Goal: Task Accomplishment & Management: Manage account settings

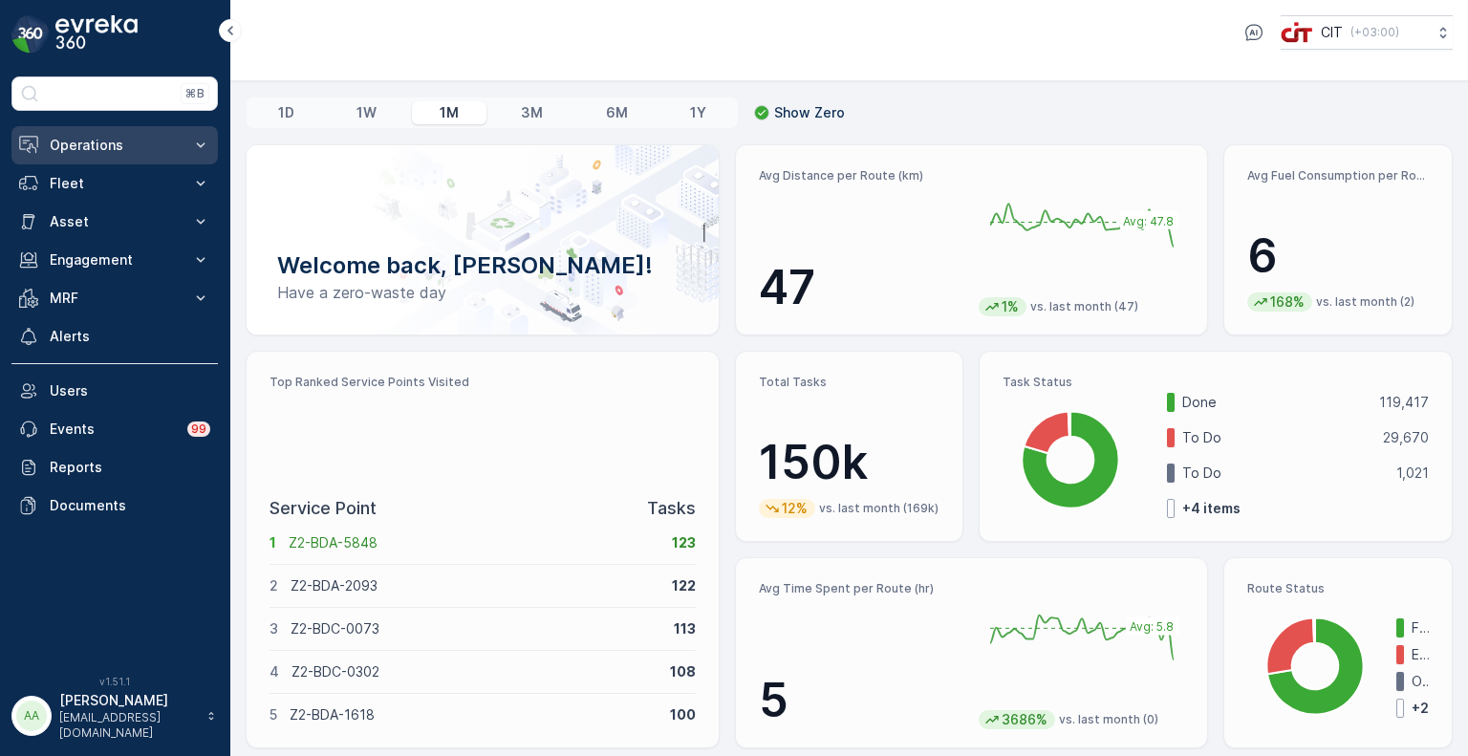
click at [99, 142] on p "Operations" at bounding box center [115, 145] width 130 height 19
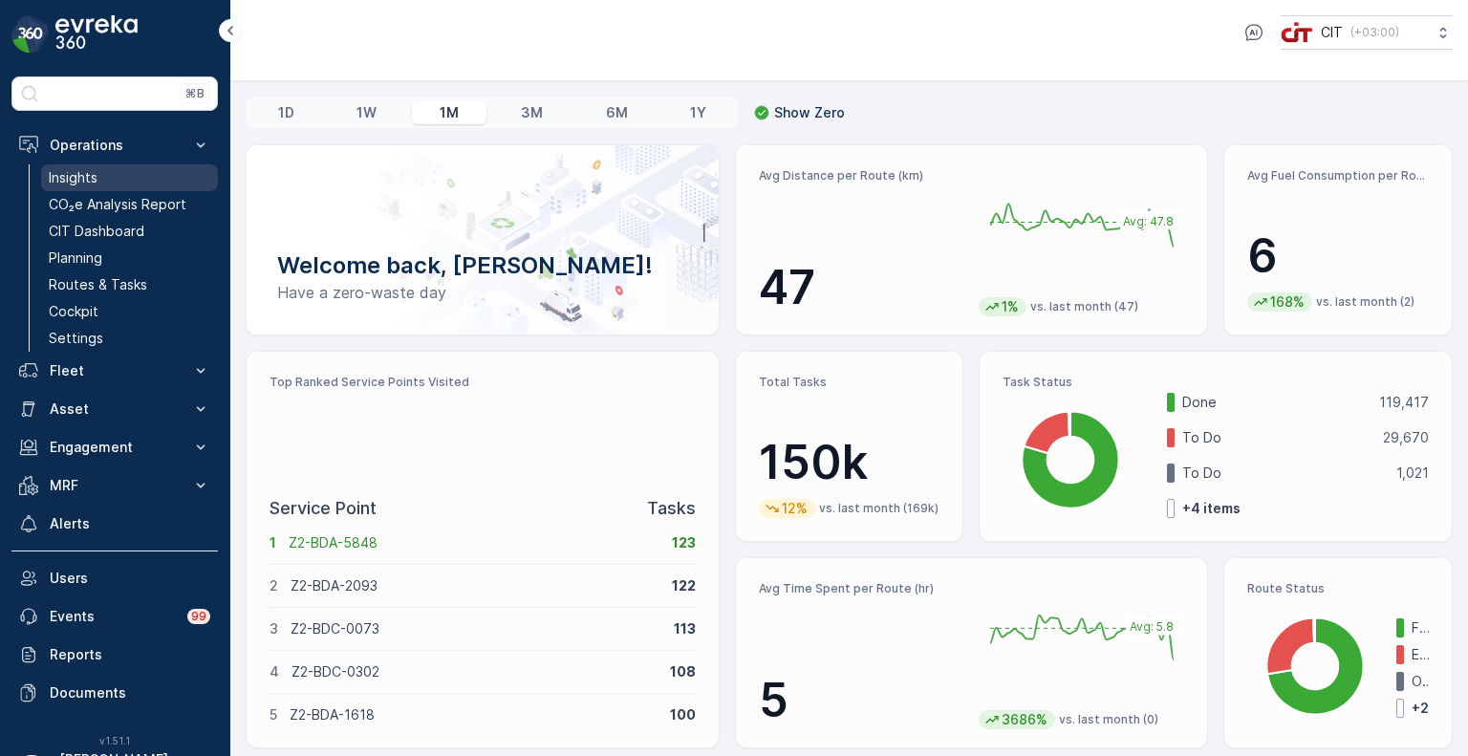
click at [89, 179] on p "Insights" at bounding box center [73, 177] width 49 height 19
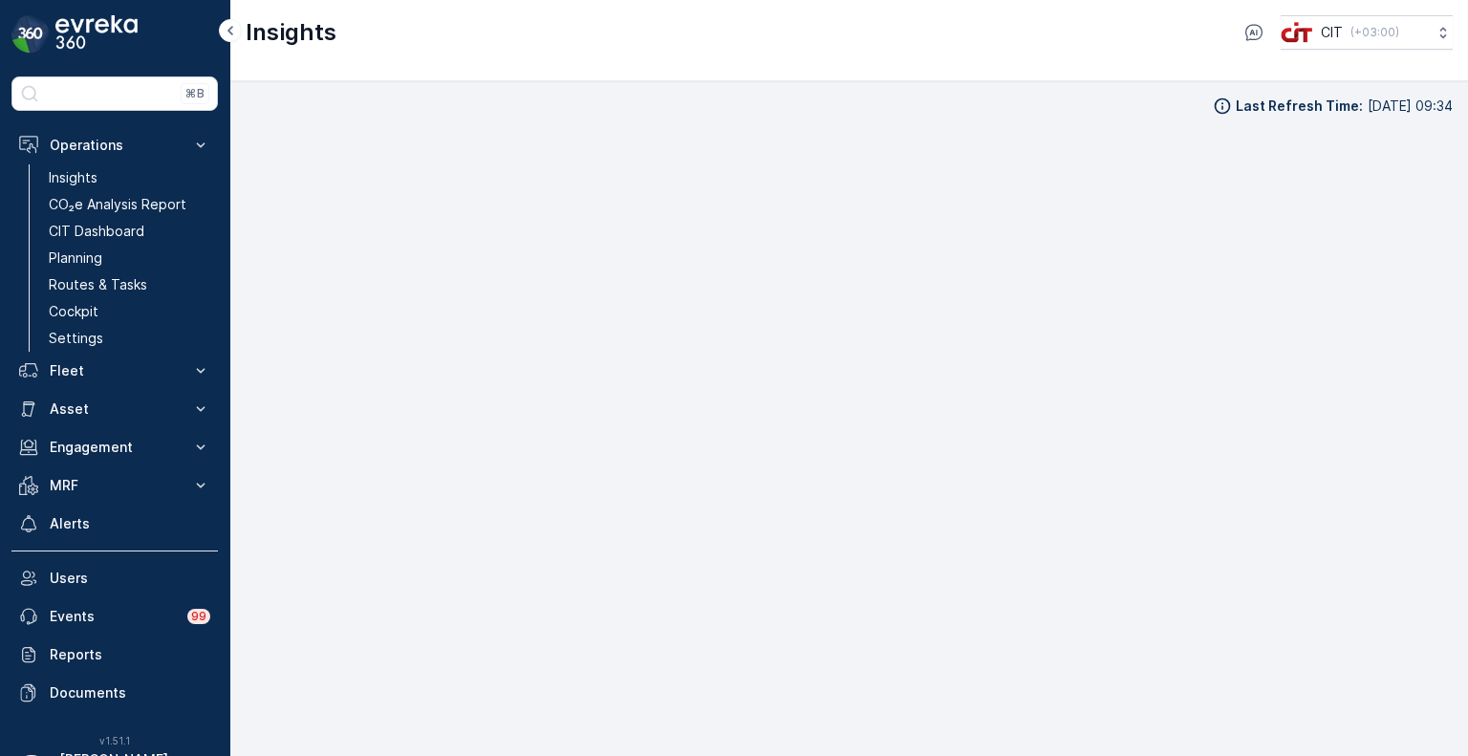
scroll to position [15, 0]
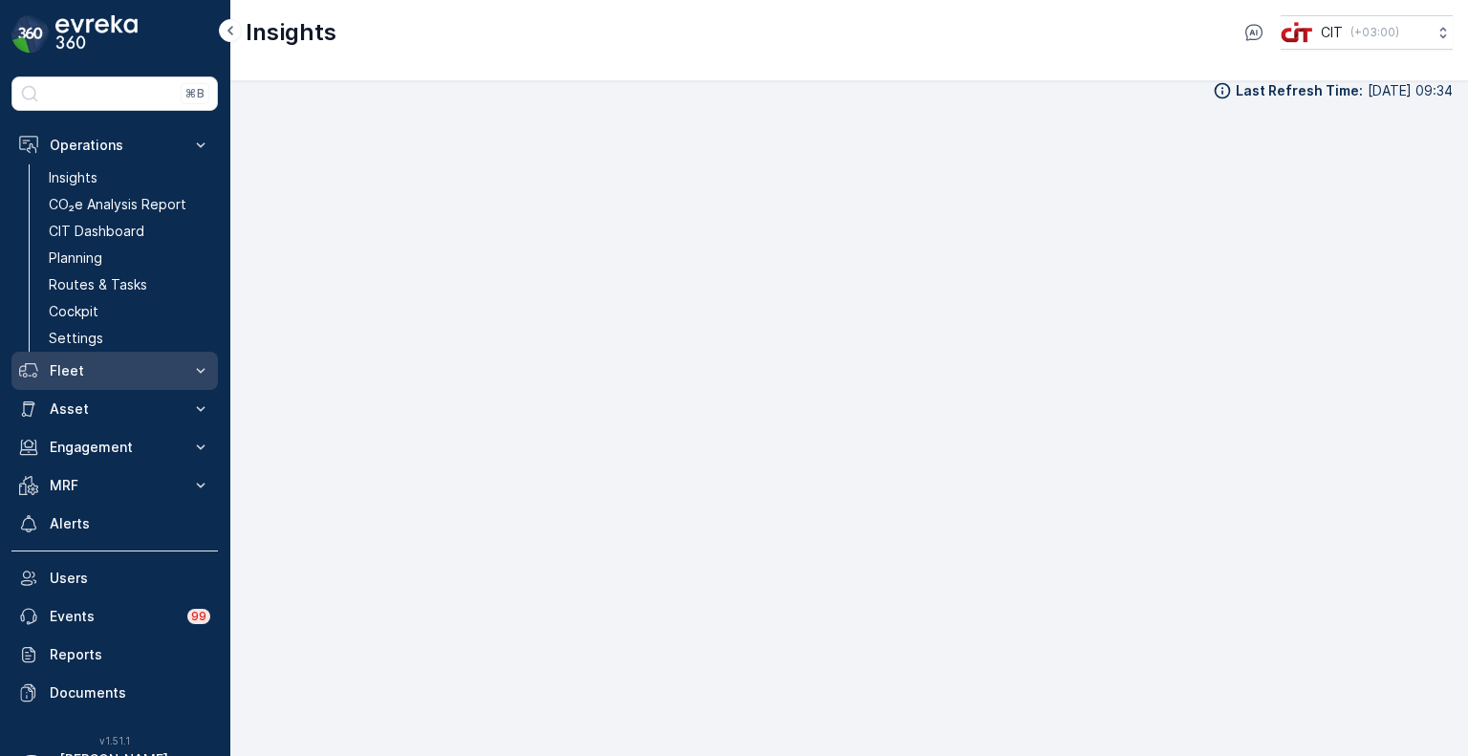
click at [77, 368] on p "Fleet" at bounding box center [115, 370] width 130 height 19
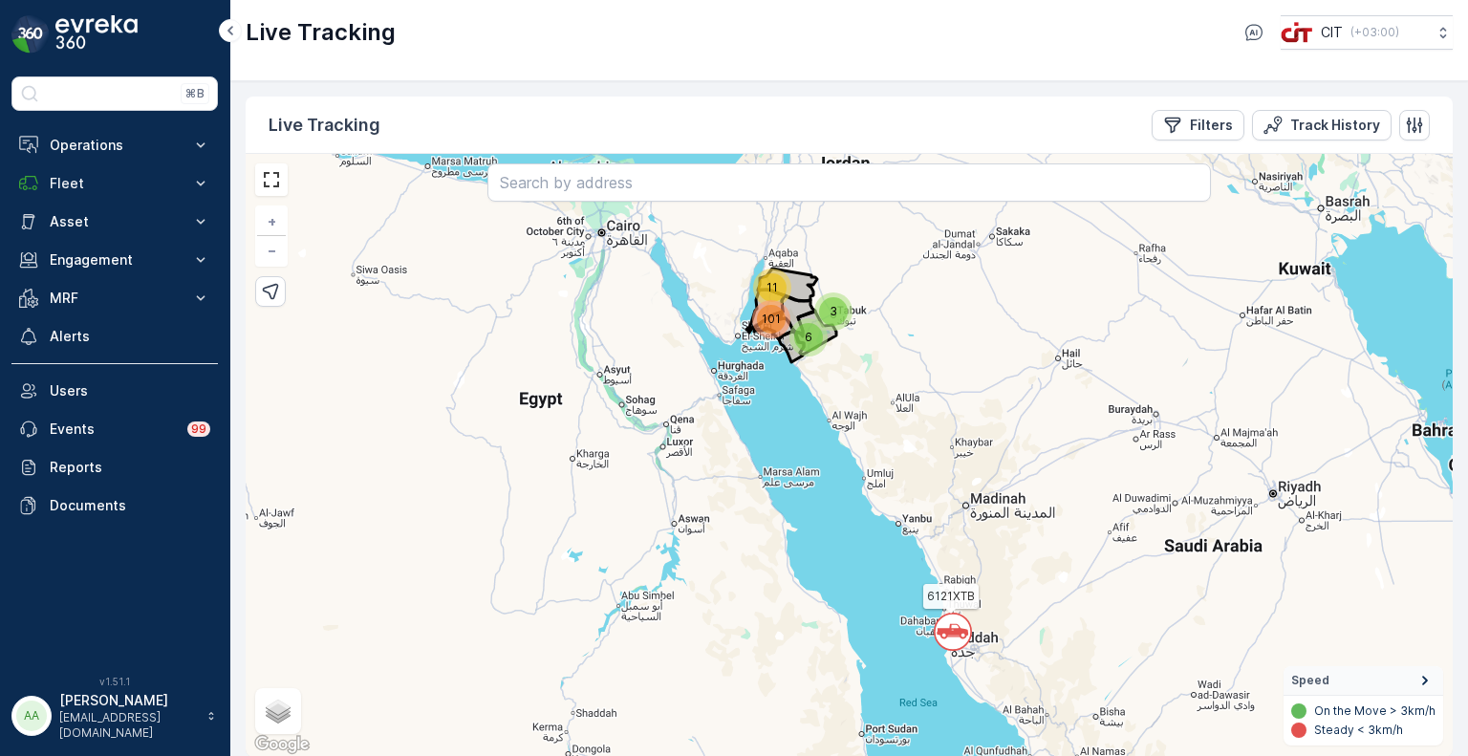
click at [770, 319] on span "101" at bounding box center [771, 319] width 19 height 14
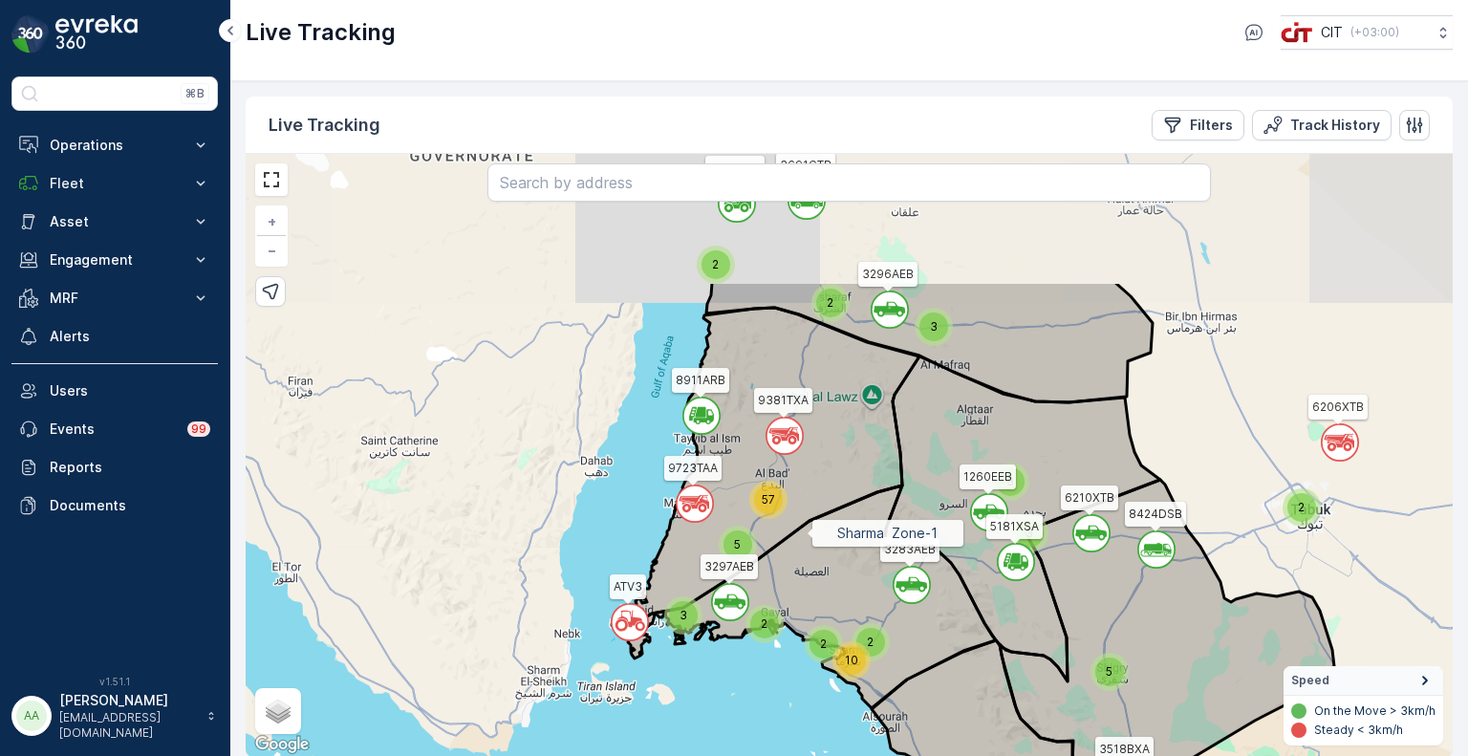
drag, startPoint x: 768, startPoint y: 343, endPoint x: 807, endPoint y: 531, distance: 192.3
click at [807, 531] on icon at bounding box center [811, 597] width 369 height 223
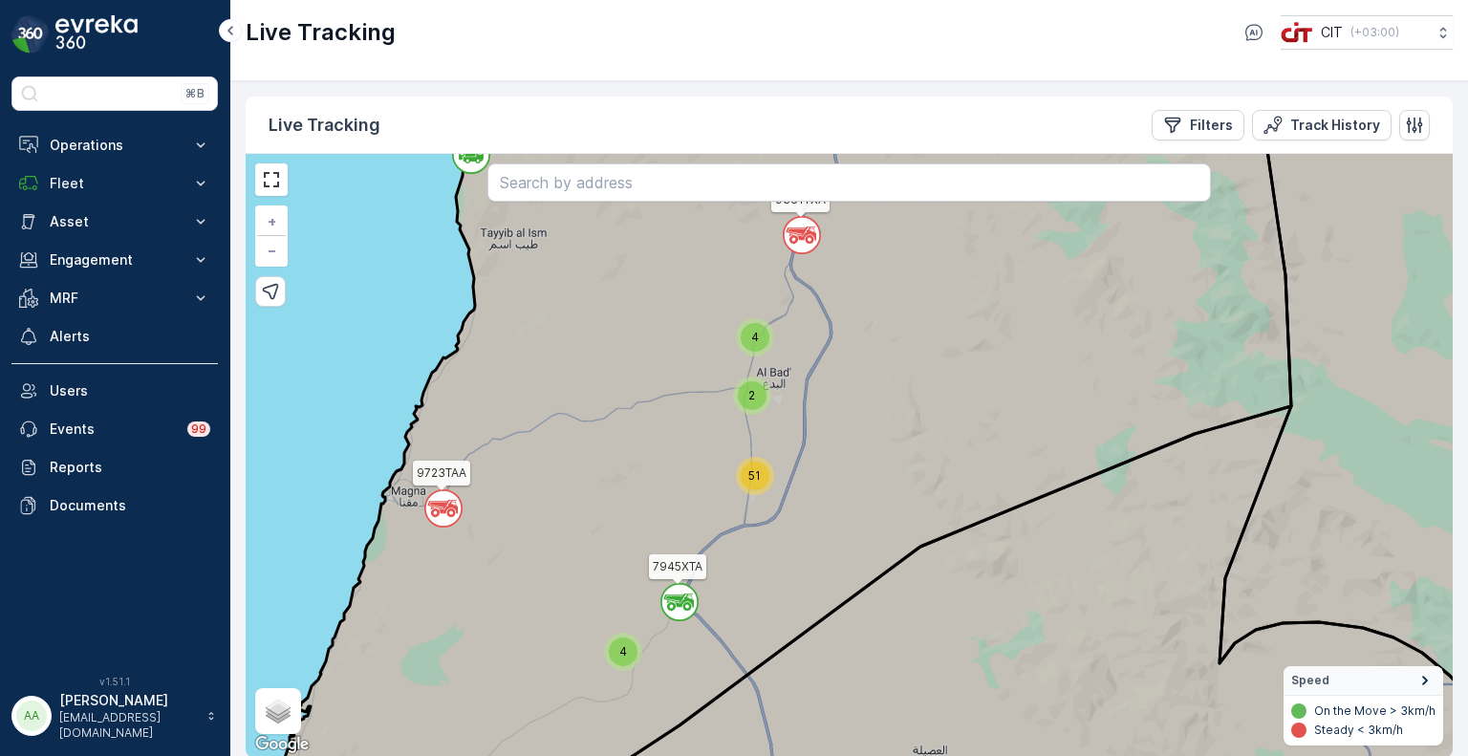
click at [754, 484] on div "51" at bounding box center [755, 476] width 29 height 29
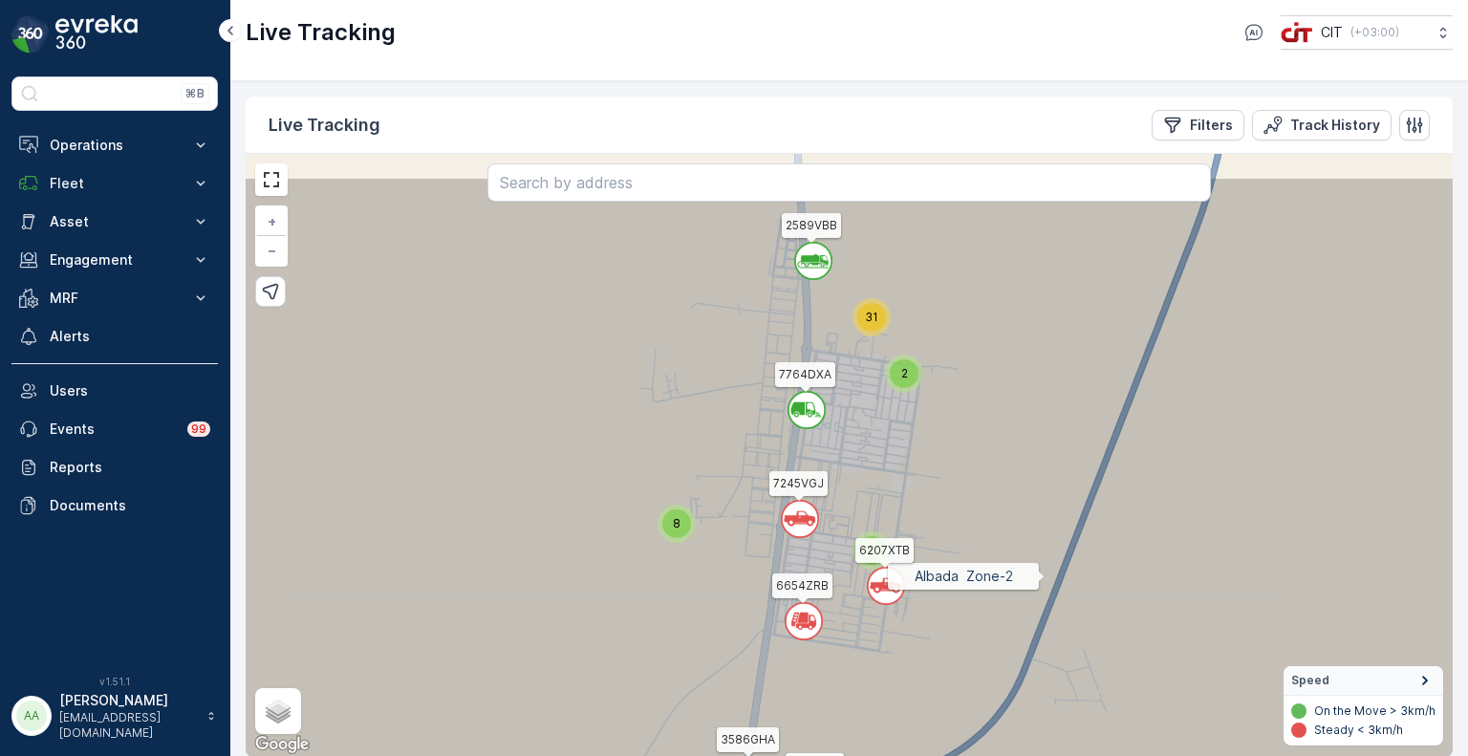
drag, startPoint x: 1093, startPoint y: 489, endPoint x: 1045, endPoint y: 574, distance: 98.0
click at [1045, 574] on icon at bounding box center [798, 540] width 1449 height 729
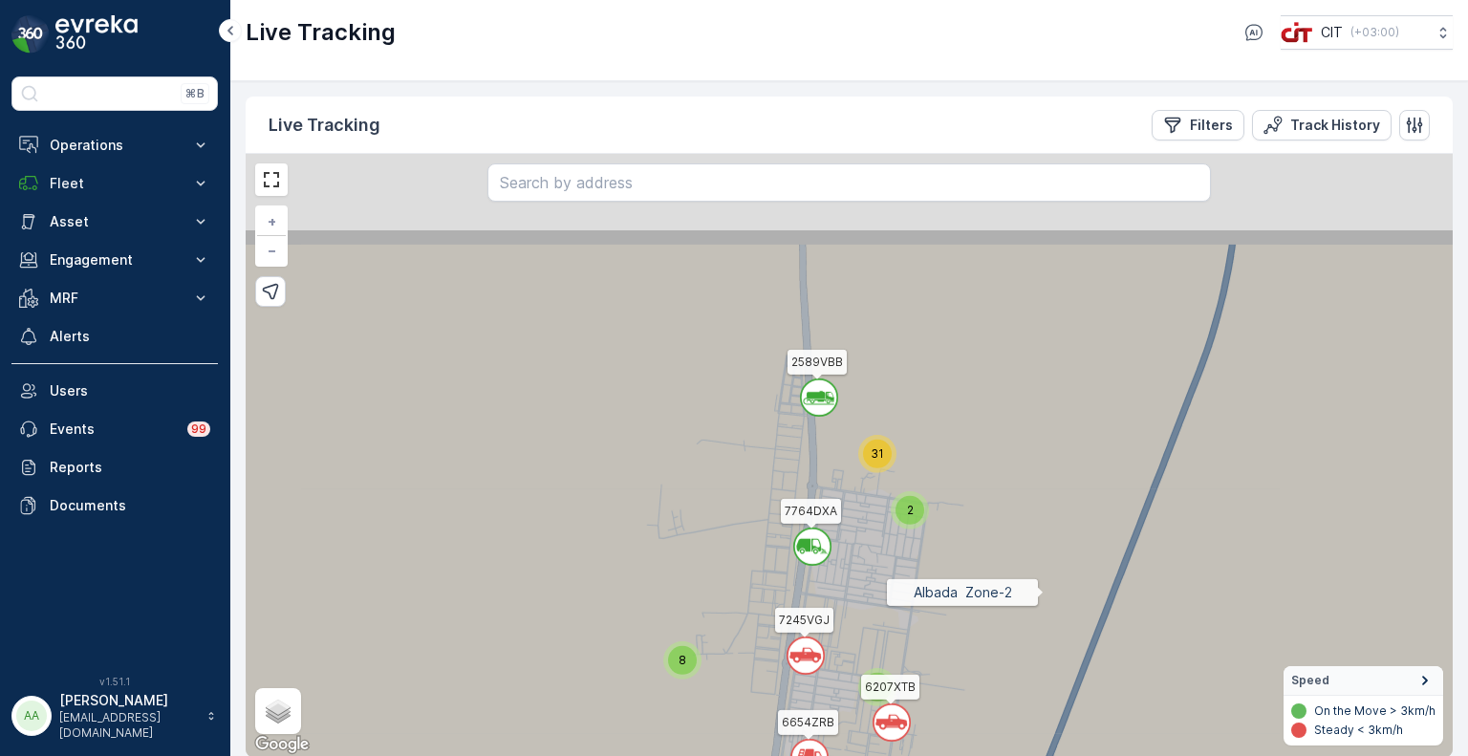
drag, startPoint x: 1036, startPoint y: 443, endPoint x: 1042, endPoint y: 603, distance: 160.7
click at [1042, 603] on icon at bounding box center [852, 591] width 1449 height 729
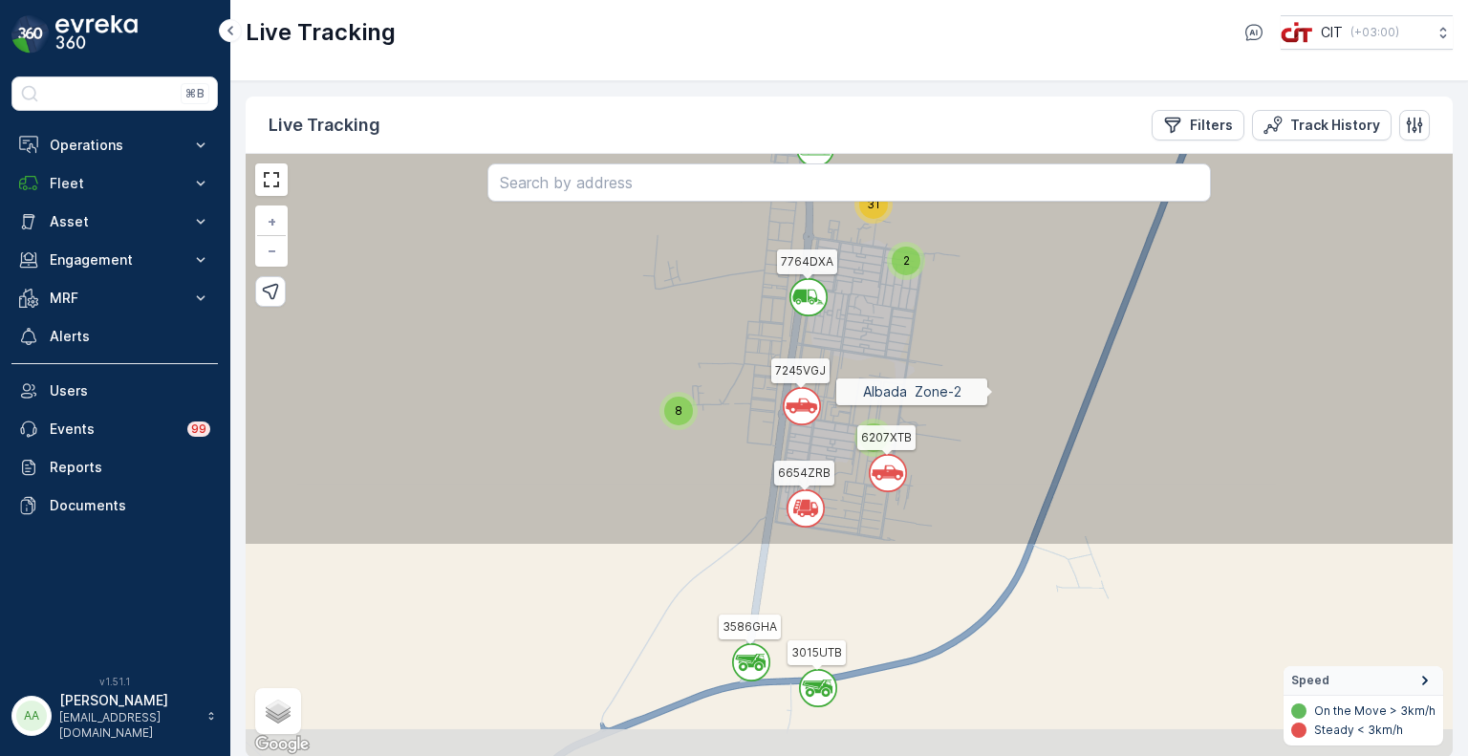
drag, startPoint x: 997, startPoint y: 665, endPoint x: 993, endPoint y: 392, distance: 273.4
click at [993, 392] on icon at bounding box center [843, 181] width 1449 height 729
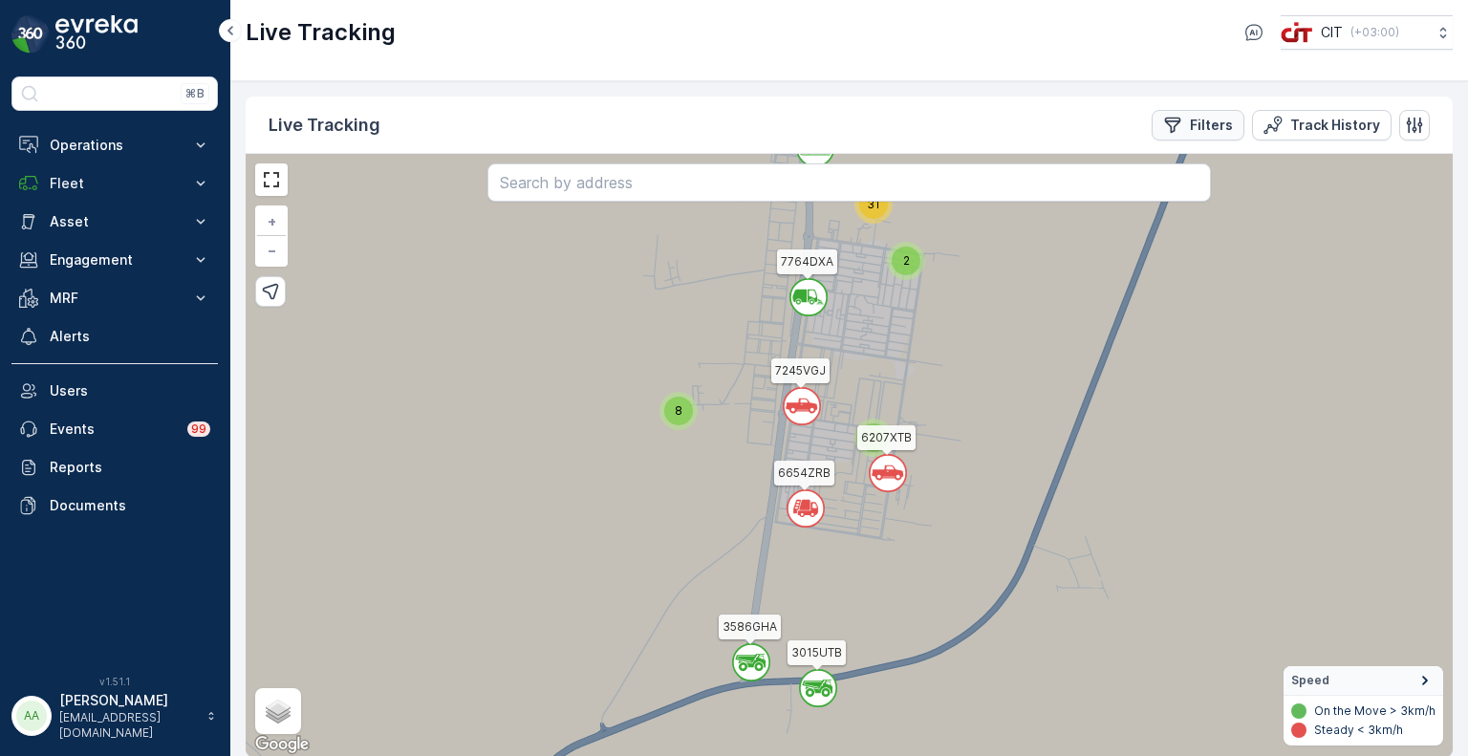
click at [1210, 124] on p "Filters" at bounding box center [1211, 125] width 43 height 19
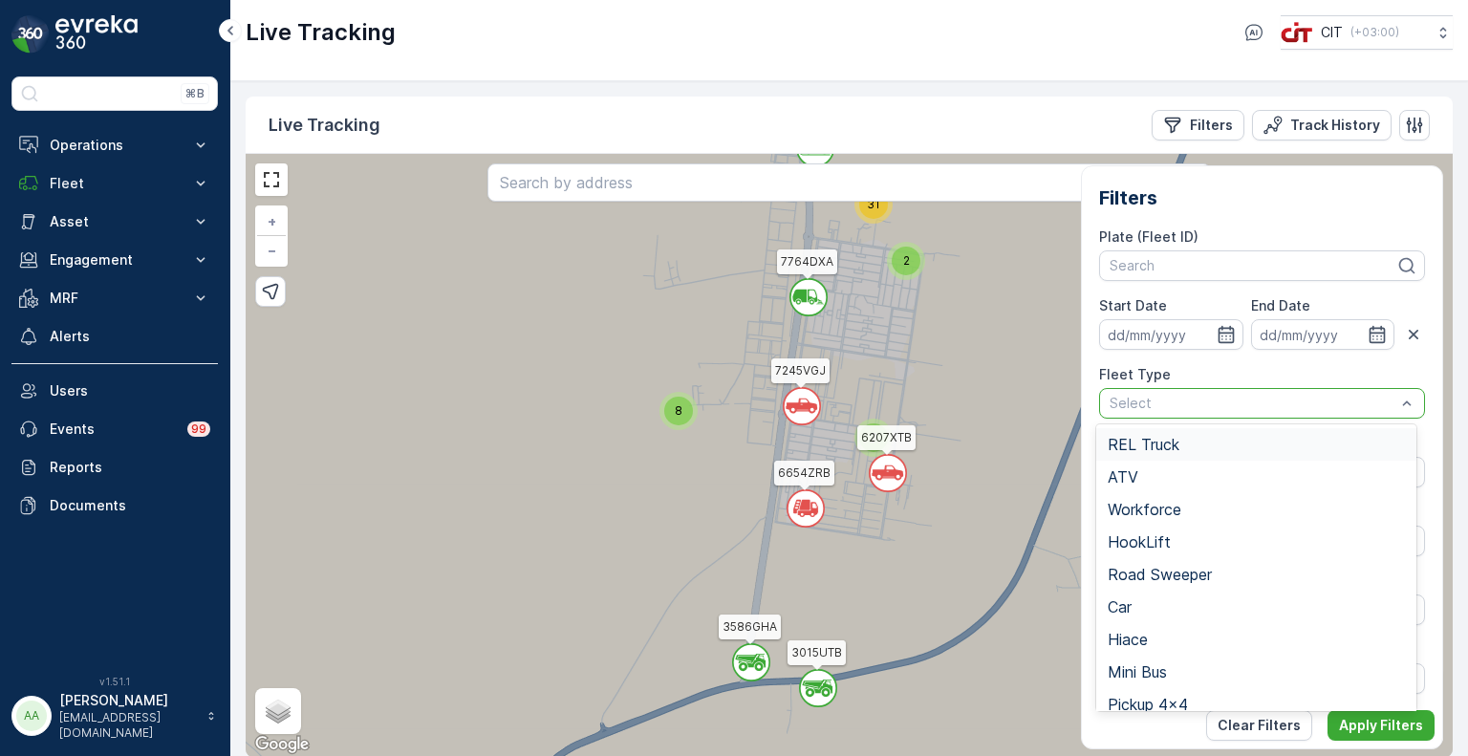
click at [1147, 444] on span "REL Truck" at bounding box center [1144, 444] width 72 height 17
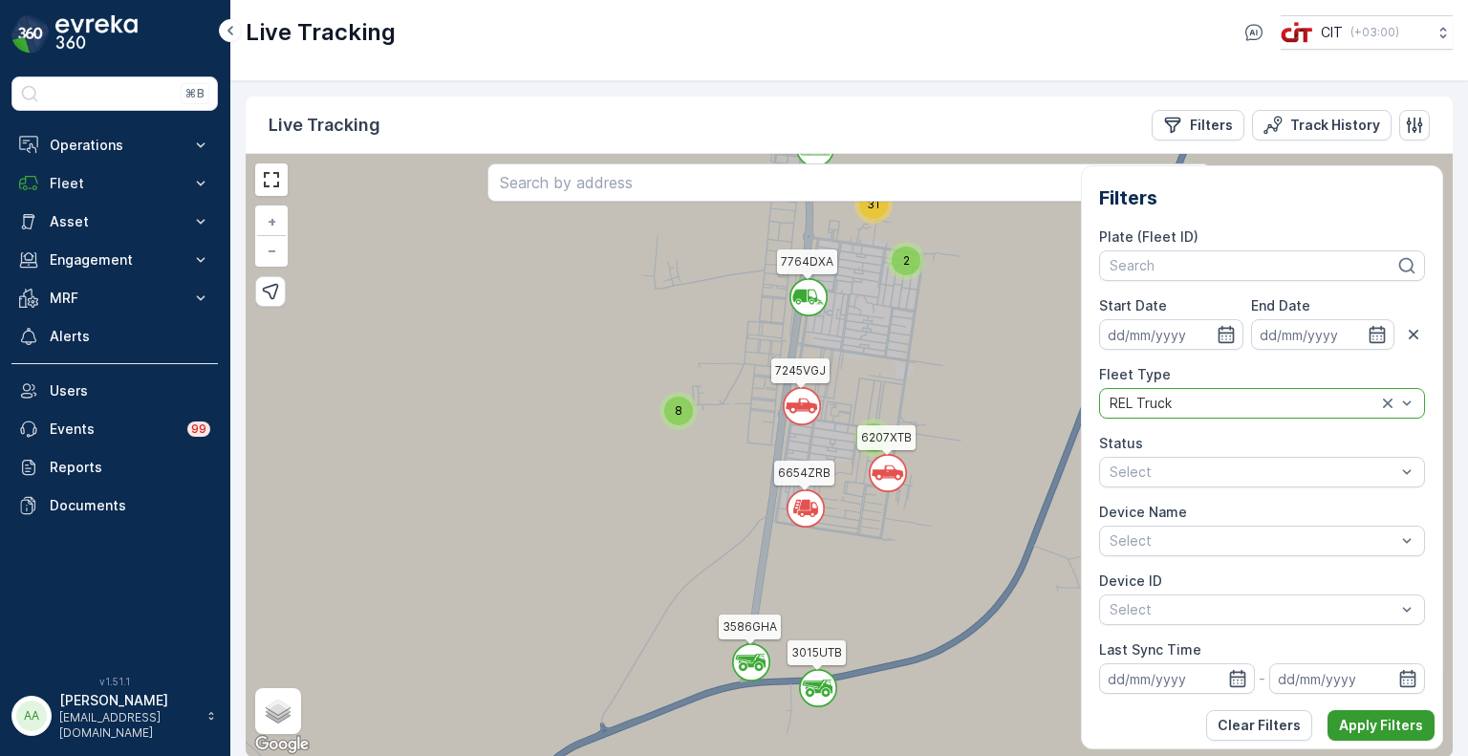
click at [1353, 721] on p "Apply Filters" at bounding box center [1381, 725] width 84 height 19
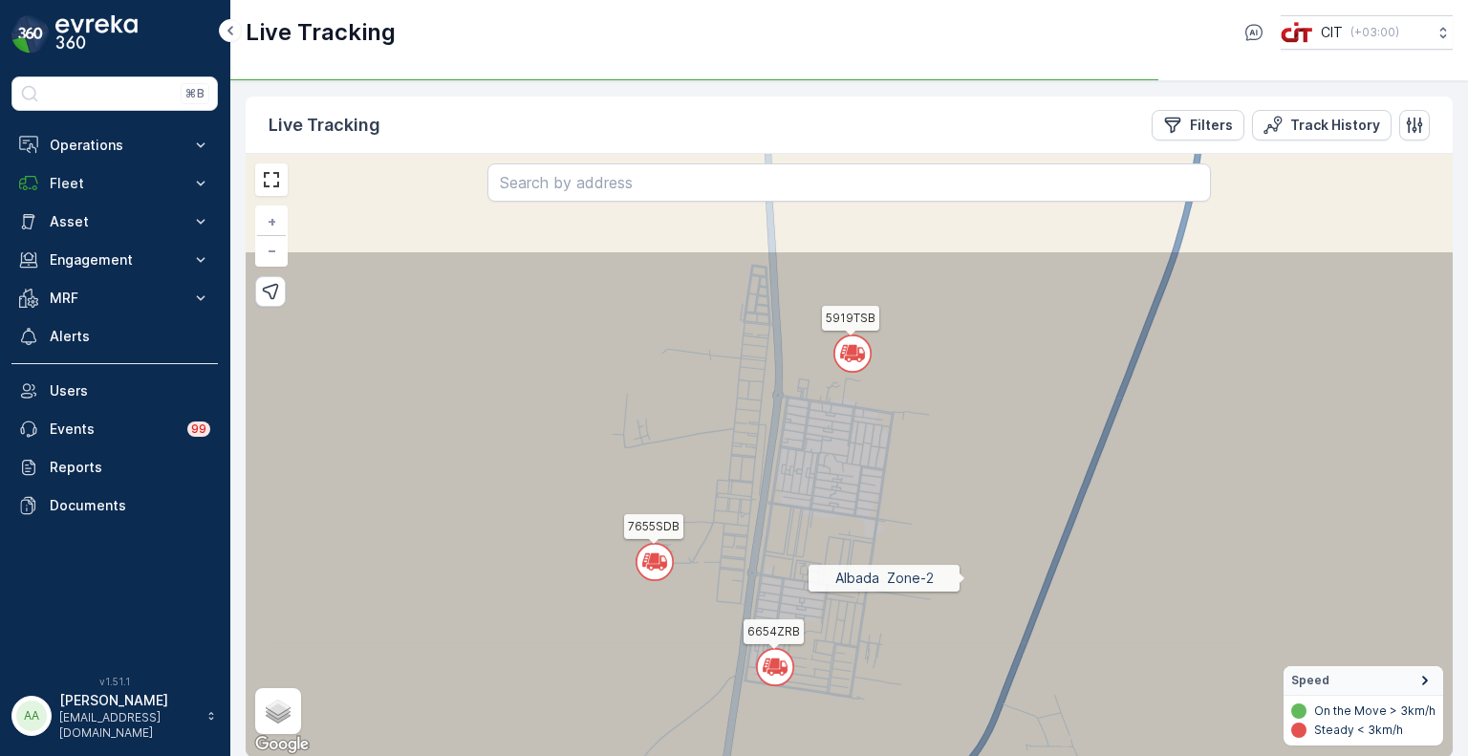
drag, startPoint x: 996, startPoint y: 418, endPoint x: 965, endPoint y: 576, distance: 161.6
click at [965, 576] on icon at bounding box center [816, 613] width 1449 height 729
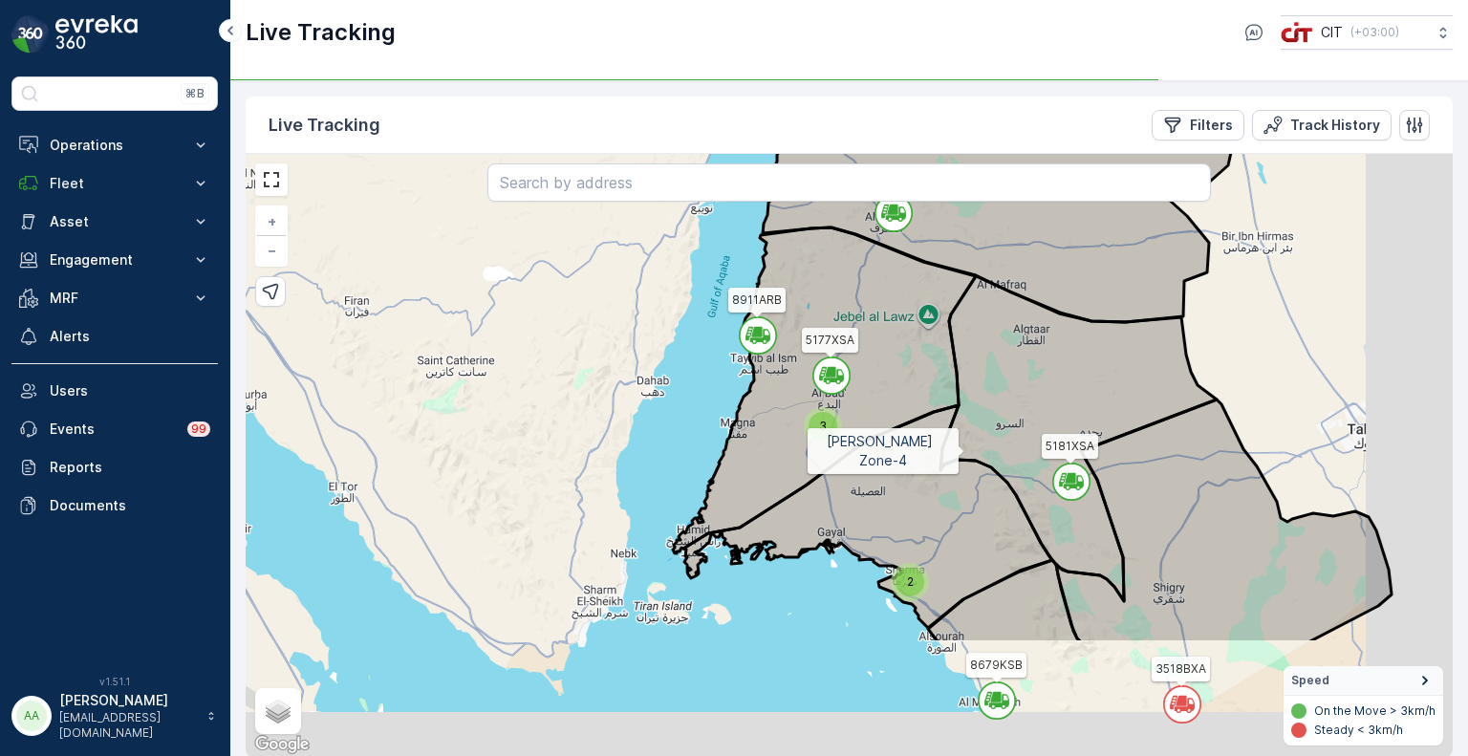
drag, startPoint x: 1120, startPoint y: 617, endPoint x: 920, endPoint y: 403, distance: 292.8
click at [941, 403] on icon at bounding box center [1079, 438] width 276 height 325
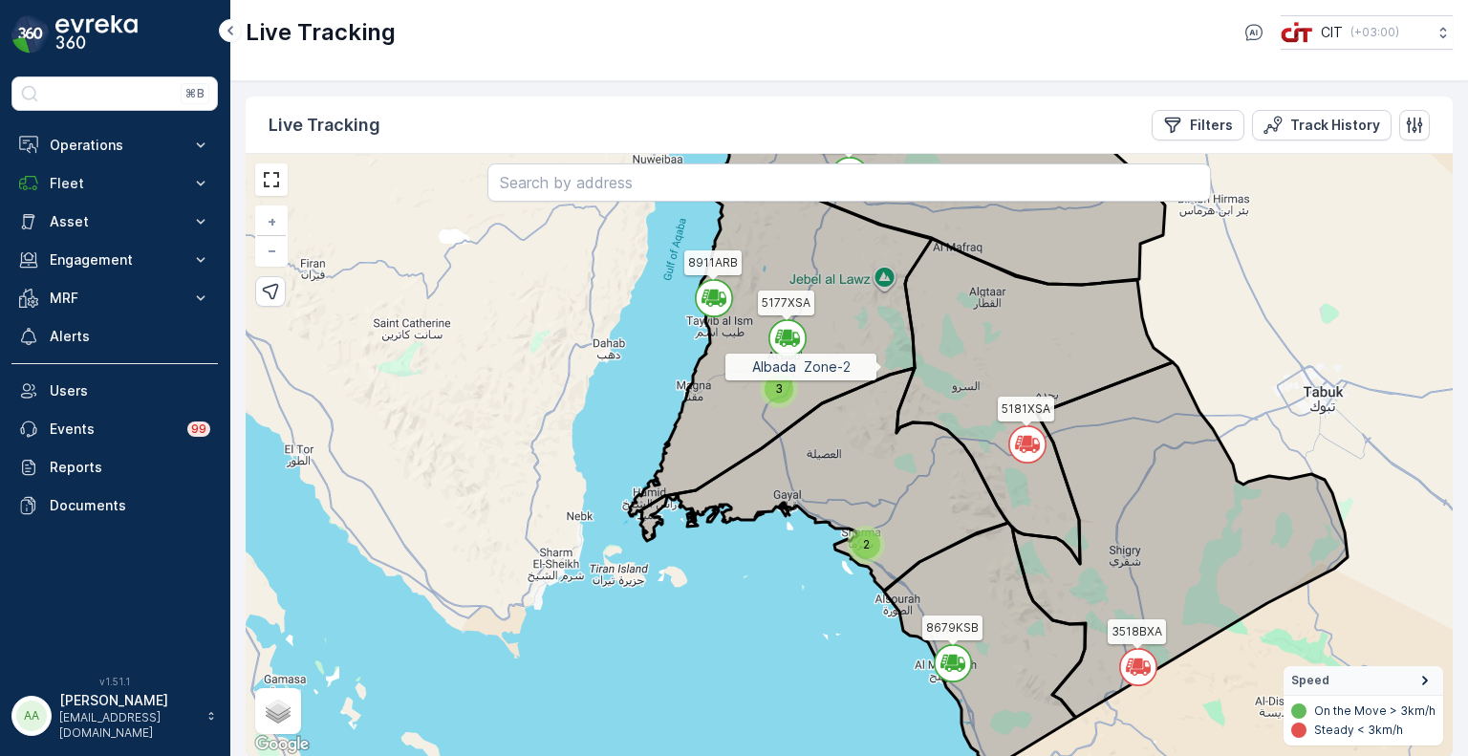
click at [864, 544] on span "2" at bounding box center [866, 544] width 7 height 14
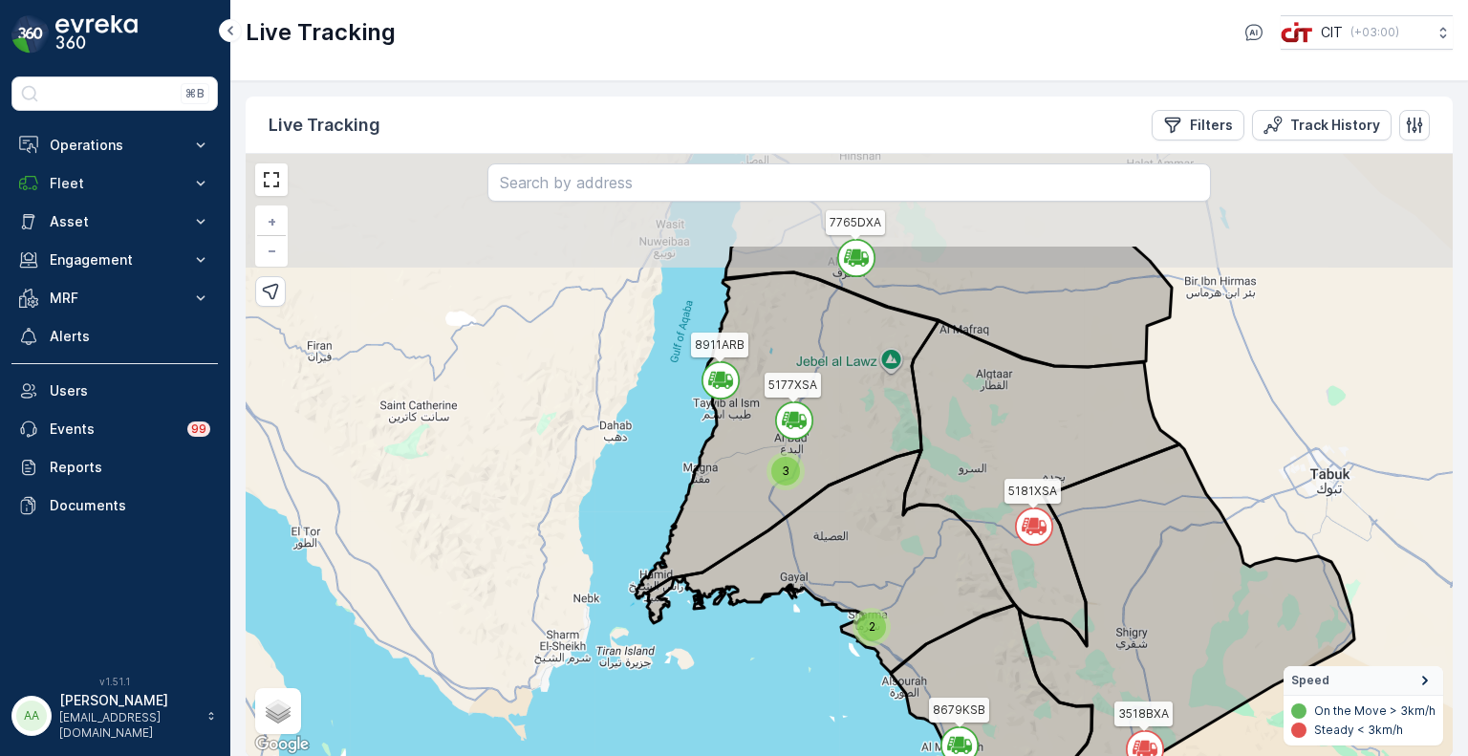
drag, startPoint x: 1035, startPoint y: 483, endPoint x: 1028, endPoint y: 636, distance: 153.1
click at [1028, 636] on icon at bounding box center [1186, 622] width 335 height 356
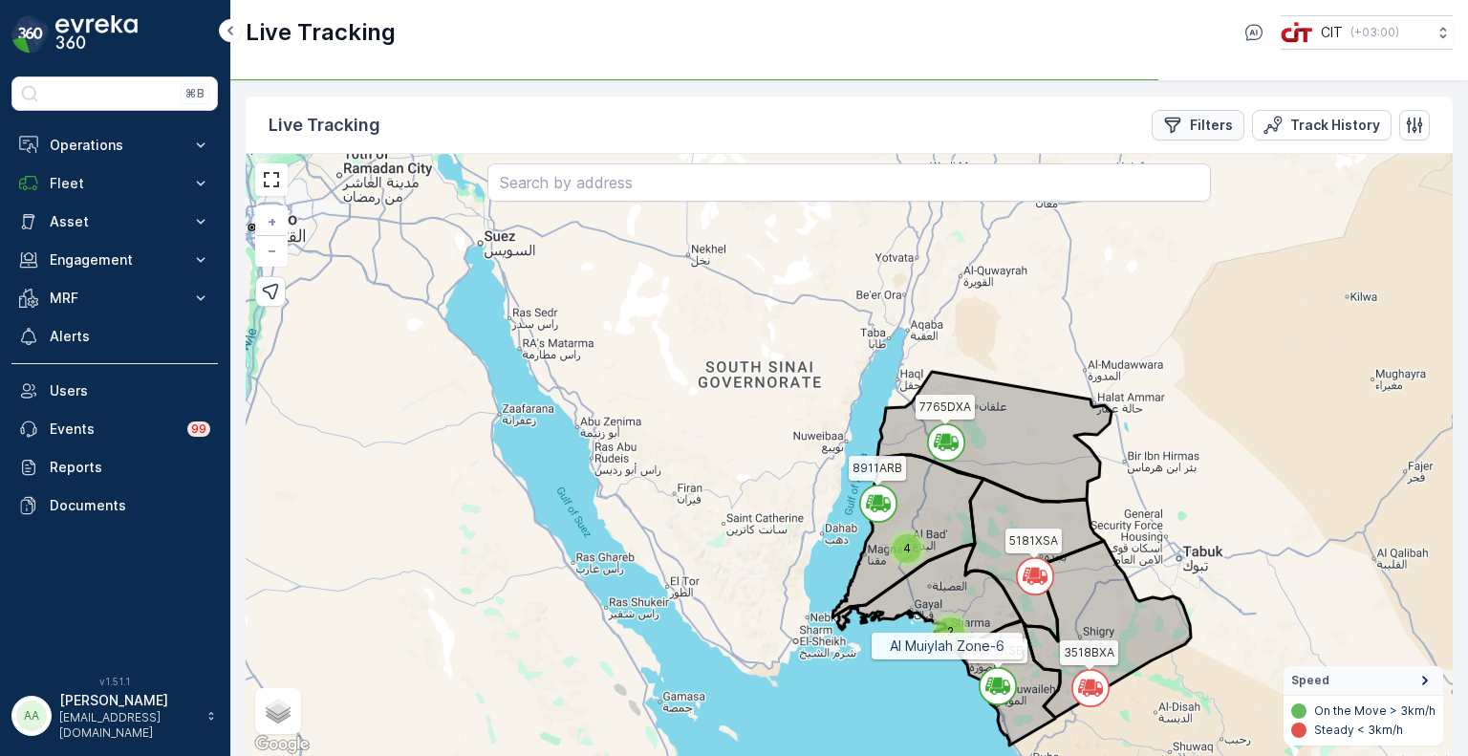
click at [1206, 129] on p "Filters" at bounding box center [1211, 125] width 43 height 19
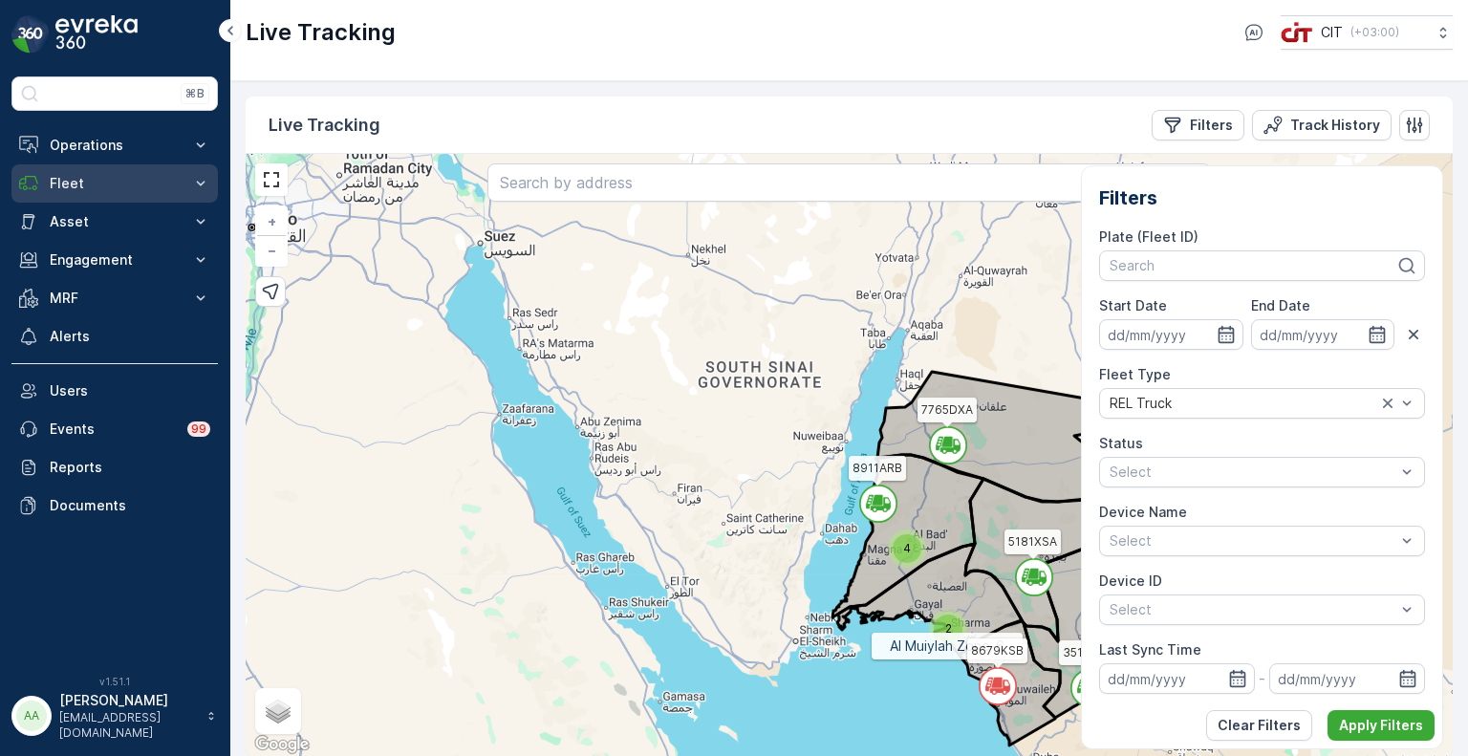
click at [69, 188] on p "Fleet" at bounding box center [115, 183] width 130 height 19
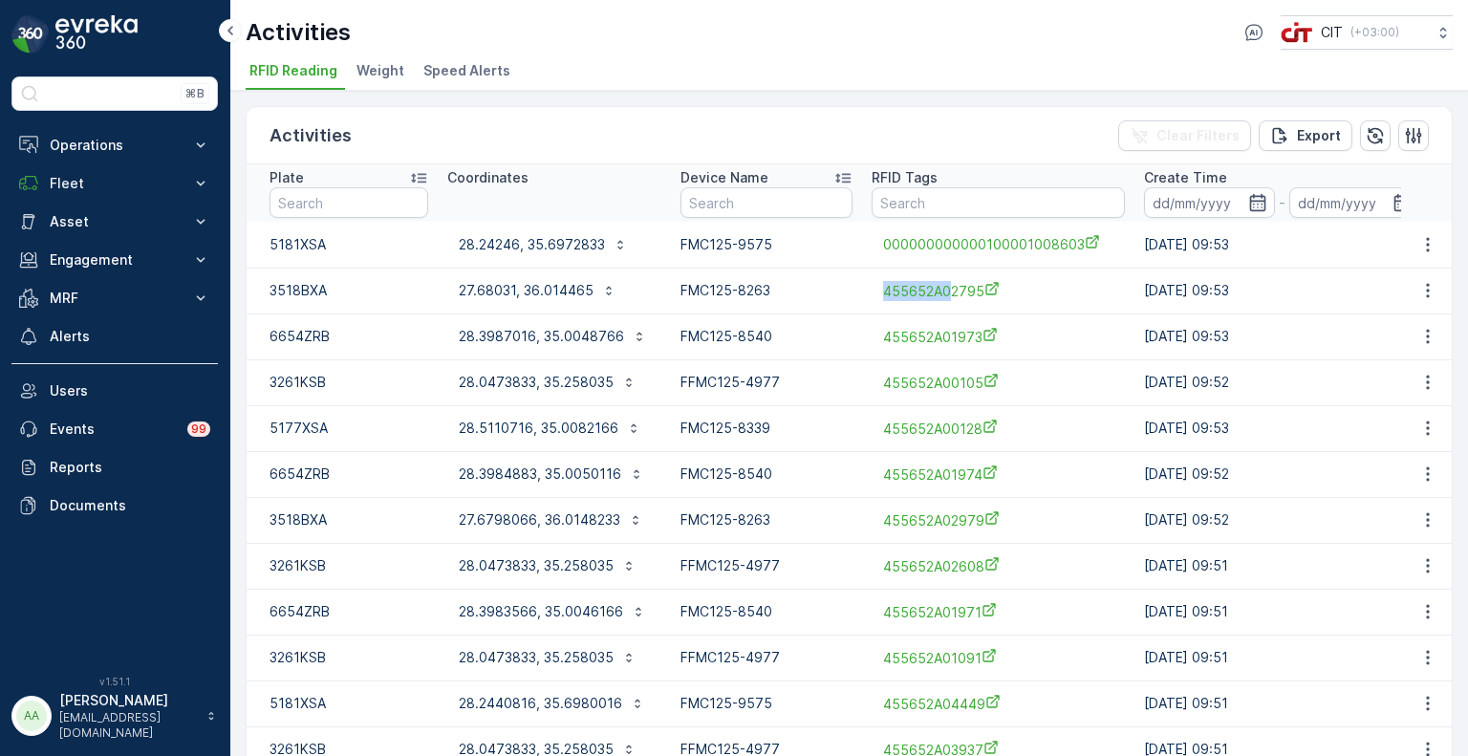
drag, startPoint x: 865, startPoint y: 292, endPoint x: 945, endPoint y: 309, distance: 82.1
click at [945, 309] on td "455652A02795" at bounding box center [998, 291] width 272 height 46
copy span "455652A0"
click at [908, 198] on input "text" at bounding box center [998, 202] width 253 height 31
paste input "455652A0"
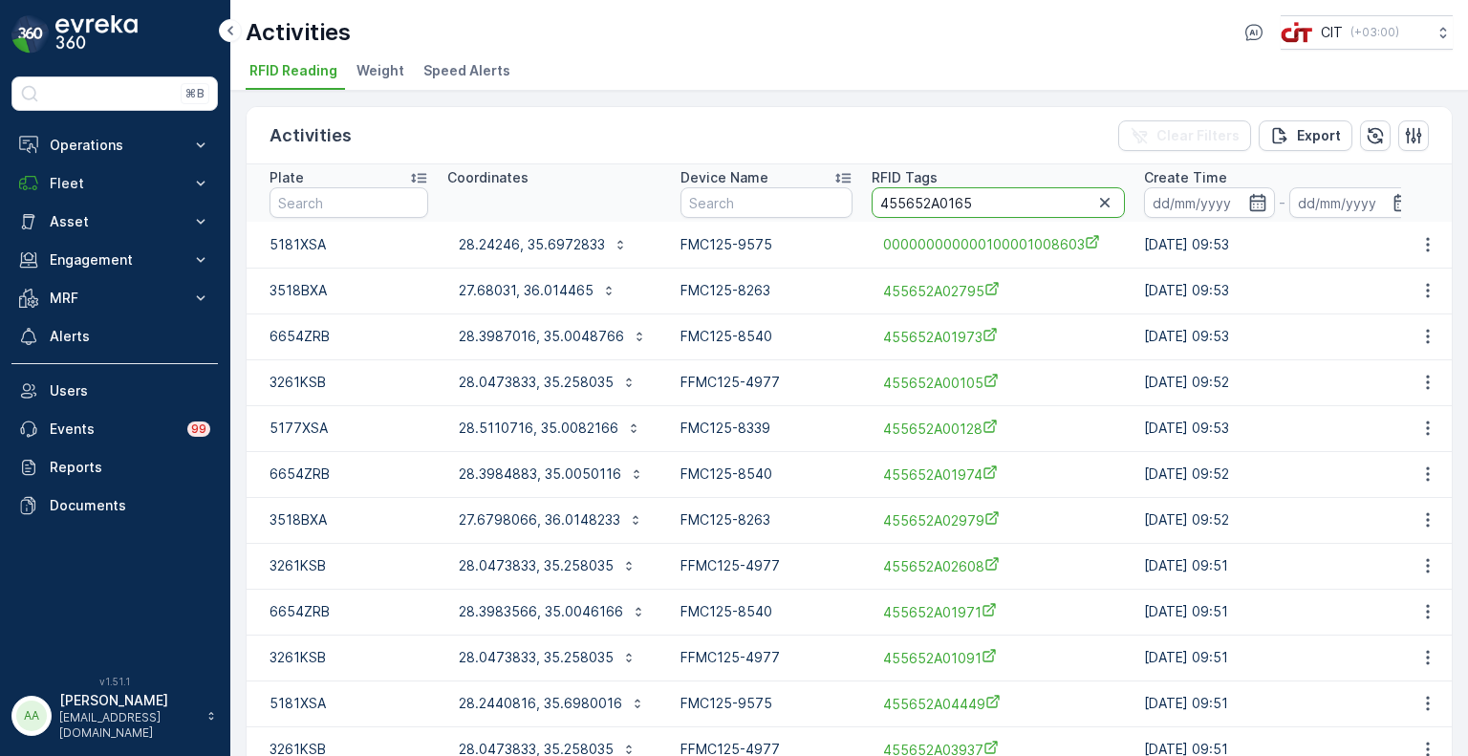
type input "455652A01659"
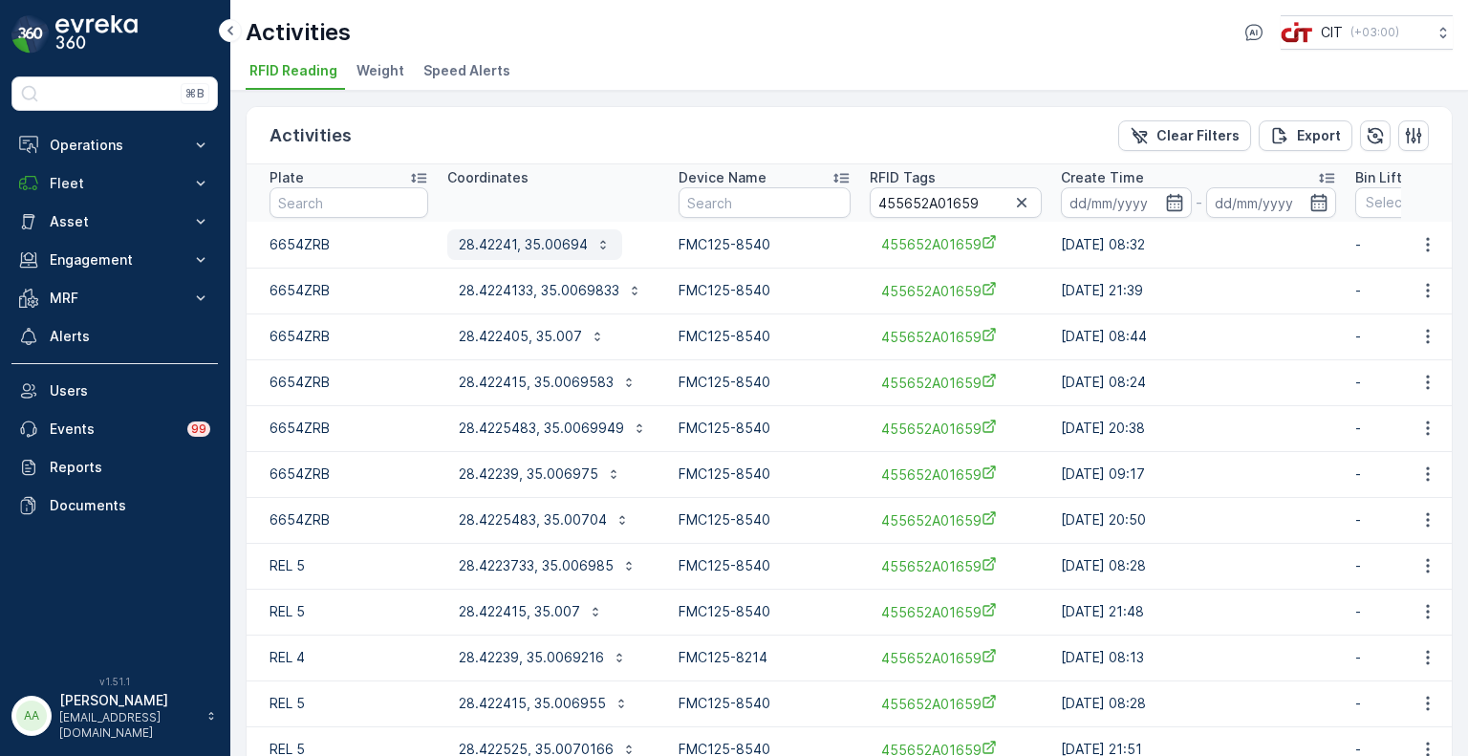
click at [552, 250] on p "28.42241, 35.00694" at bounding box center [523, 244] width 129 height 19
drag, startPoint x: 979, startPoint y: 206, endPoint x: 943, endPoint y: 209, distance: 35.6
click at [943, 209] on input "455652A01659" at bounding box center [956, 202] width 172 height 31
paste input "82"
type input "455652A01682"
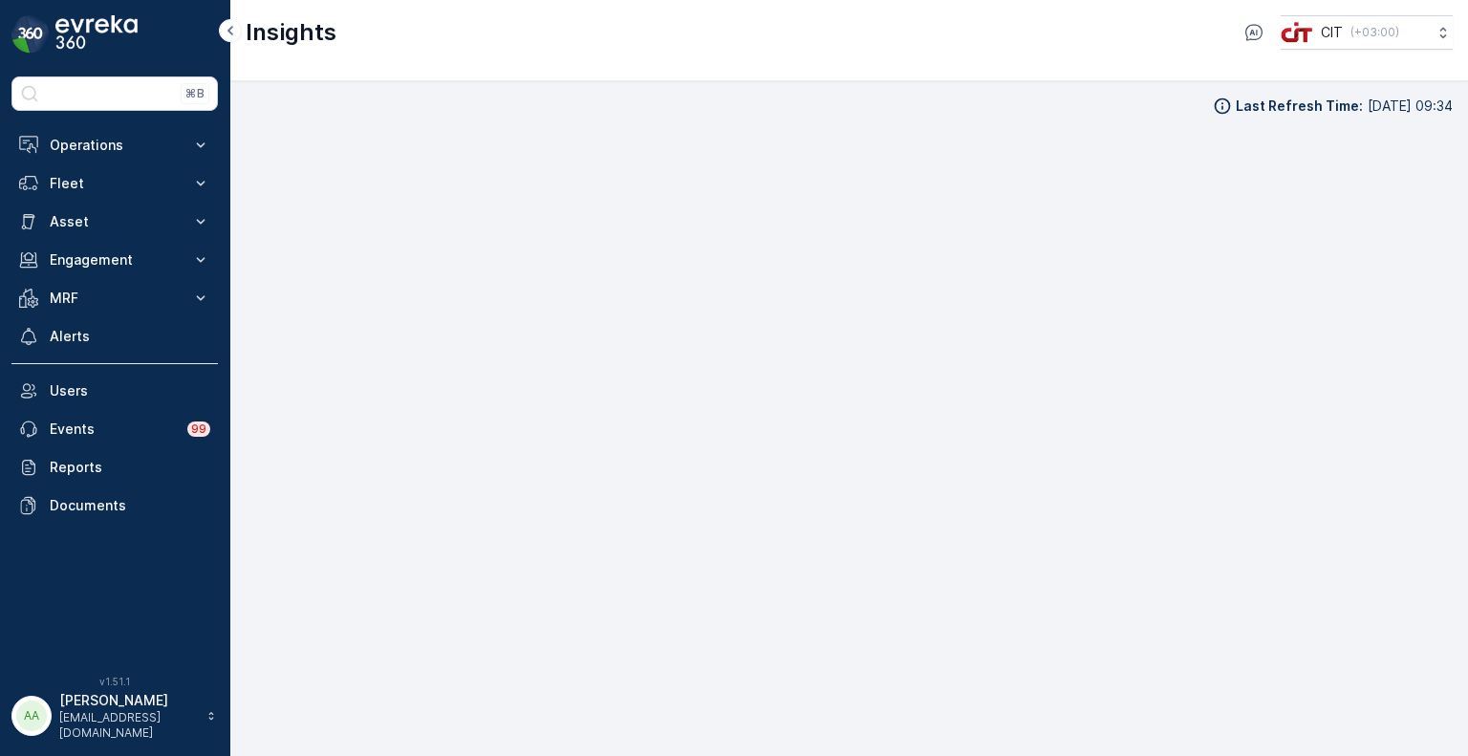
scroll to position [15, 0]
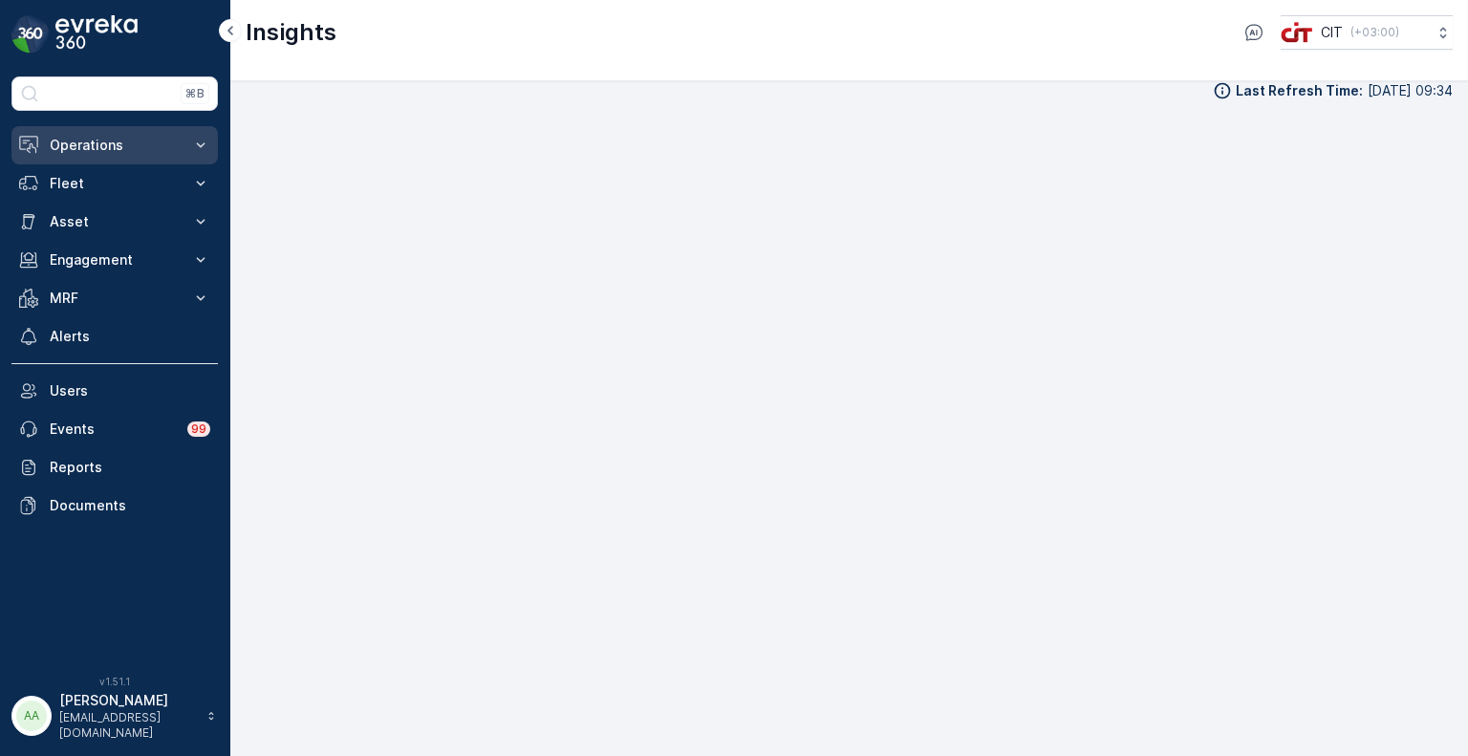
click at [76, 142] on p "Operations" at bounding box center [115, 145] width 130 height 19
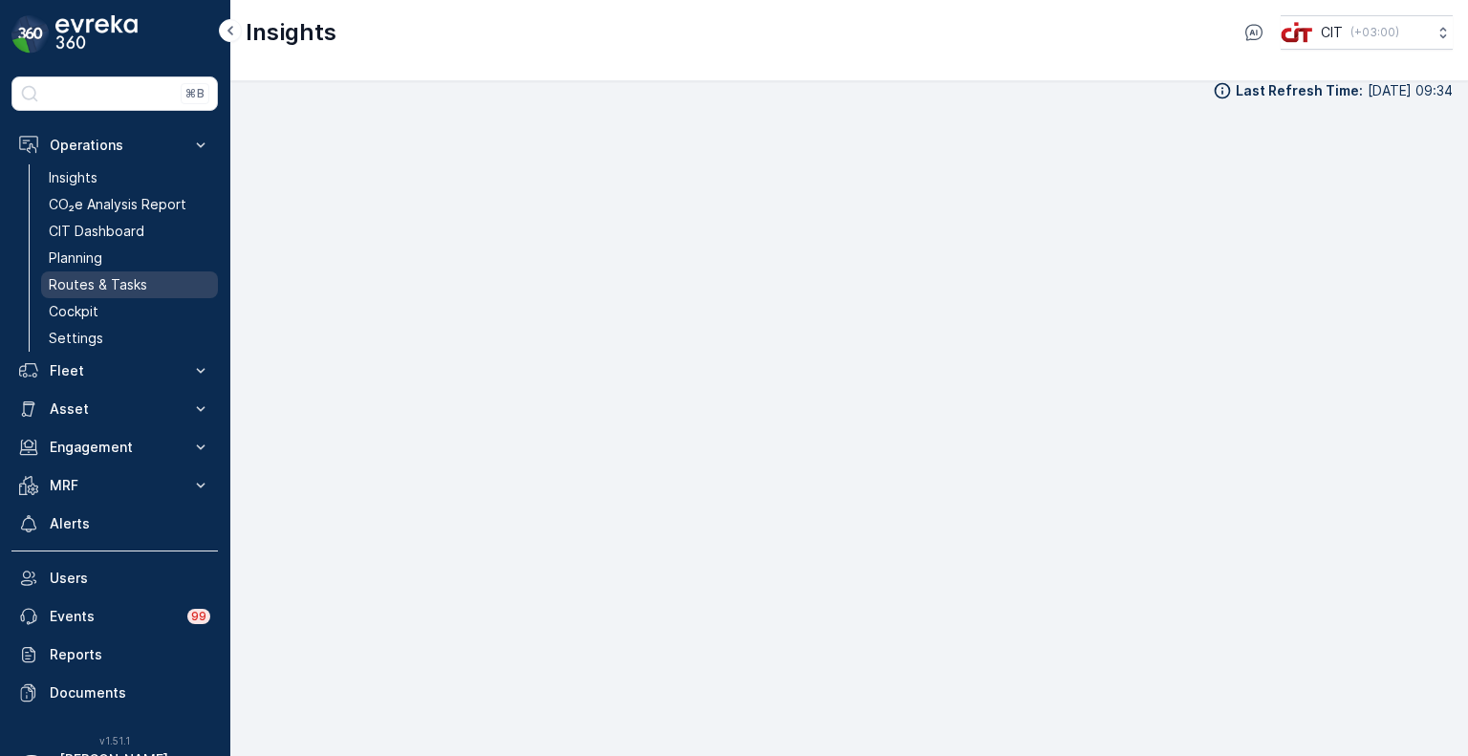
click at [93, 282] on p "Routes & Tasks" at bounding box center [98, 284] width 98 height 19
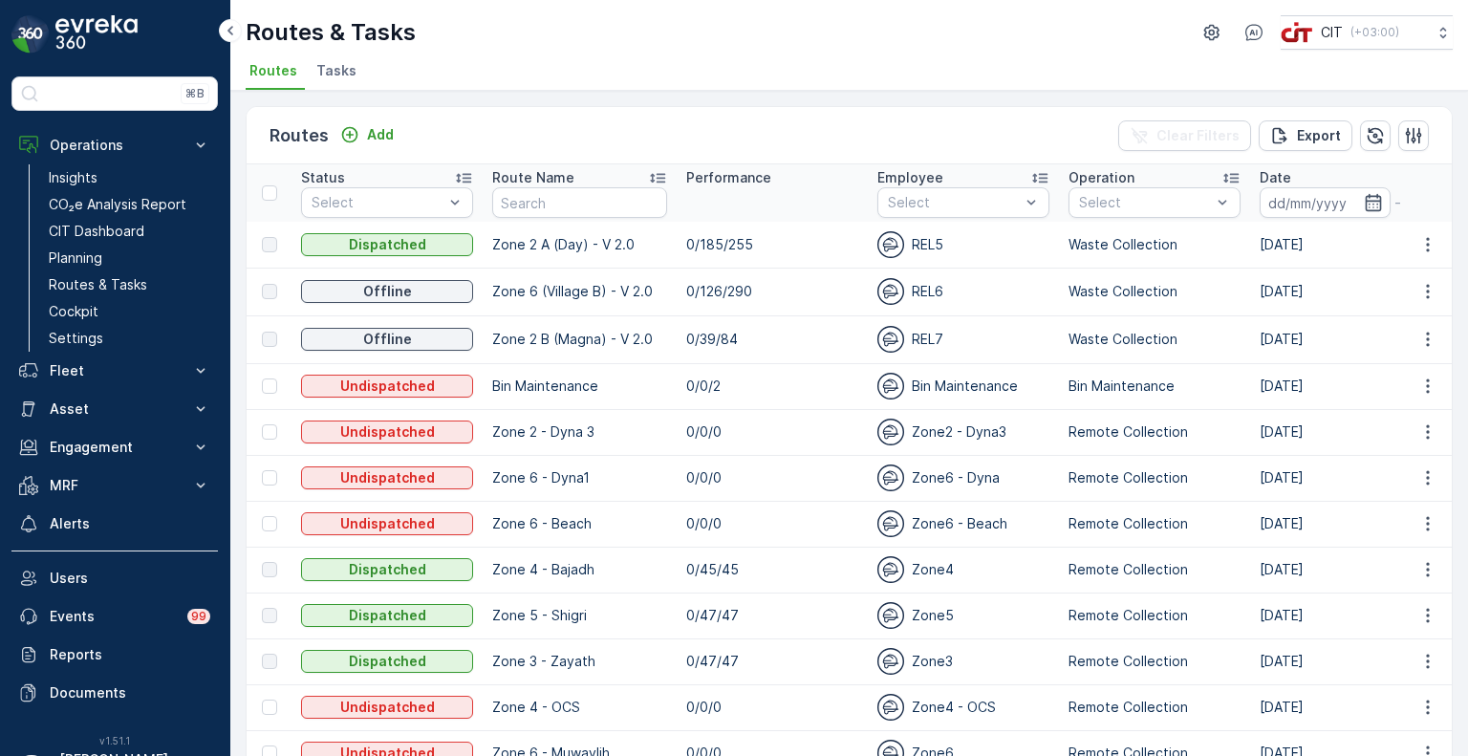
click at [343, 73] on span "Tasks" at bounding box center [336, 70] width 40 height 19
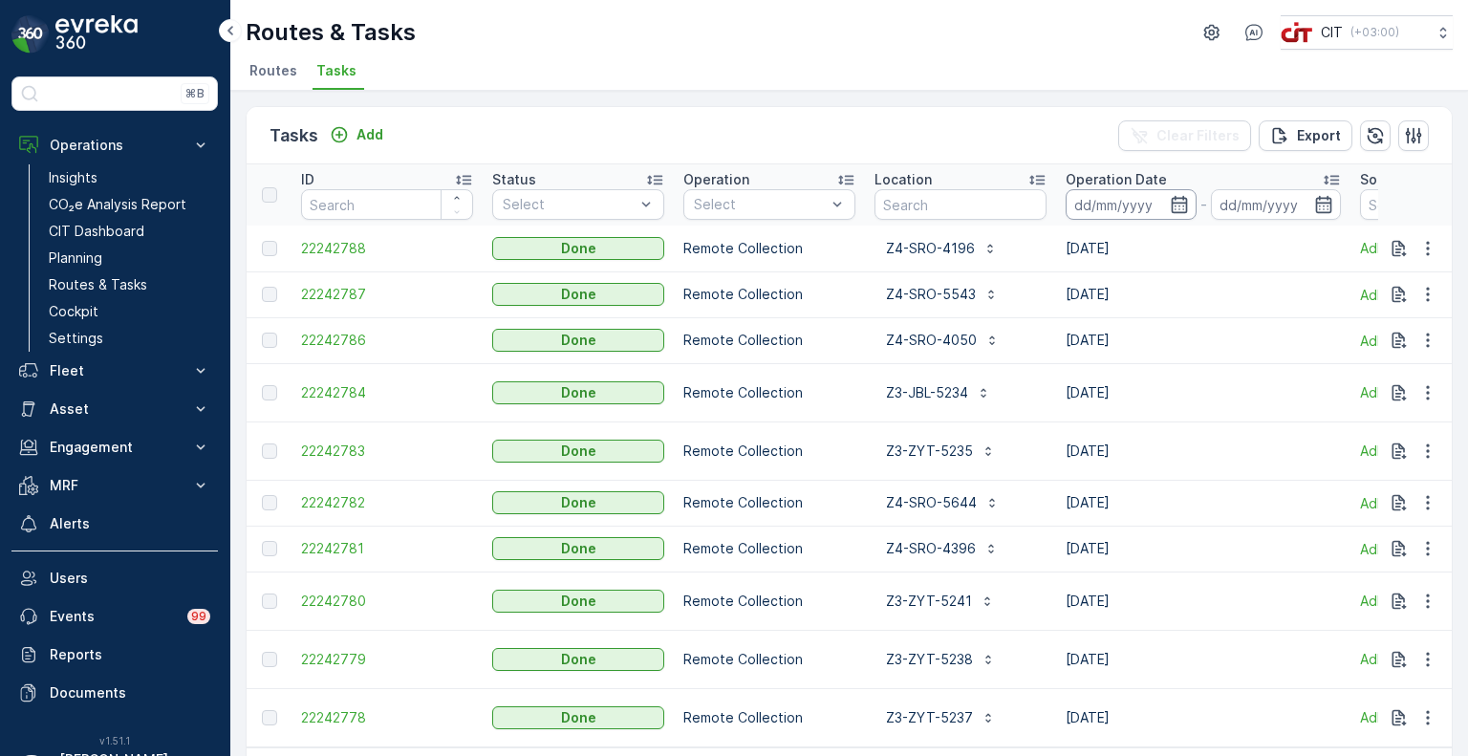
click at [1109, 202] on input at bounding box center [1131, 204] width 131 height 31
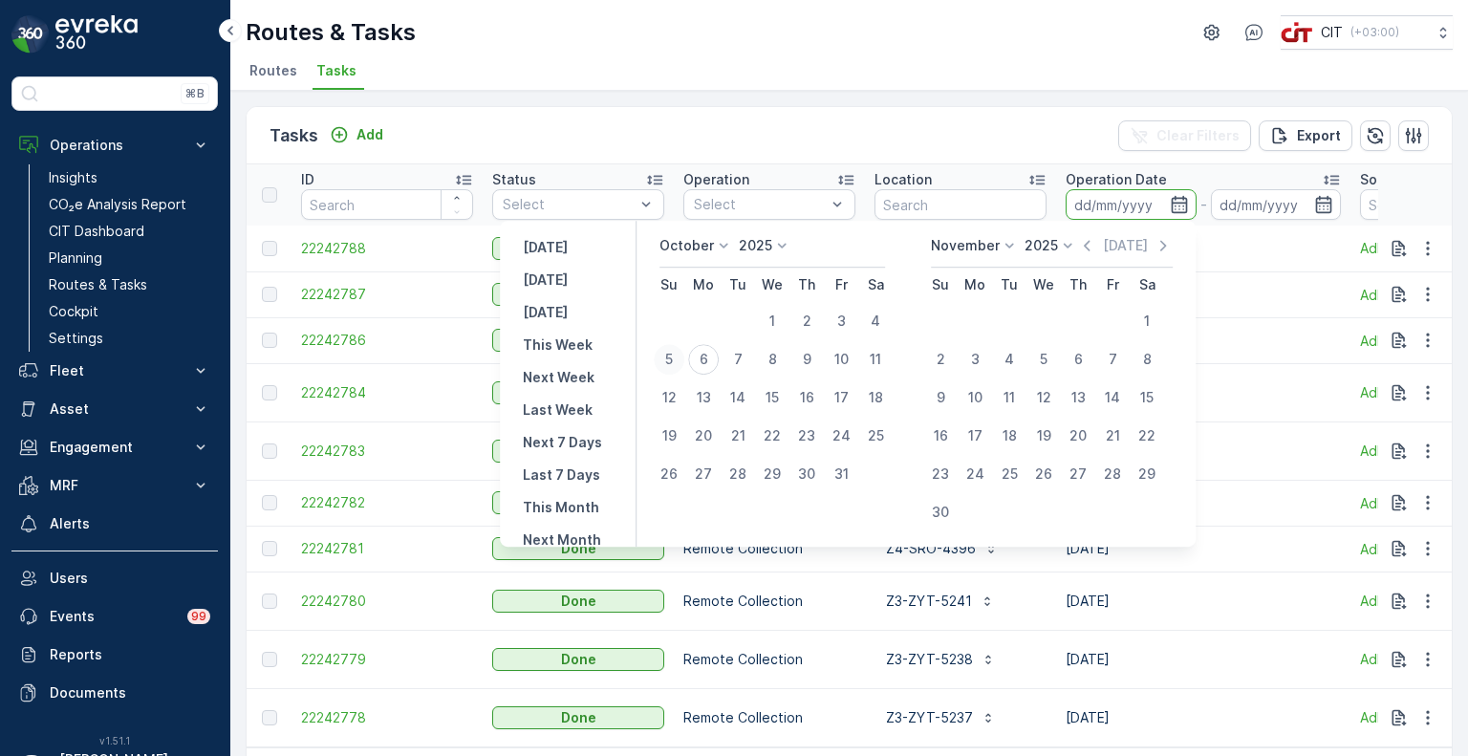
click at [677, 363] on div "5" at bounding box center [669, 359] width 31 height 31
type input "05.10.2025"
click at [565, 241] on p "Yesterday" at bounding box center [545, 247] width 45 height 19
type input "05.10.2025"
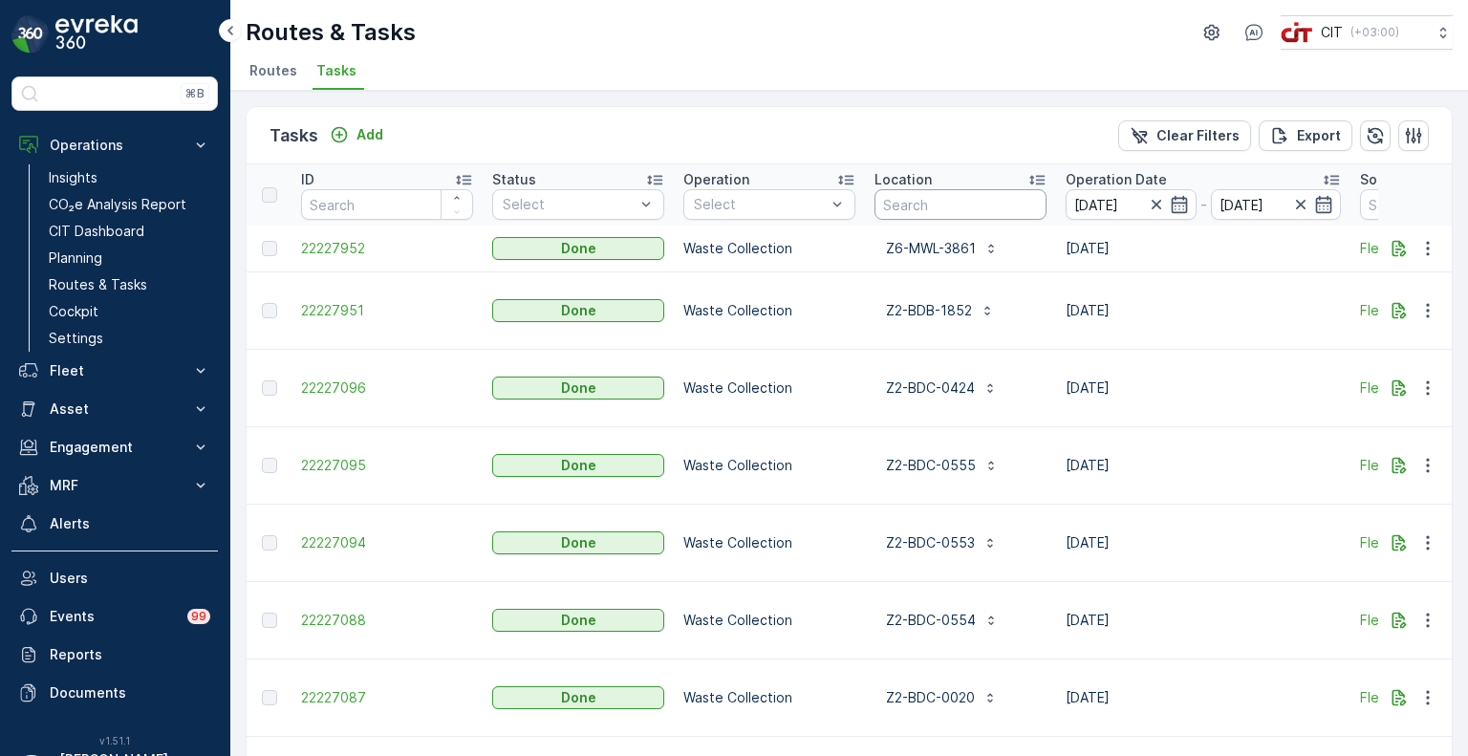
click at [920, 213] on input "text" at bounding box center [961, 204] width 172 height 31
paste input "Z6-MWL-3240"
type input "Z6-MWL-3240"
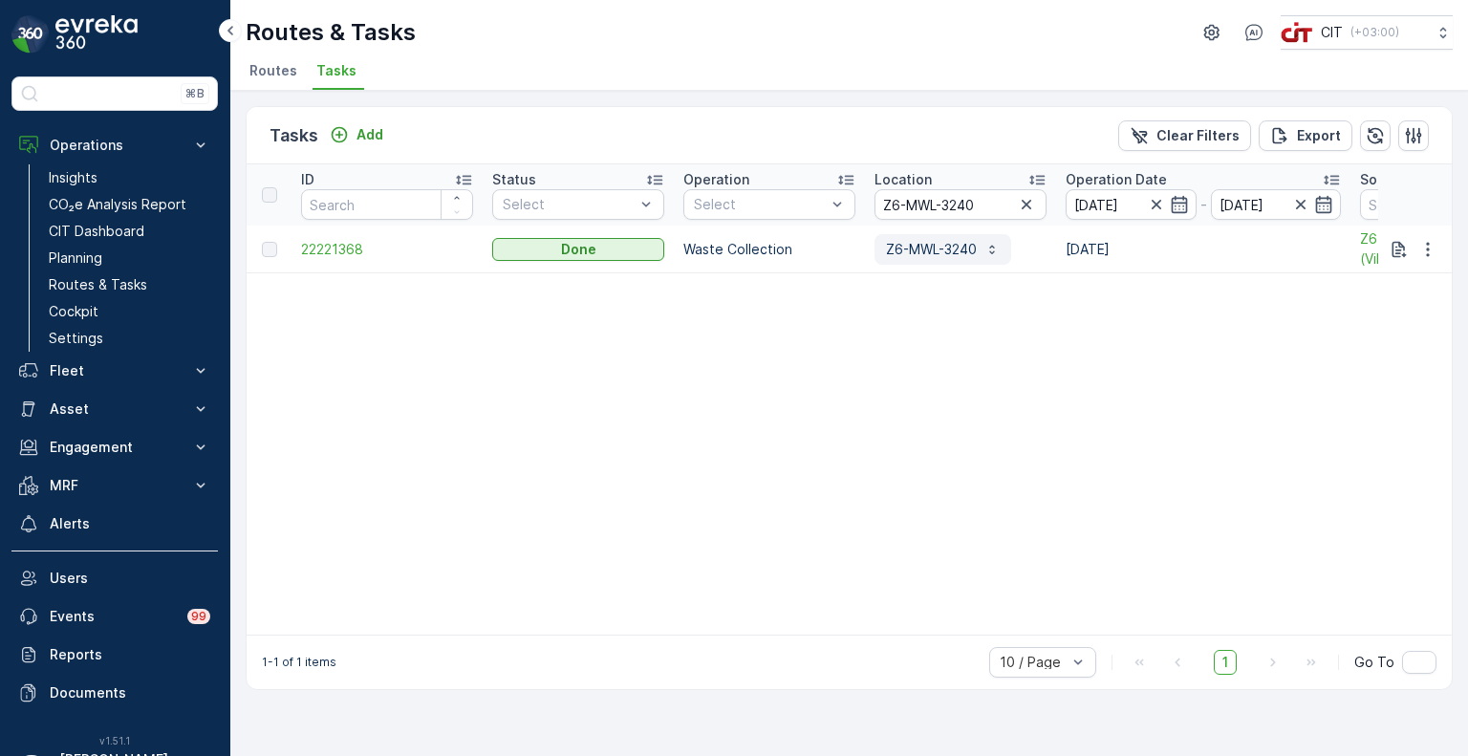
click at [990, 248] on icon "button" at bounding box center [992, 249] width 15 height 15
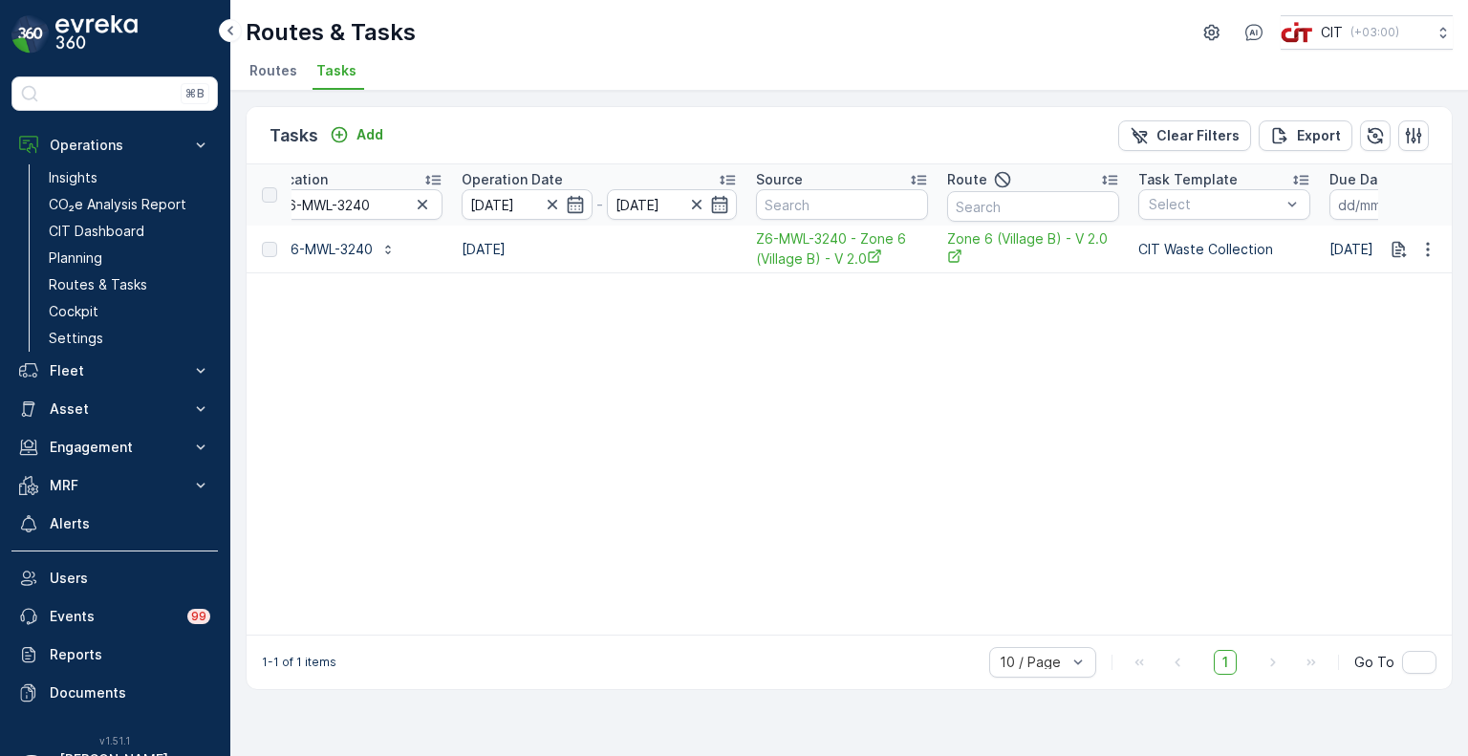
scroll to position [0, 596]
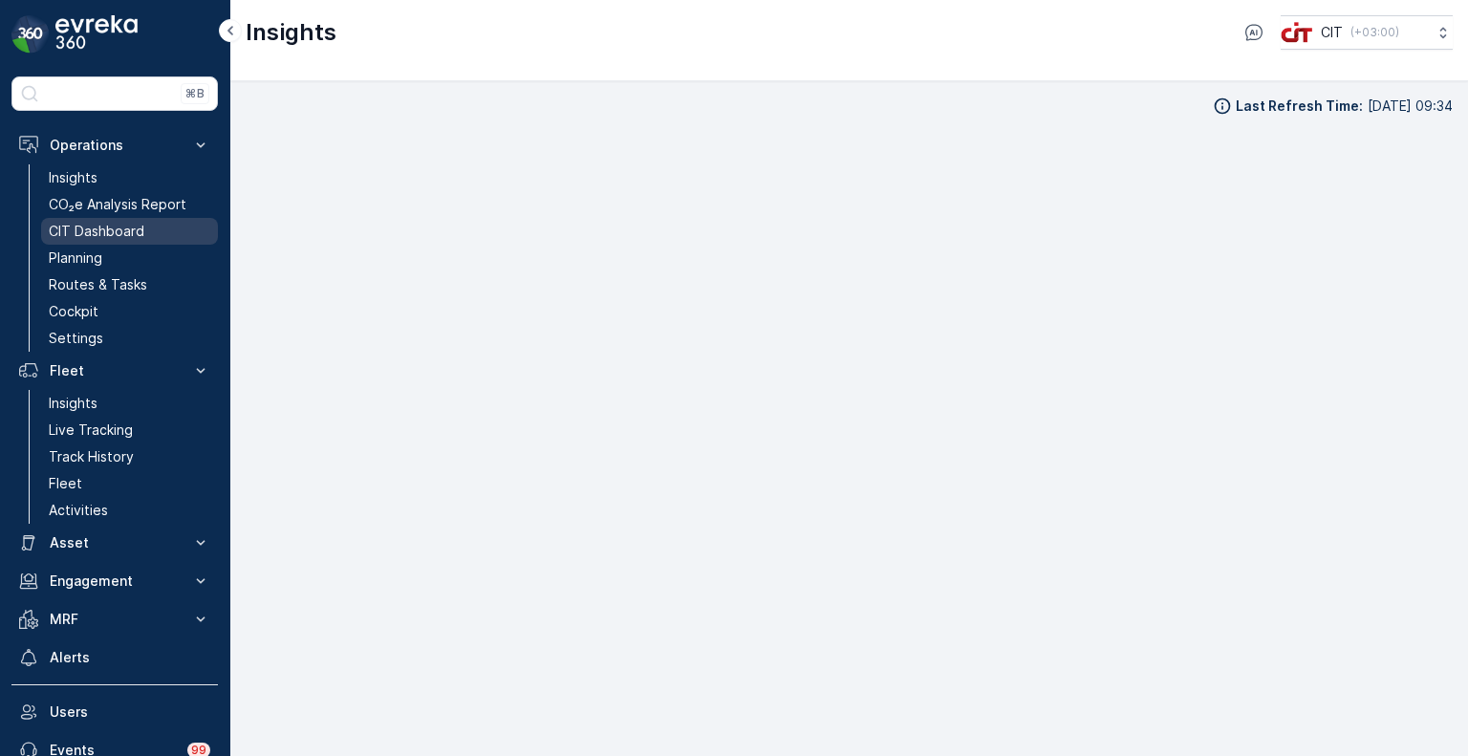
scroll to position [15, 0]
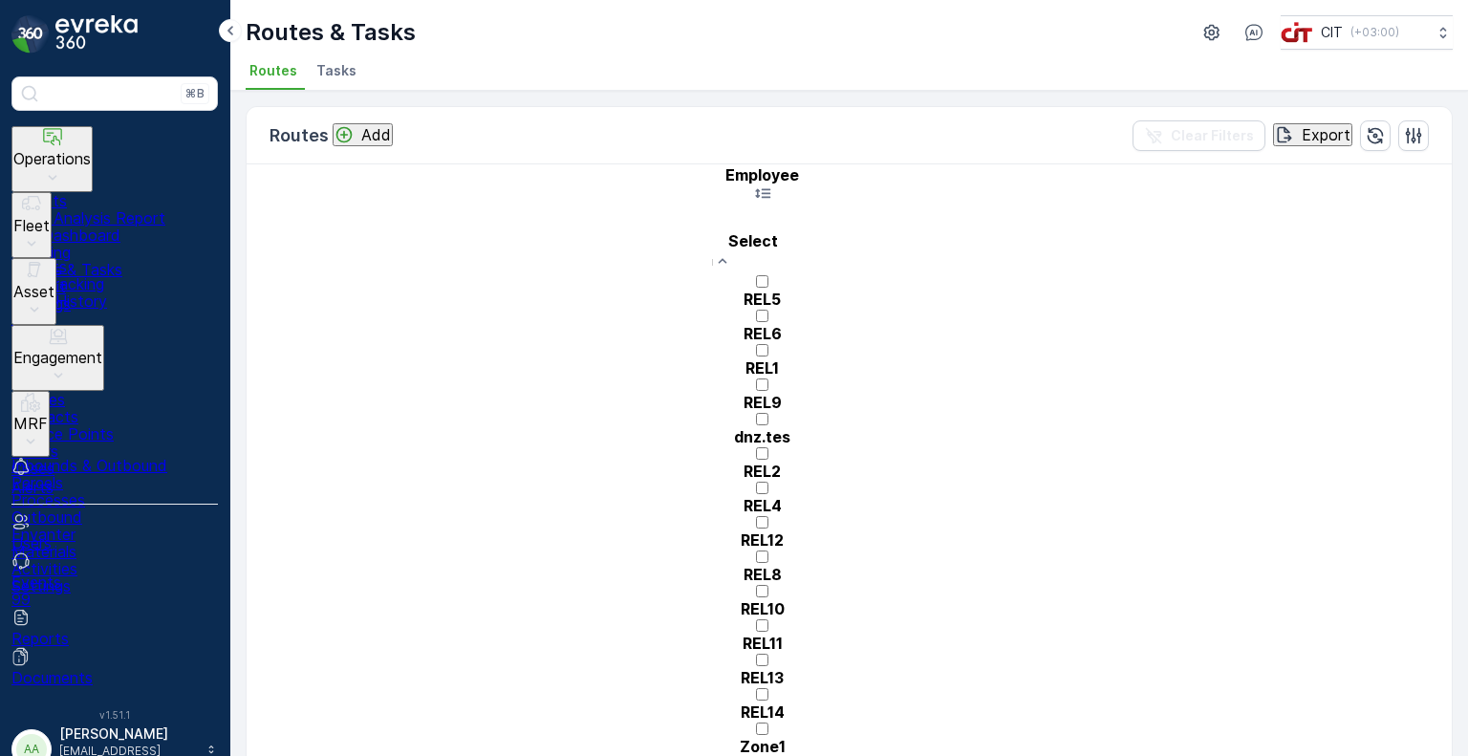
click at [812, 394] on p "REL9" at bounding box center [762, 402] width 100 height 17
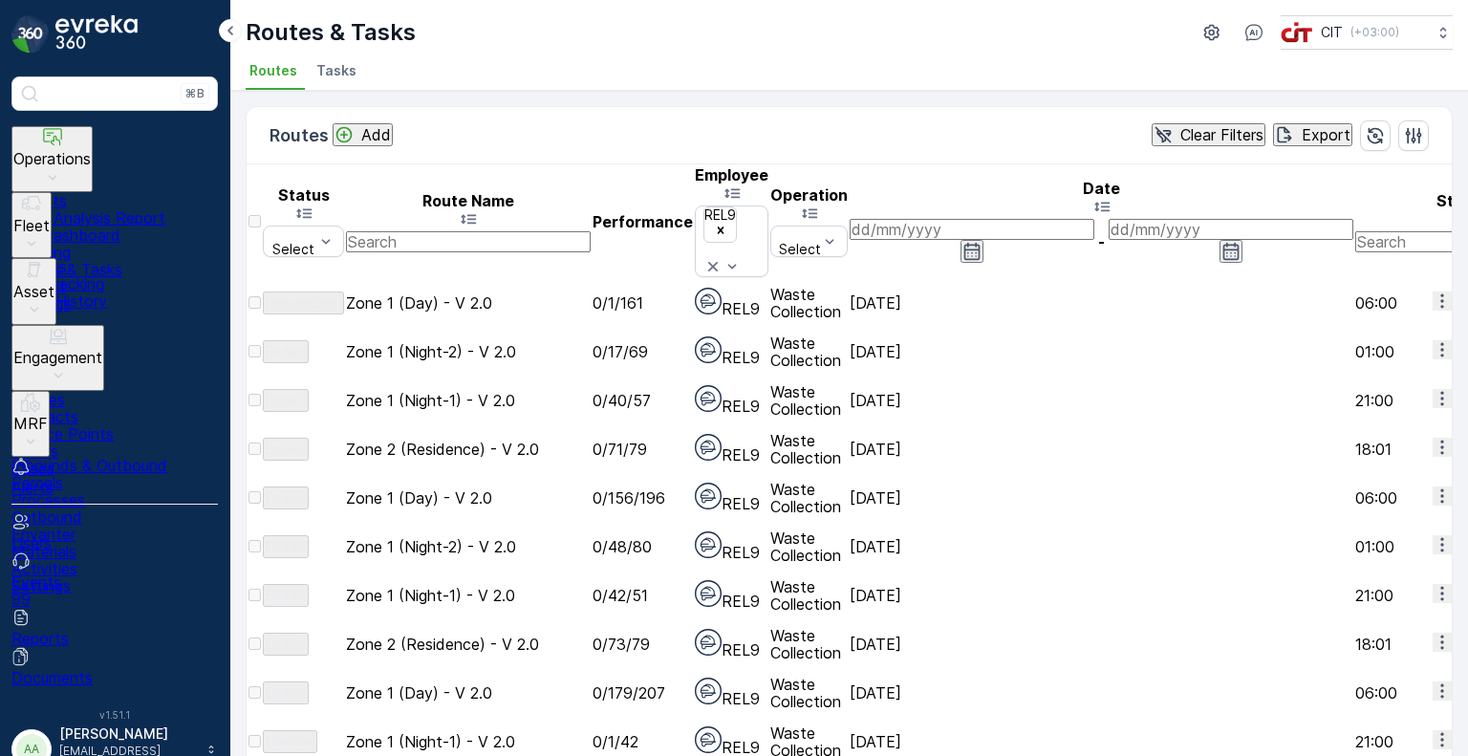
click at [1433, 292] on icon "button" at bounding box center [1442, 301] width 19 height 19
click at [361, 129] on div "Add" at bounding box center [363, 134] width 56 height 19
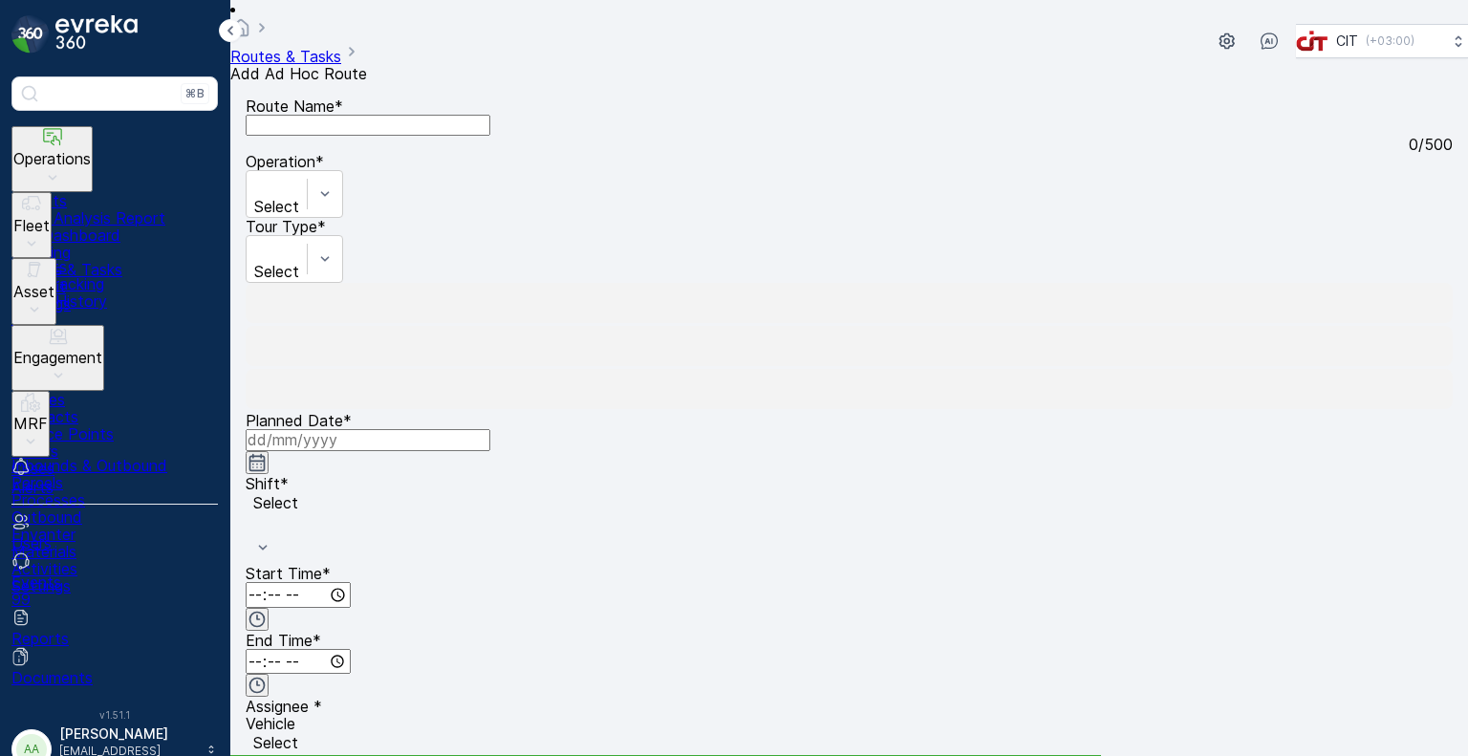
click at [361, 136] on Name "Route Name" at bounding box center [368, 125] width 245 height 21
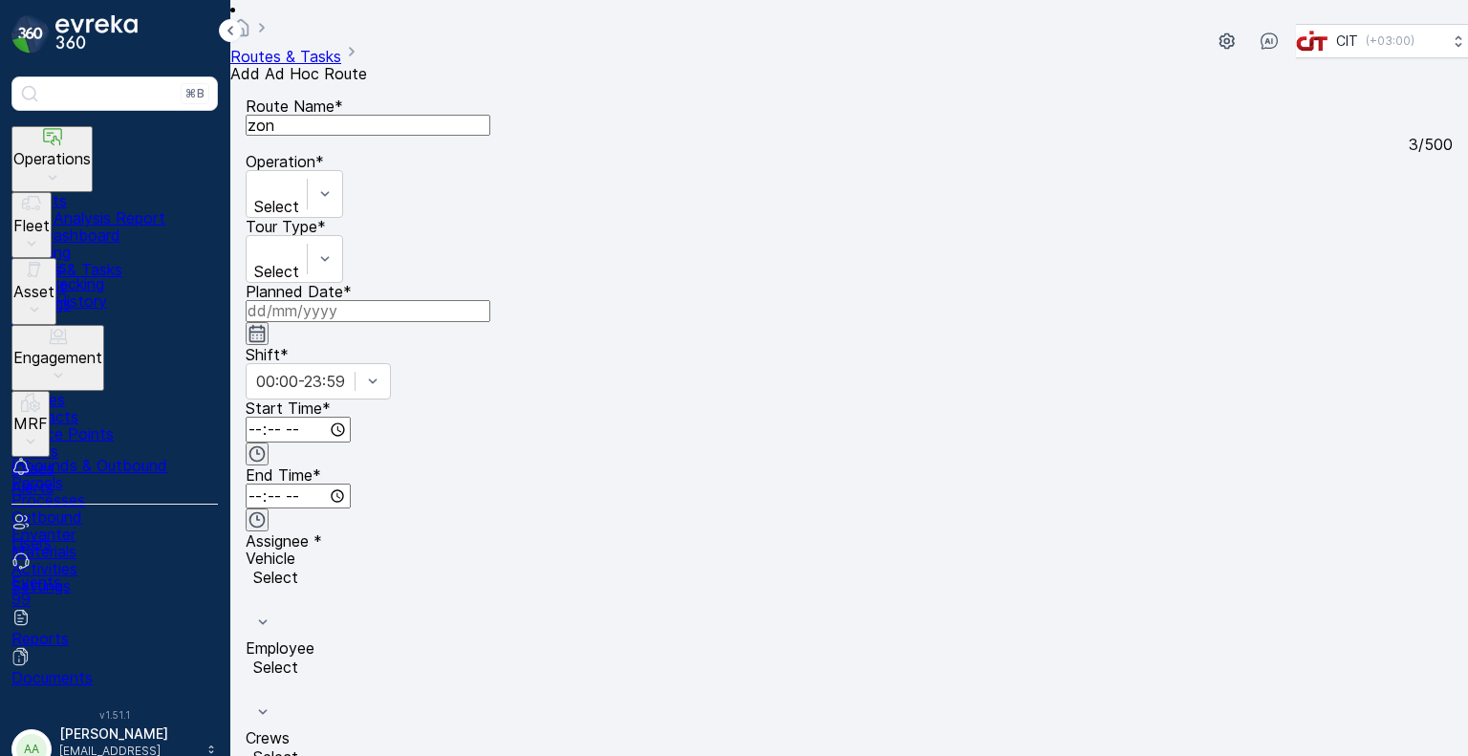
type Name "Zone 1 (Day) - V 2.0"
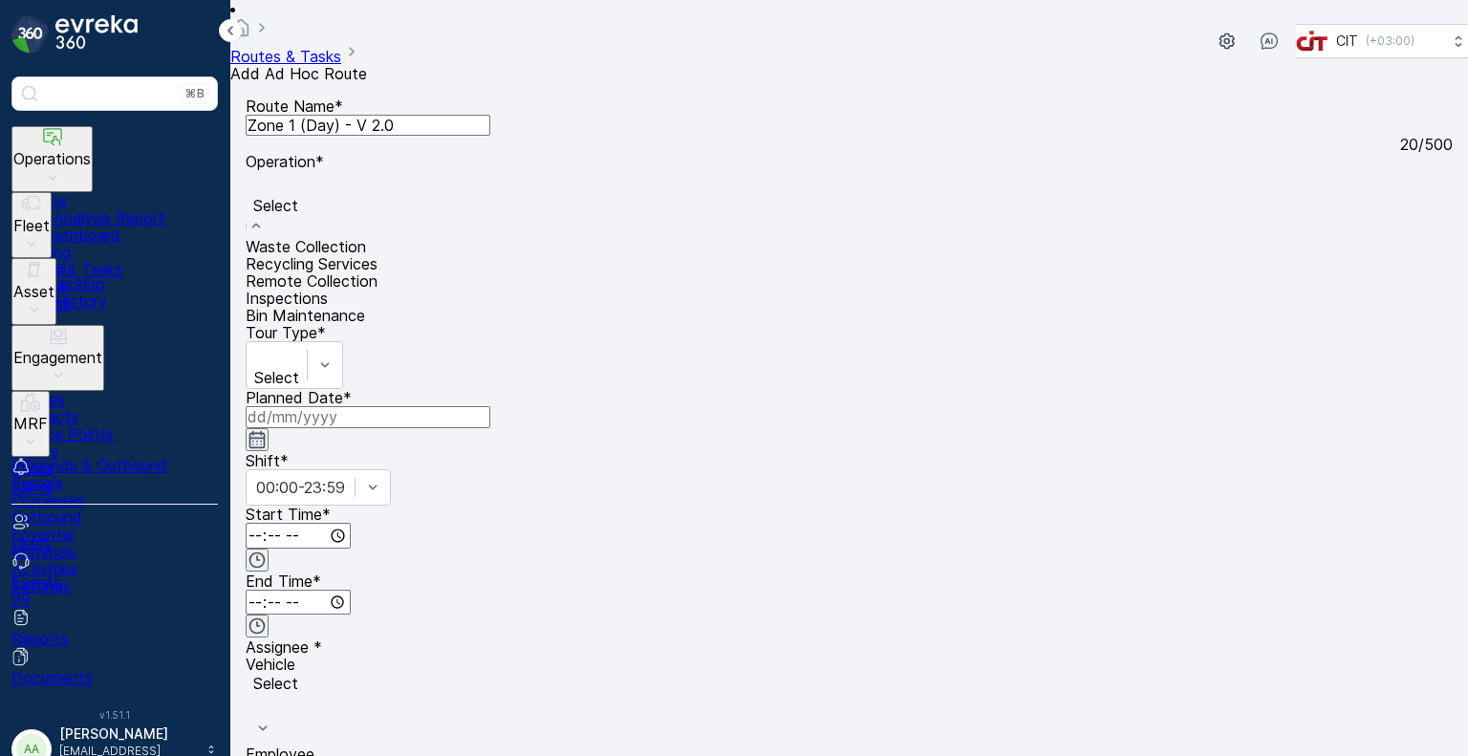
click at [366, 237] on span "Waste Collection" at bounding box center [306, 246] width 120 height 19
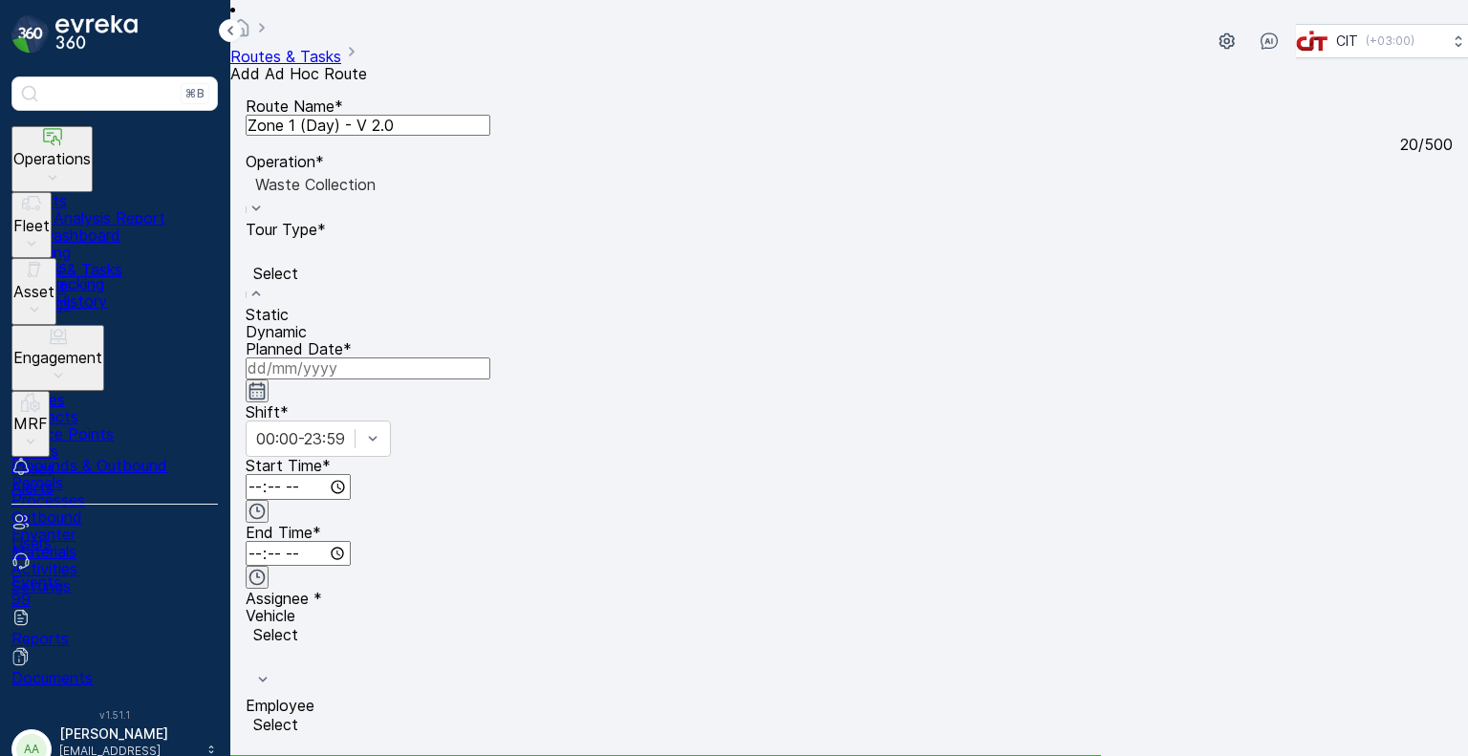
click at [289, 305] on span "Static" at bounding box center [267, 314] width 43 height 19
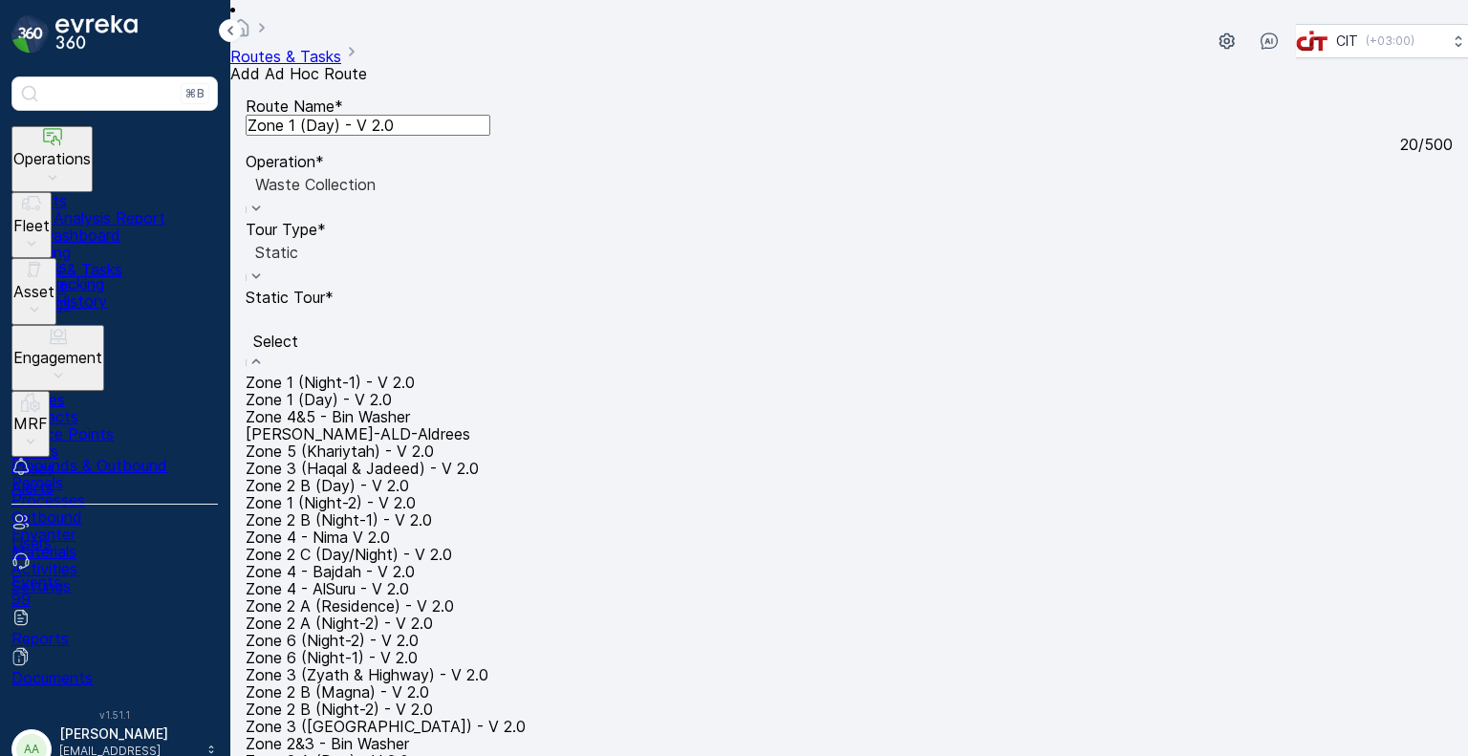
click at [392, 390] on span "Zone 1 (Day) - V 2.0" at bounding box center [319, 399] width 146 height 19
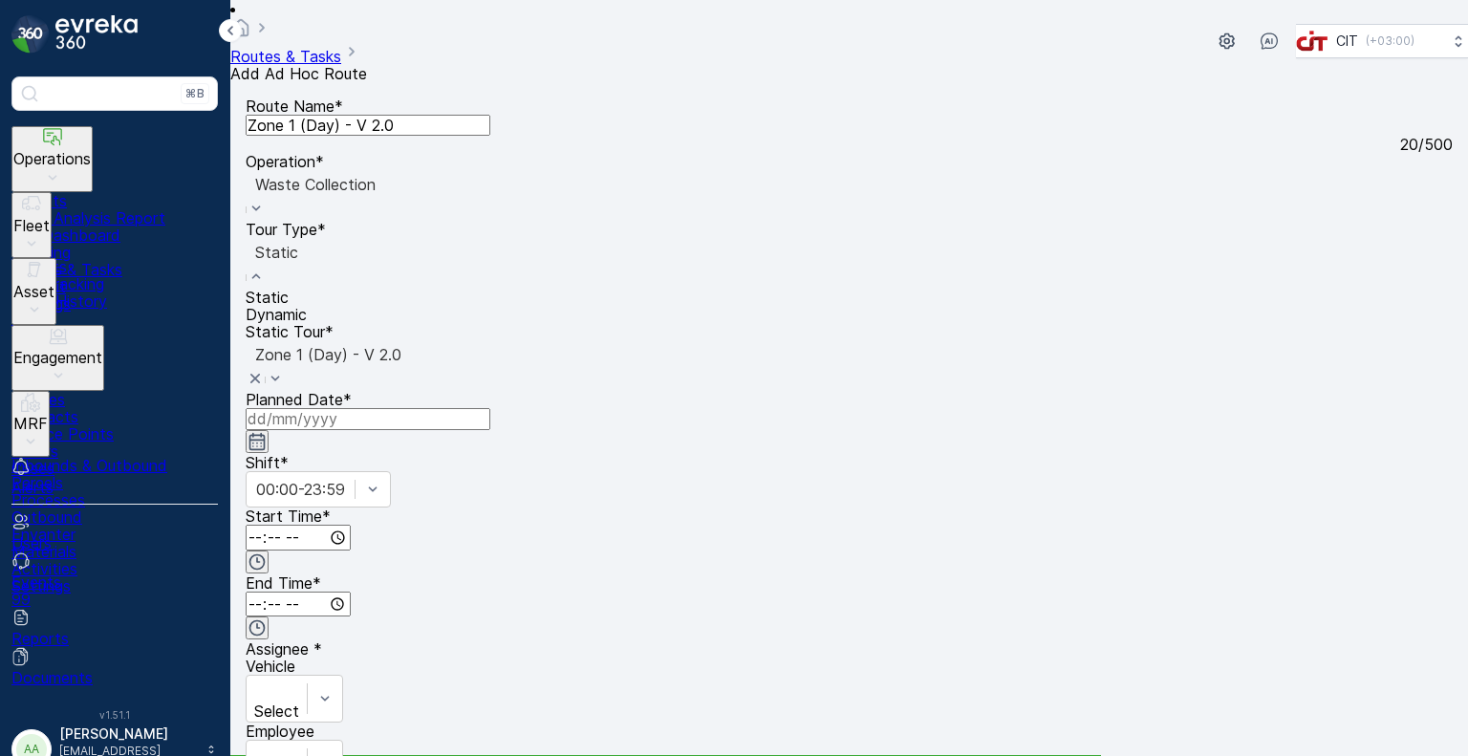
click at [298, 242] on div at bounding box center [276, 252] width 43 height 21
click at [307, 305] on span "Dynamic" at bounding box center [276, 314] width 61 height 19
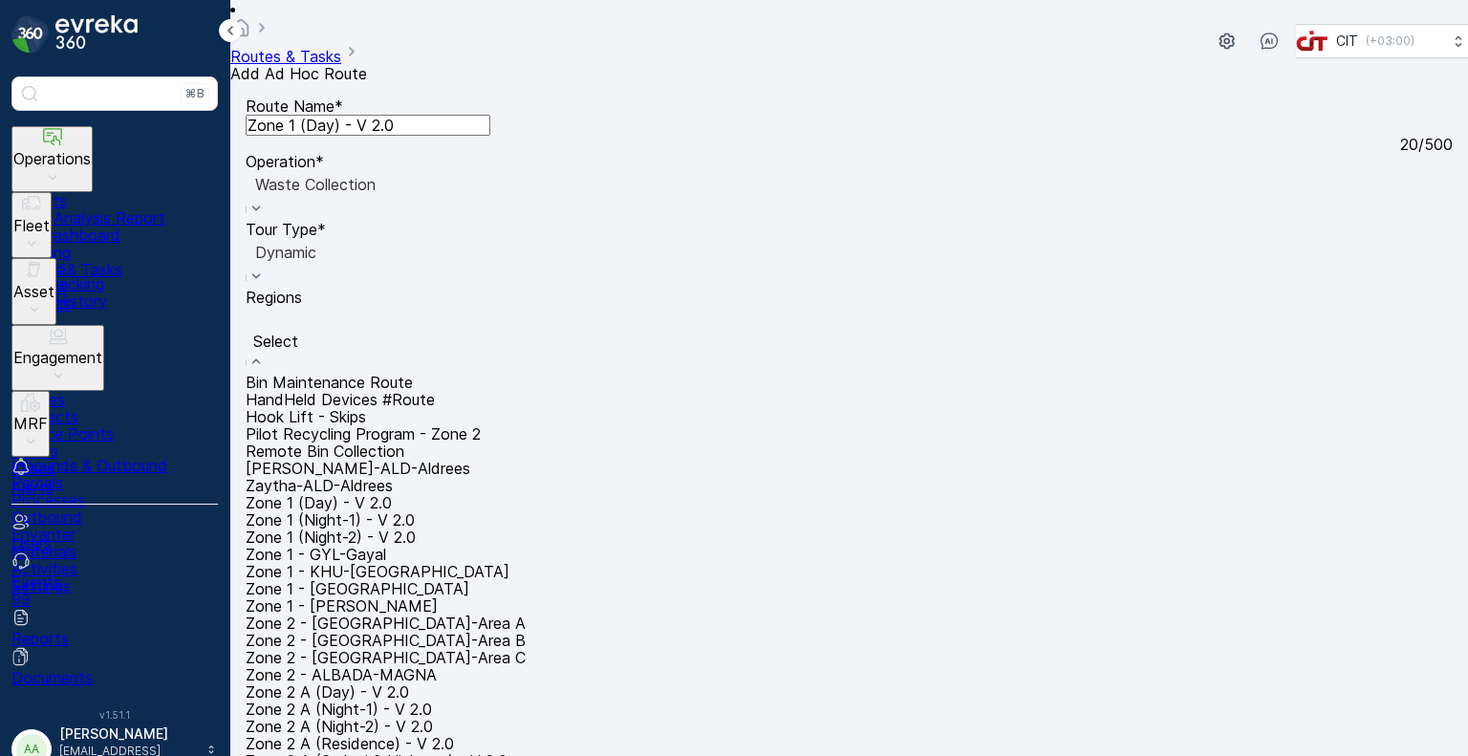
click at [392, 503] on span "Zone 1 (Day) - V 2.0" at bounding box center [319, 502] width 146 height 19
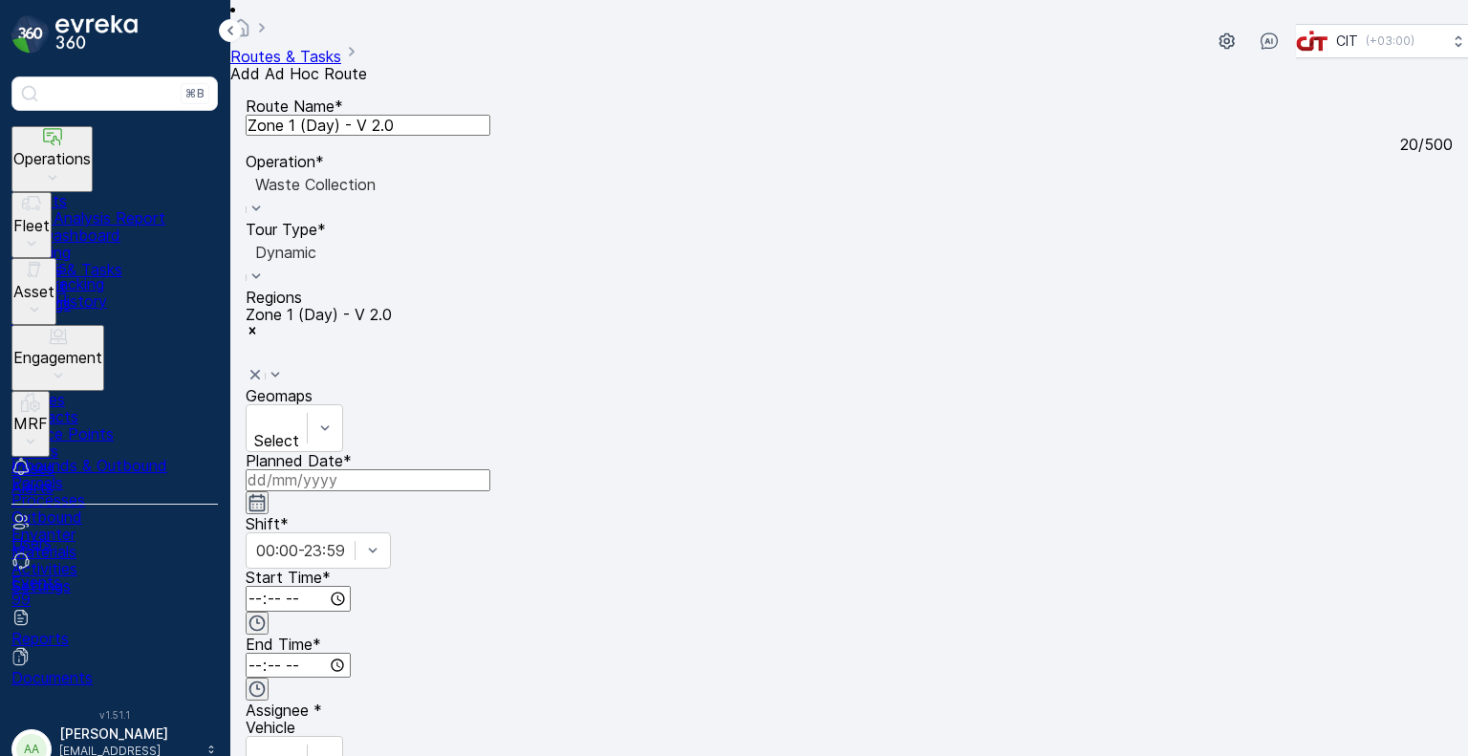
click at [490, 469] on input at bounding box center [368, 479] width 245 height 21
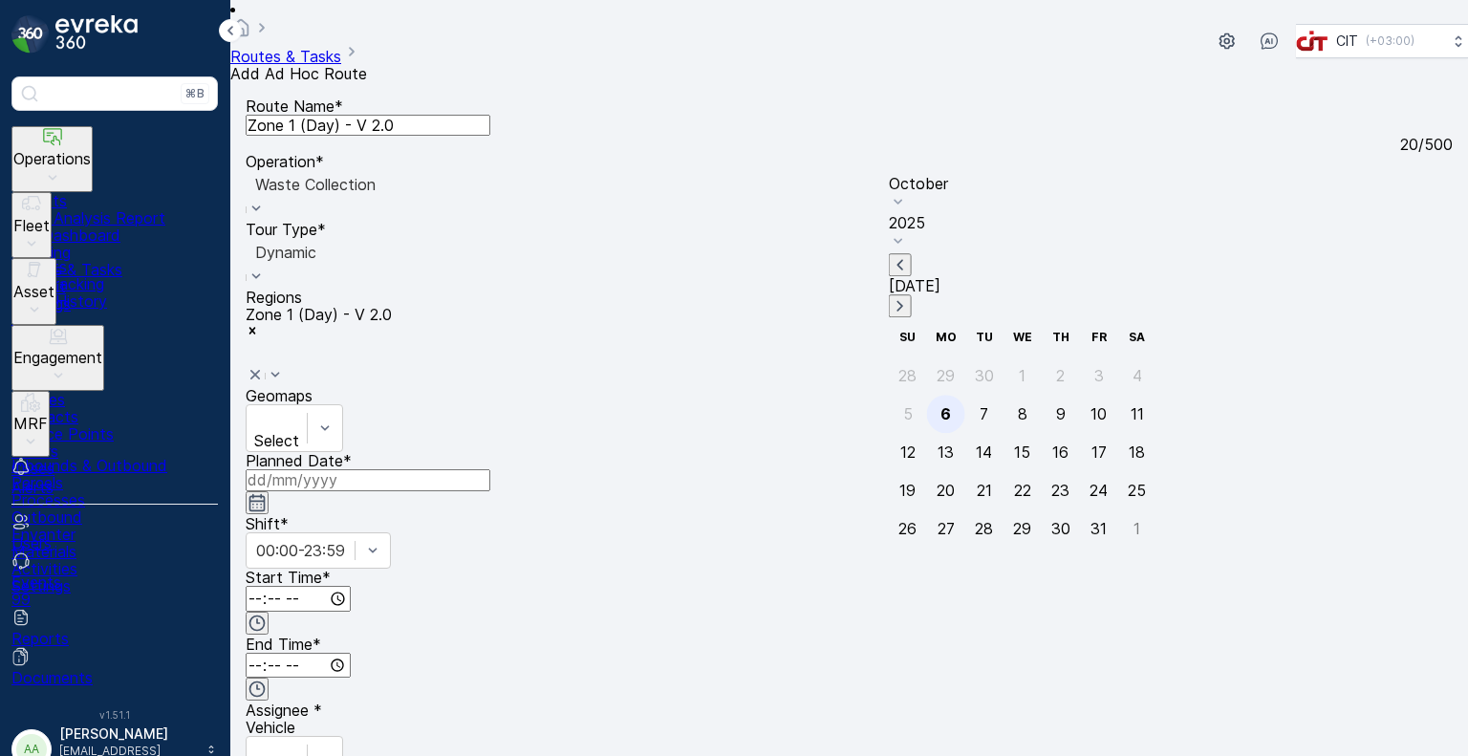
click at [941, 405] on div "6" at bounding box center [946, 413] width 11 height 17
type input "06.10.2025"
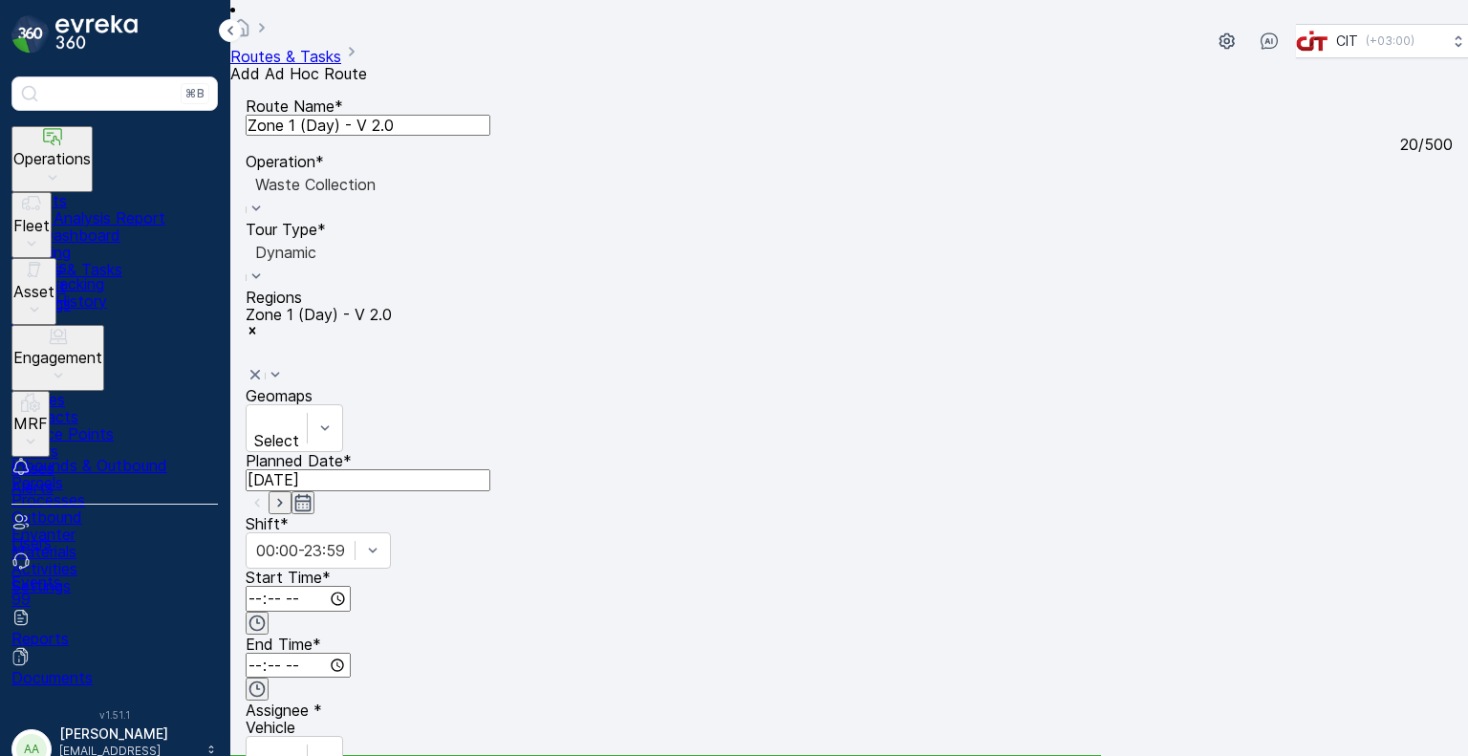
click at [351, 586] on input "time" at bounding box center [298, 599] width 105 height 26
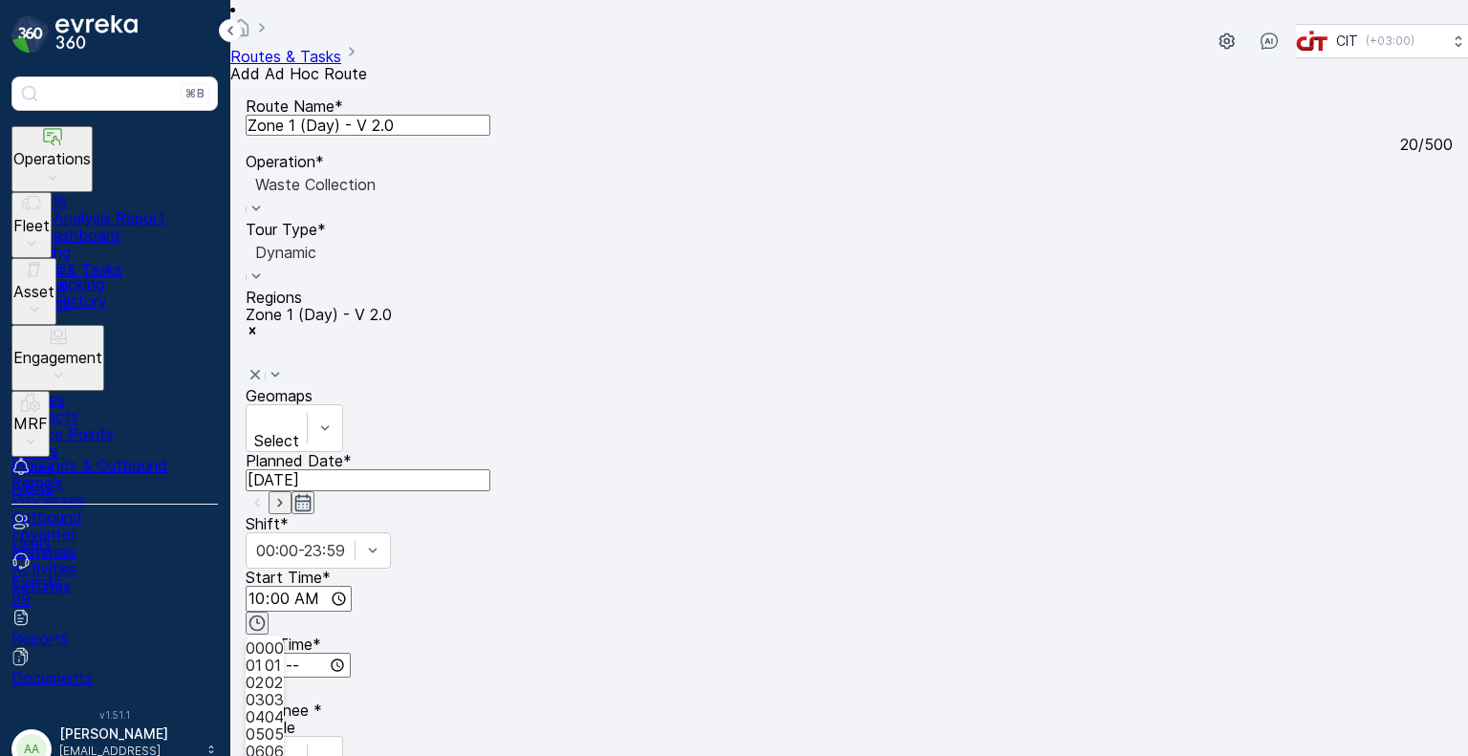
scroll to position [669, 0]
type input "10:25"
click at [351, 653] on input "time" at bounding box center [298, 666] width 105 height 26
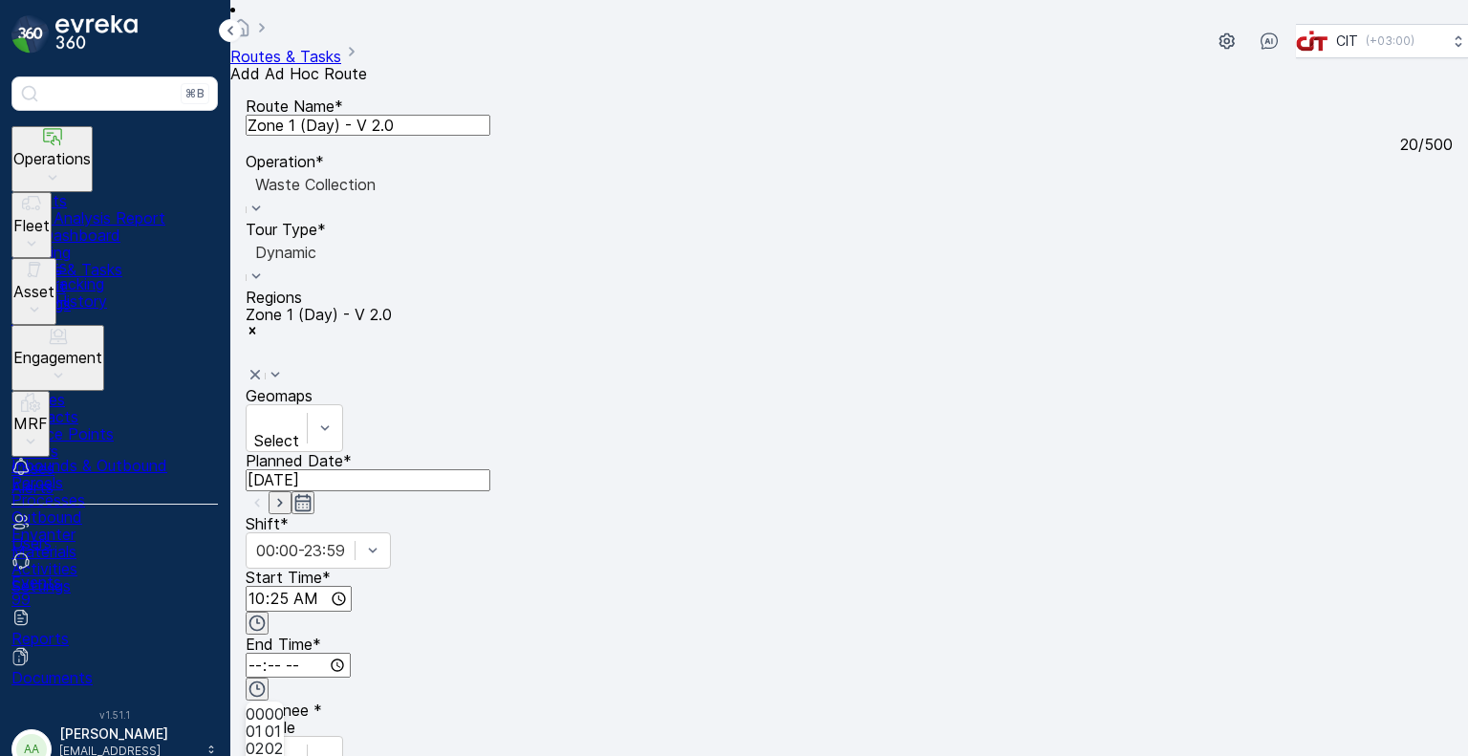
type input "17:59"
click at [343, 736] on div "Select" at bounding box center [294, 760] width 97 height 48
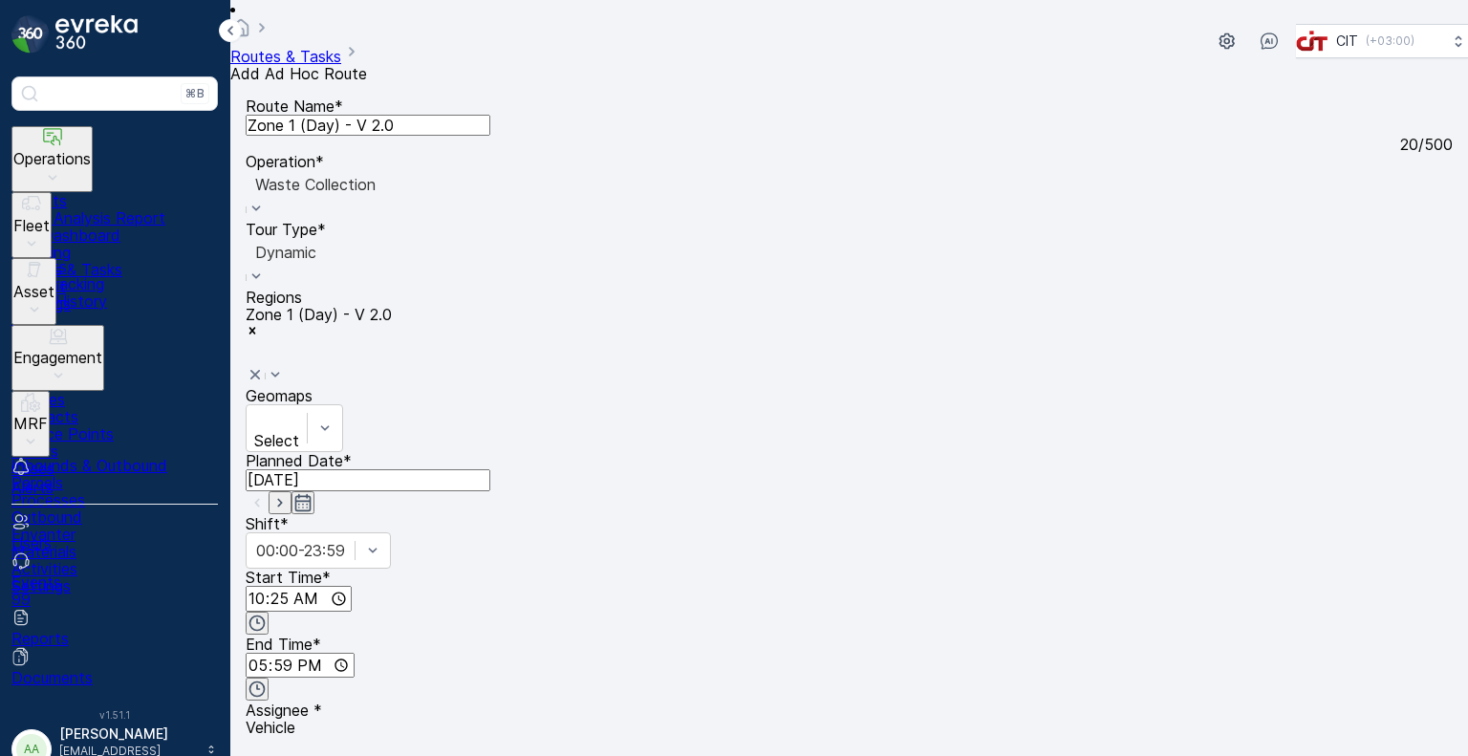
drag, startPoint x: 941, startPoint y: 436, endPoint x: 966, endPoint y: 434, distance: 25.9
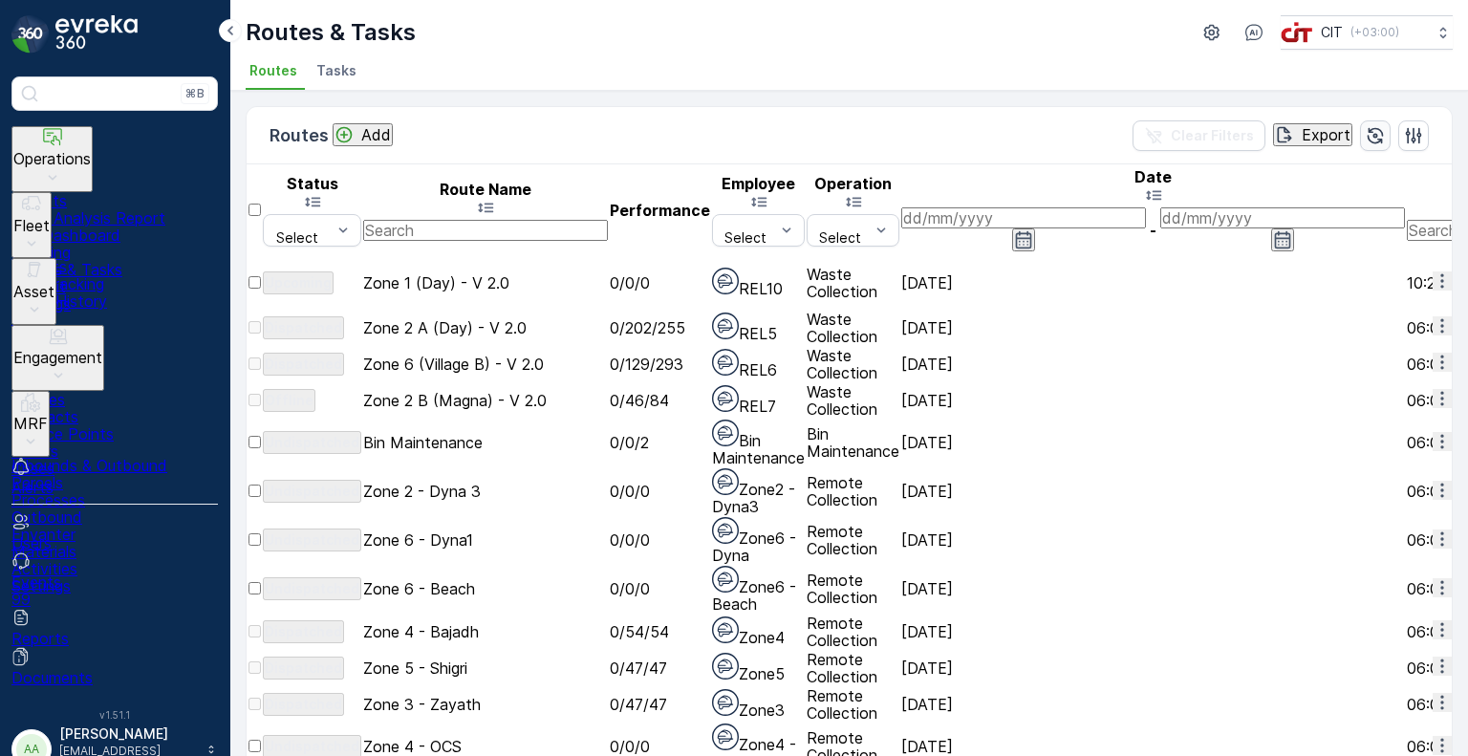
click at [1373, 133] on icon "button" at bounding box center [1375, 135] width 19 height 19
click at [1373, 132] on icon "button" at bounding box center [1375, 135] width 19 height 19
click at [1331, 74] on ul "Routes Tasks" at bounding box center [842, 73] width 1192 height 32
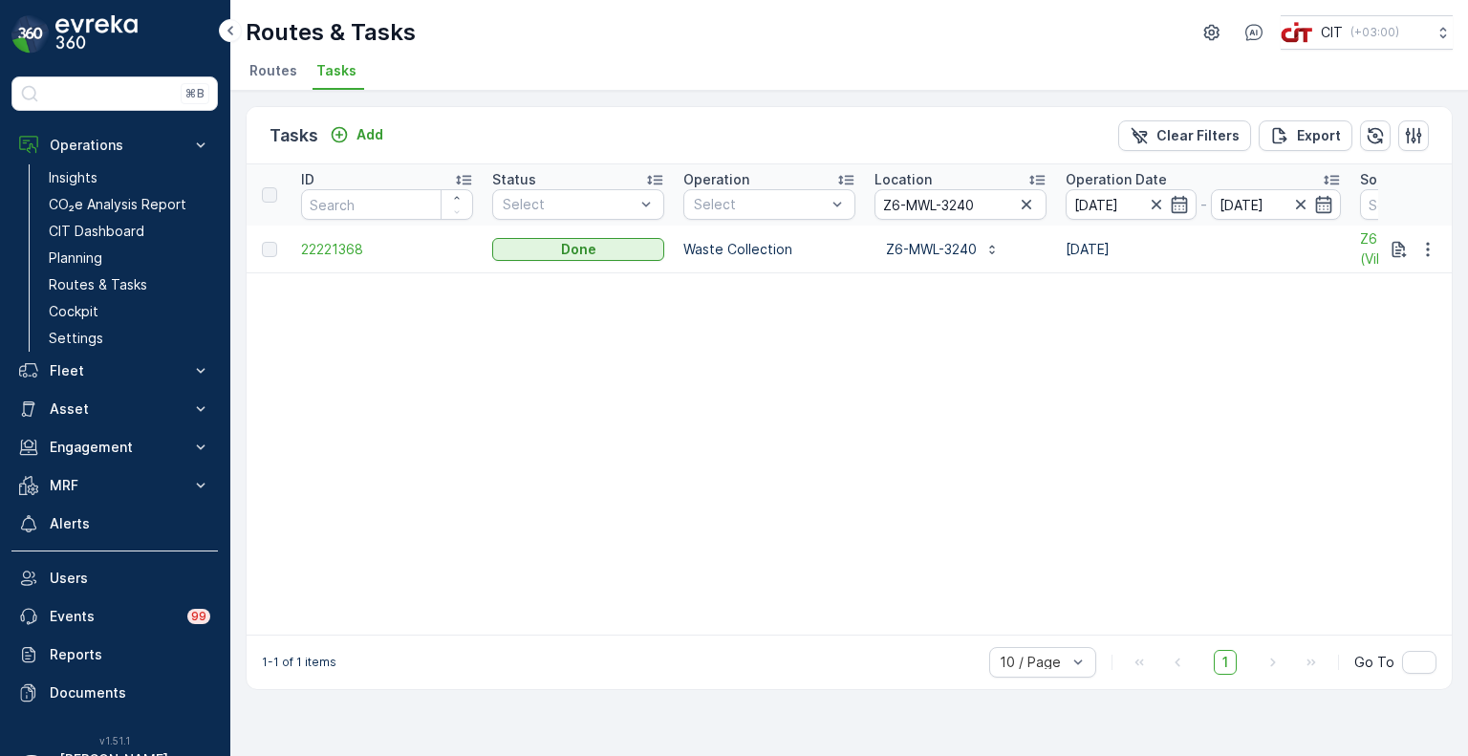
scroll to position [0, 596]
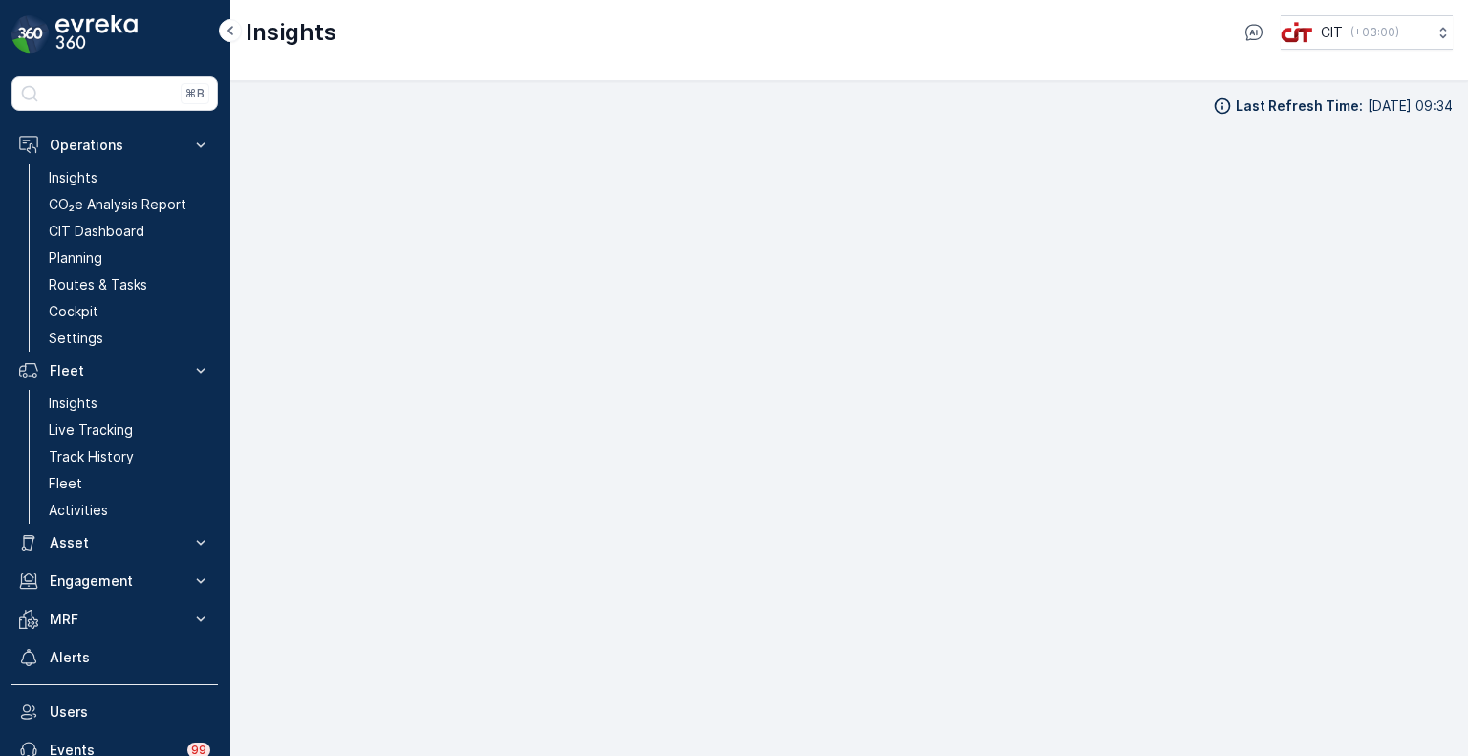
scroll to position [15, 0]
click at [66, 260] on p "Planning" at bounding box center [76, 258] width 54 height 19
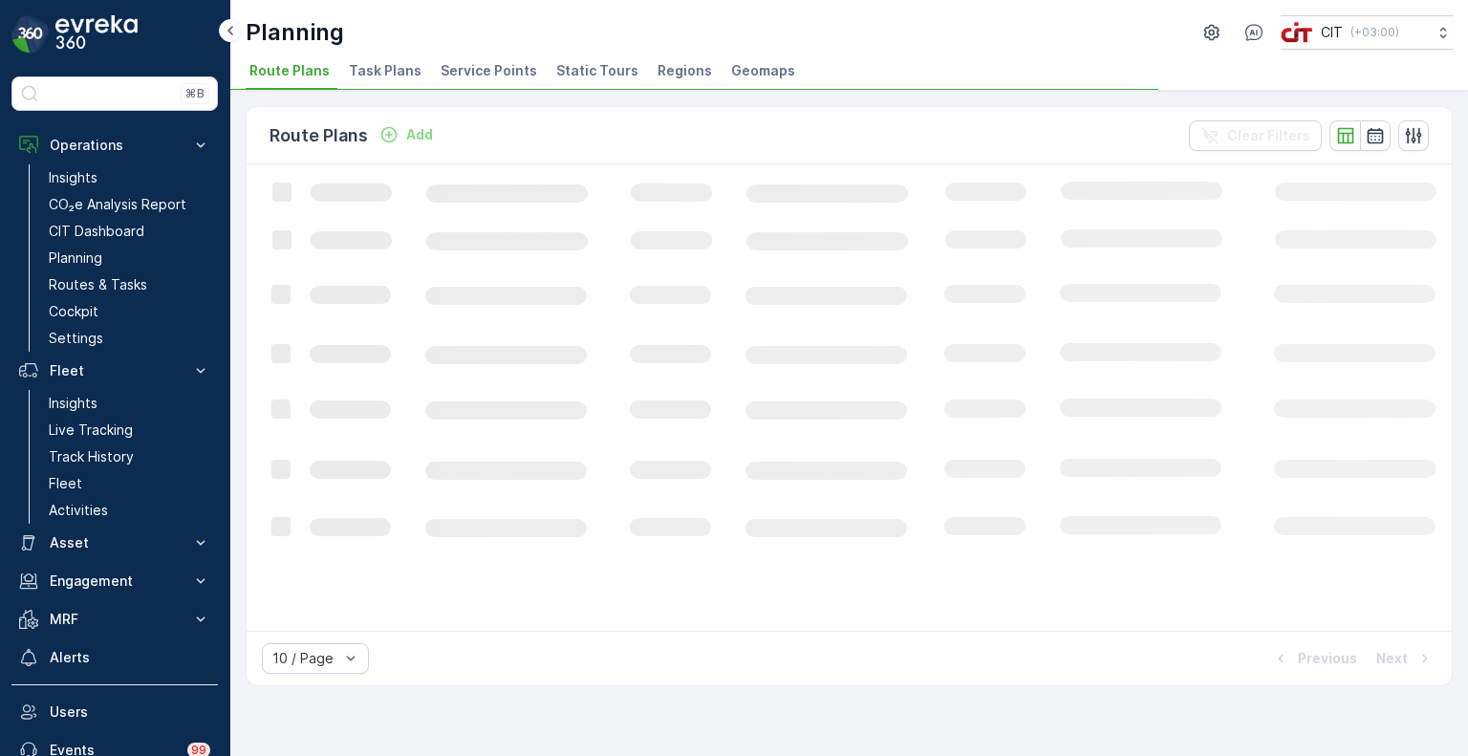
click at [479, 72] on span "Service Points" at bounding box center [489, 70] width 97 height 19
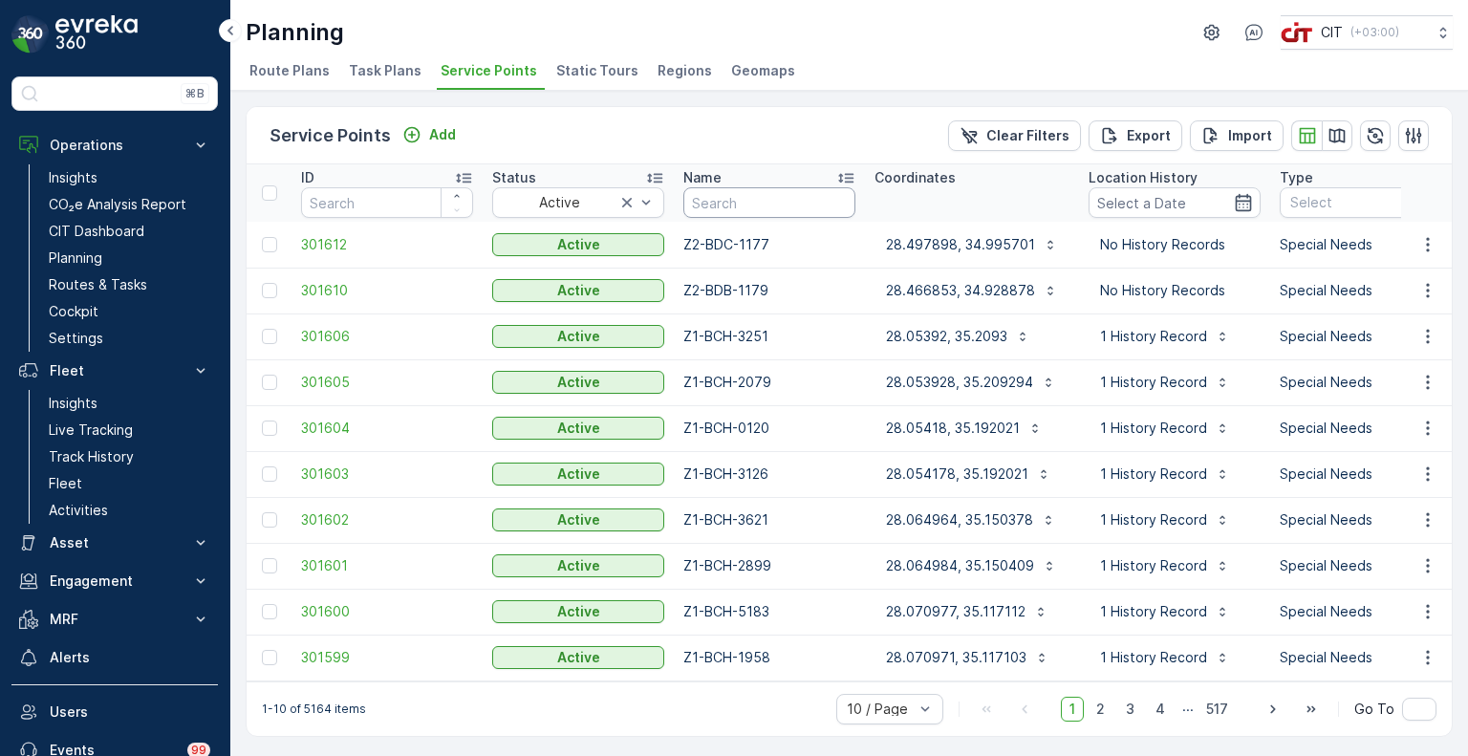
click at [749, 210] on input "text" at bounding box center [769, 202] width 172 height 31
type input "z3-"
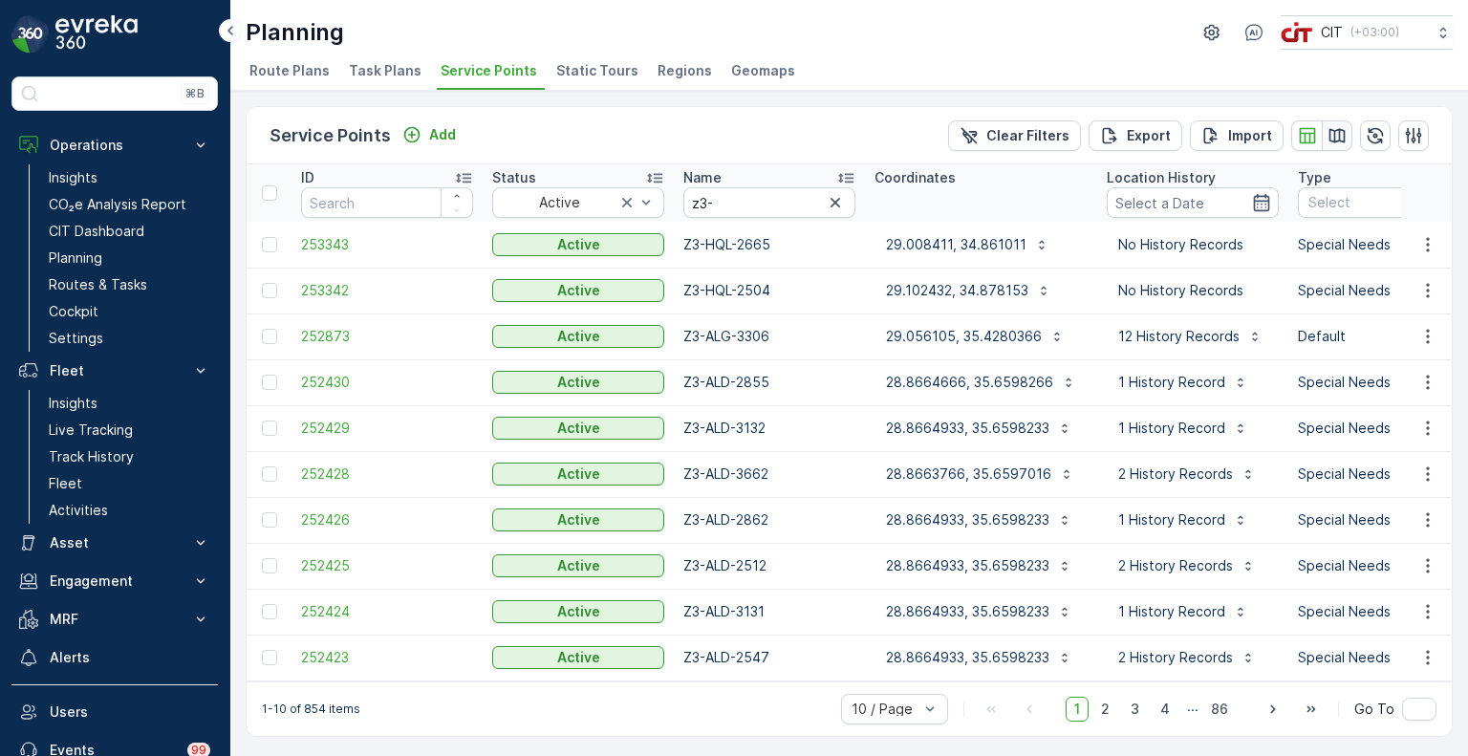
click at [1336, 135] on icon "button" at bounding box center [1337, 135] width 19 height 19
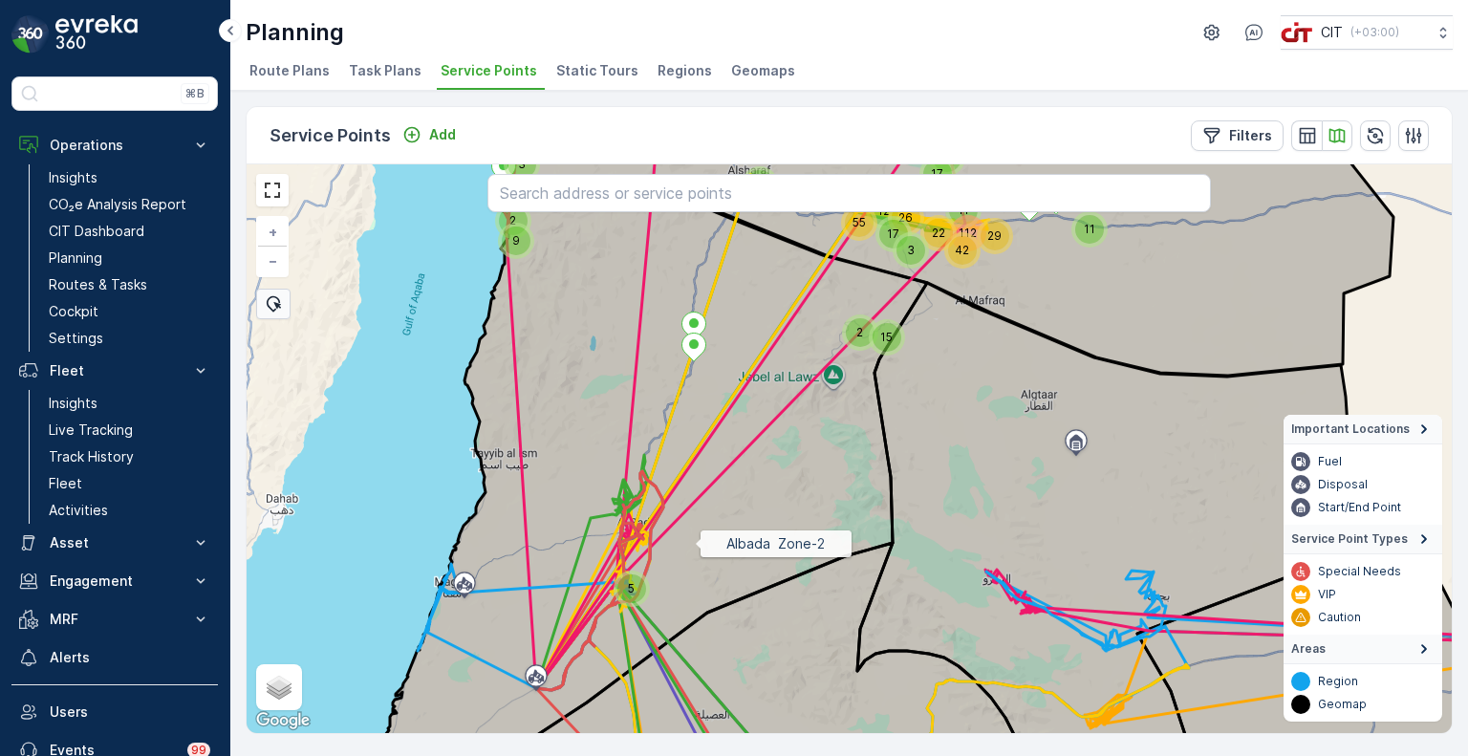
drag, startPoint x: 681, startPoint y: 569, endPoint x: 719, endPoint y: 455, distance: 120.0
click at [719, 455] on icon at bounding box center [652, 471] width 552 height 568
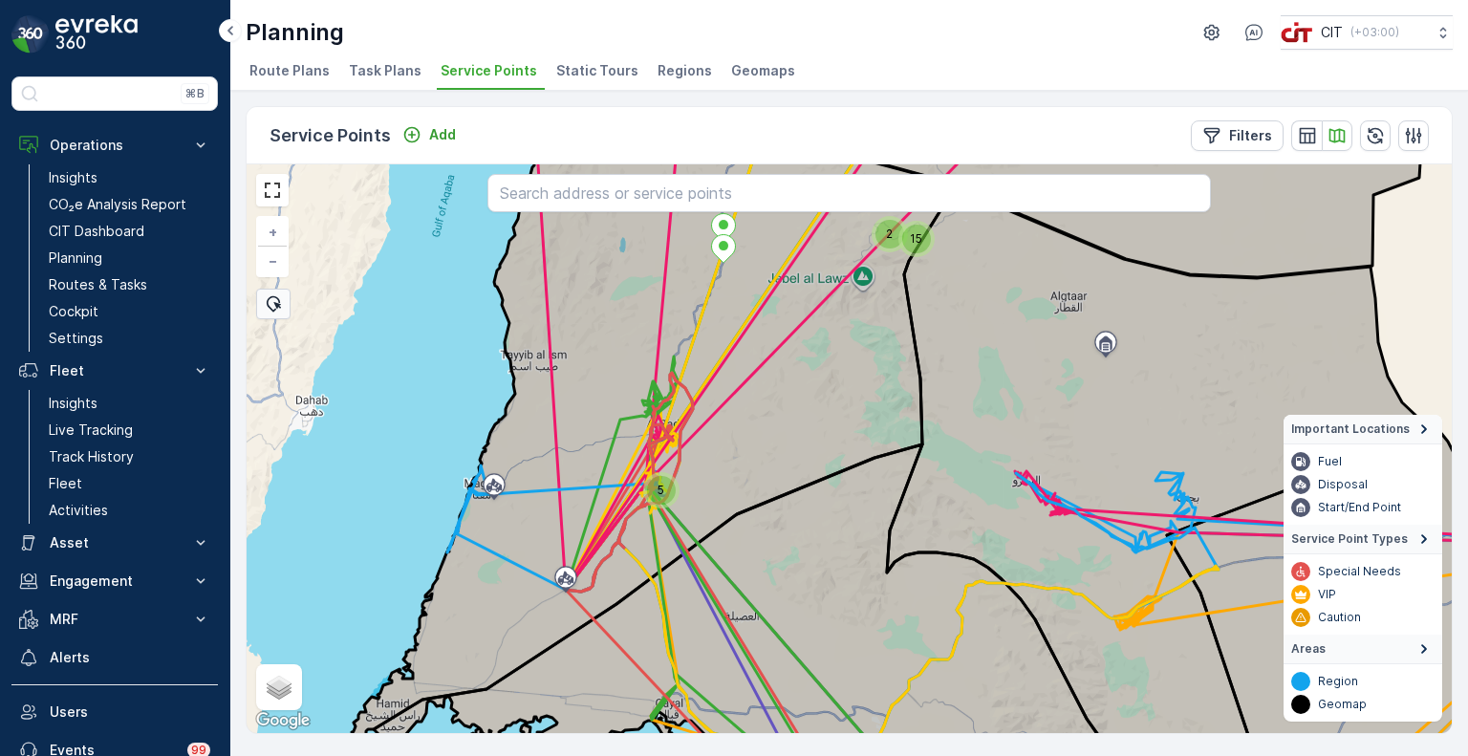
click at [658, 485] on div "5" at bounding box center [661, 490] width 29 height 29
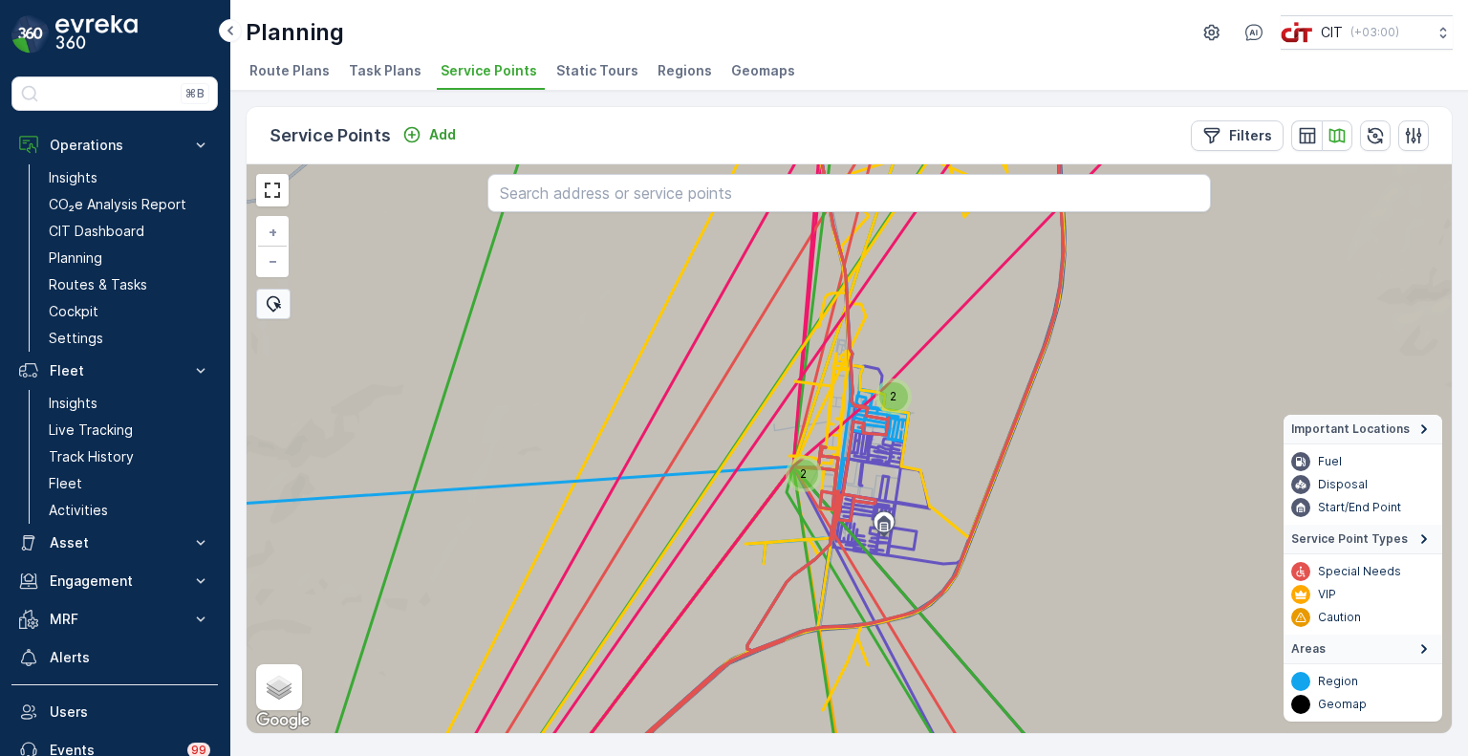
click at [891, 393] on div "2" at bounding box center [893, 396] width 29 height 29
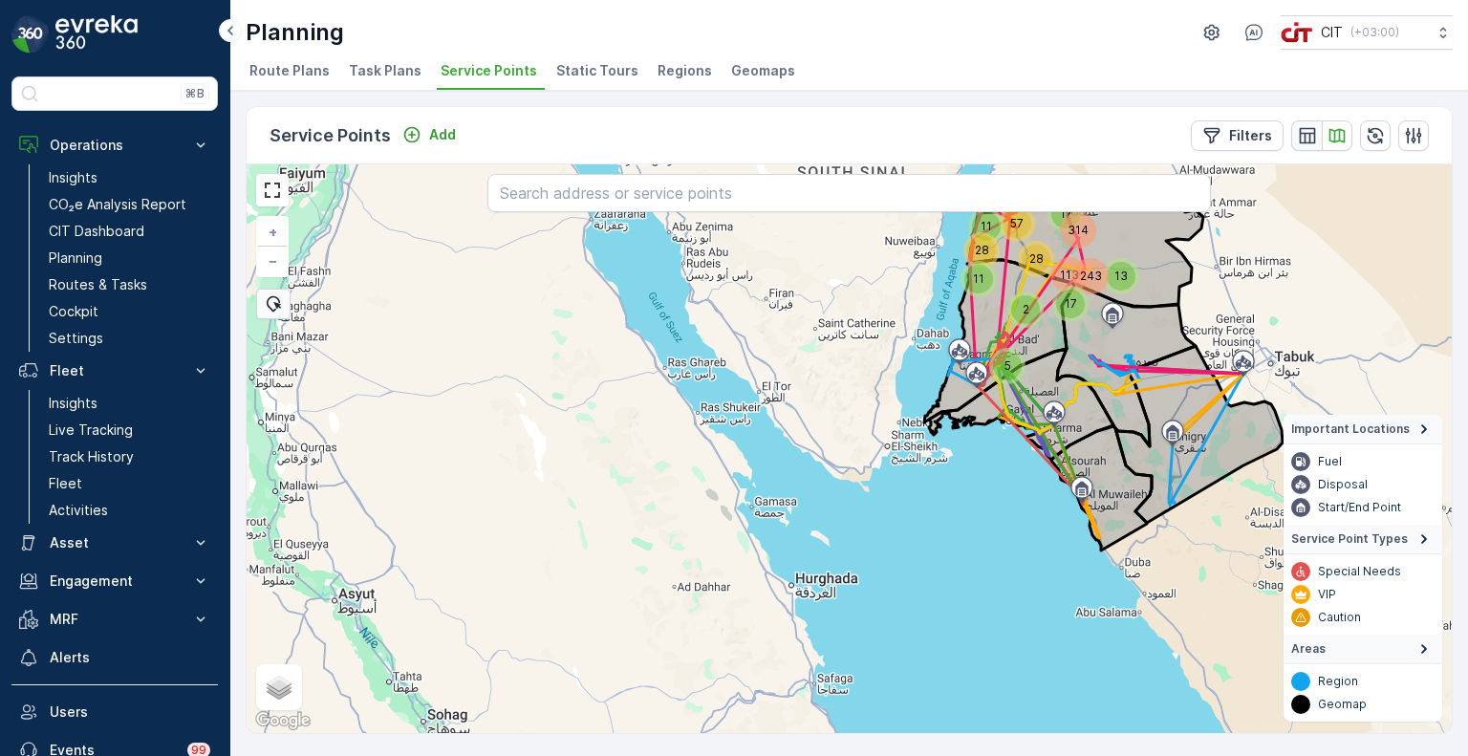
click at [1299, 138] on icon "button" at bounding box center [1307, 135] width 19 height 19
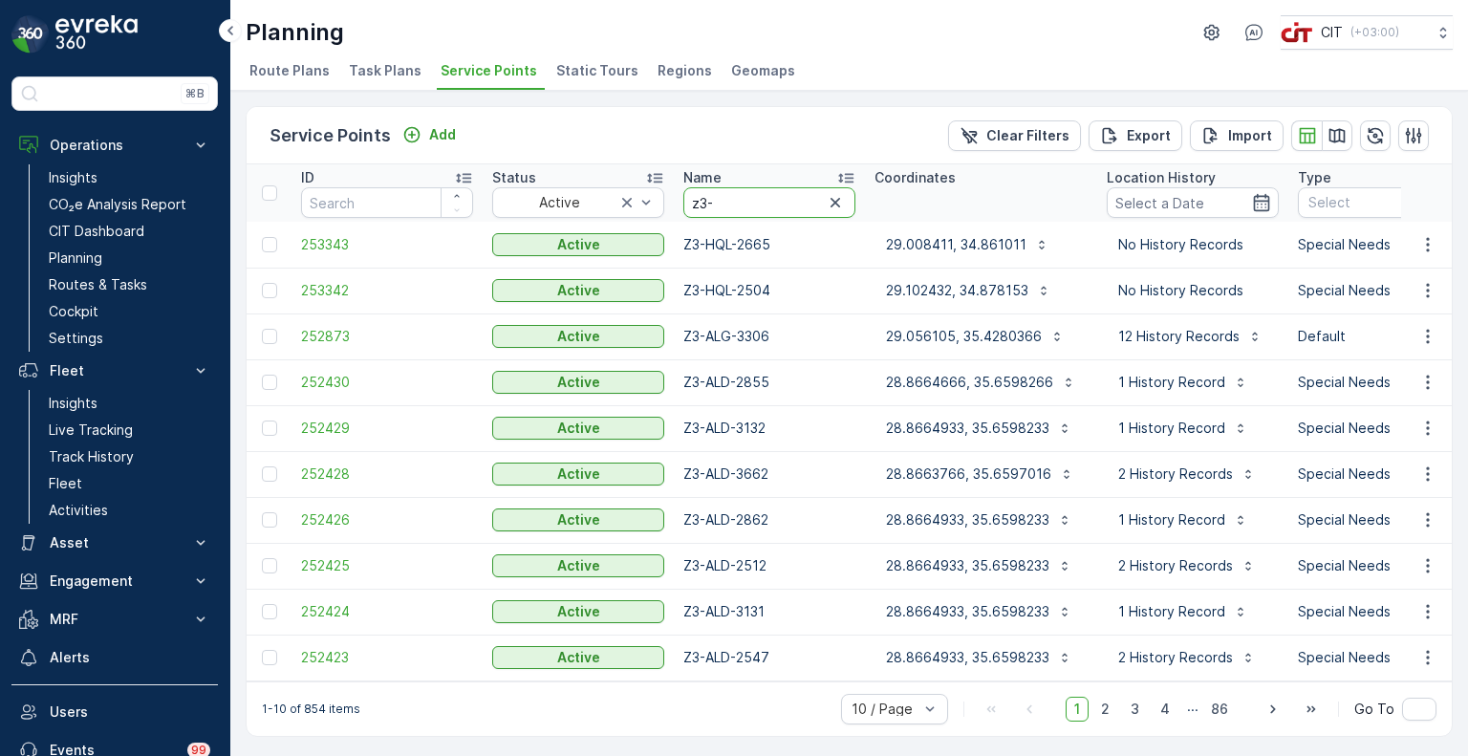
click at [755, 210] on input "z3-" at bounding box center [769, 202] width 172 height 31
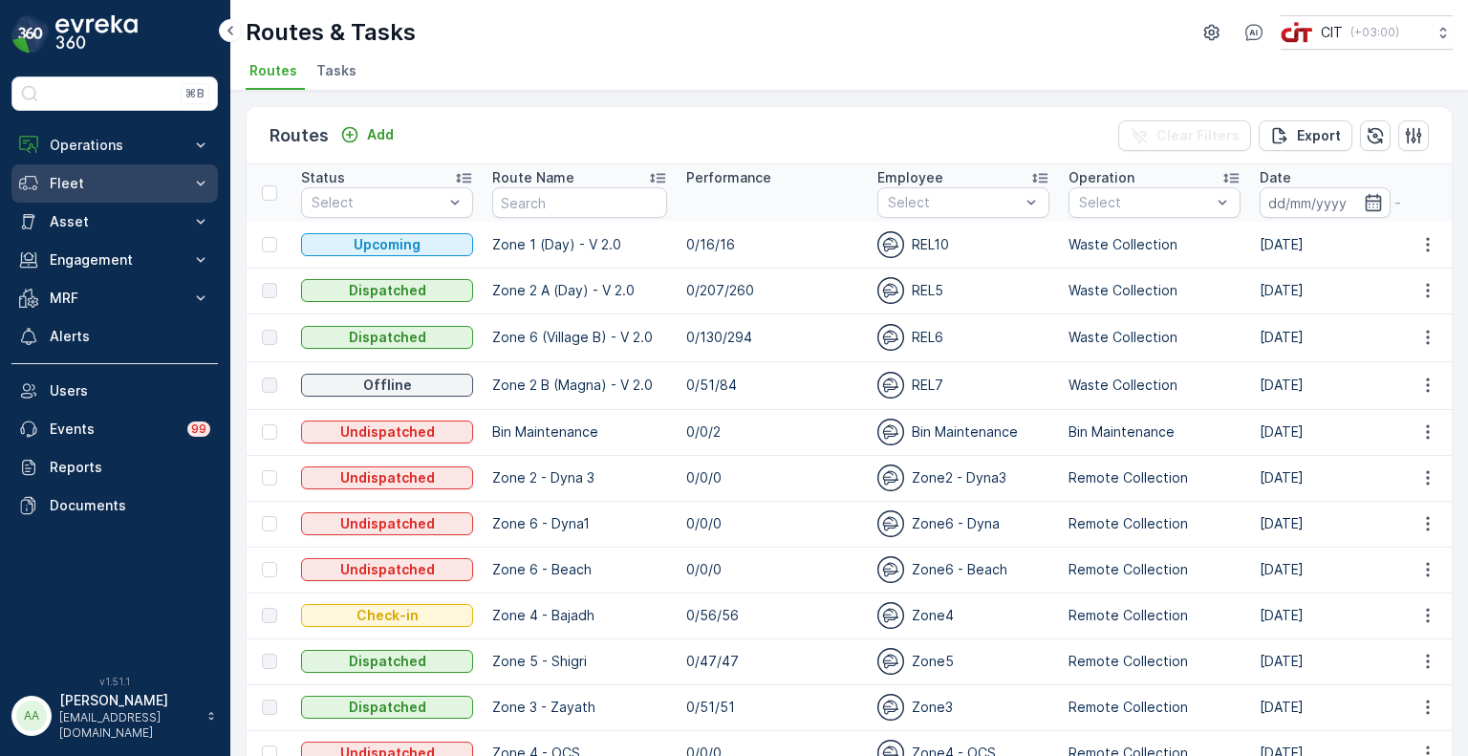
click at [56, 177] on p "Fleet" at bounding box center [115, 183] width 130 height 19
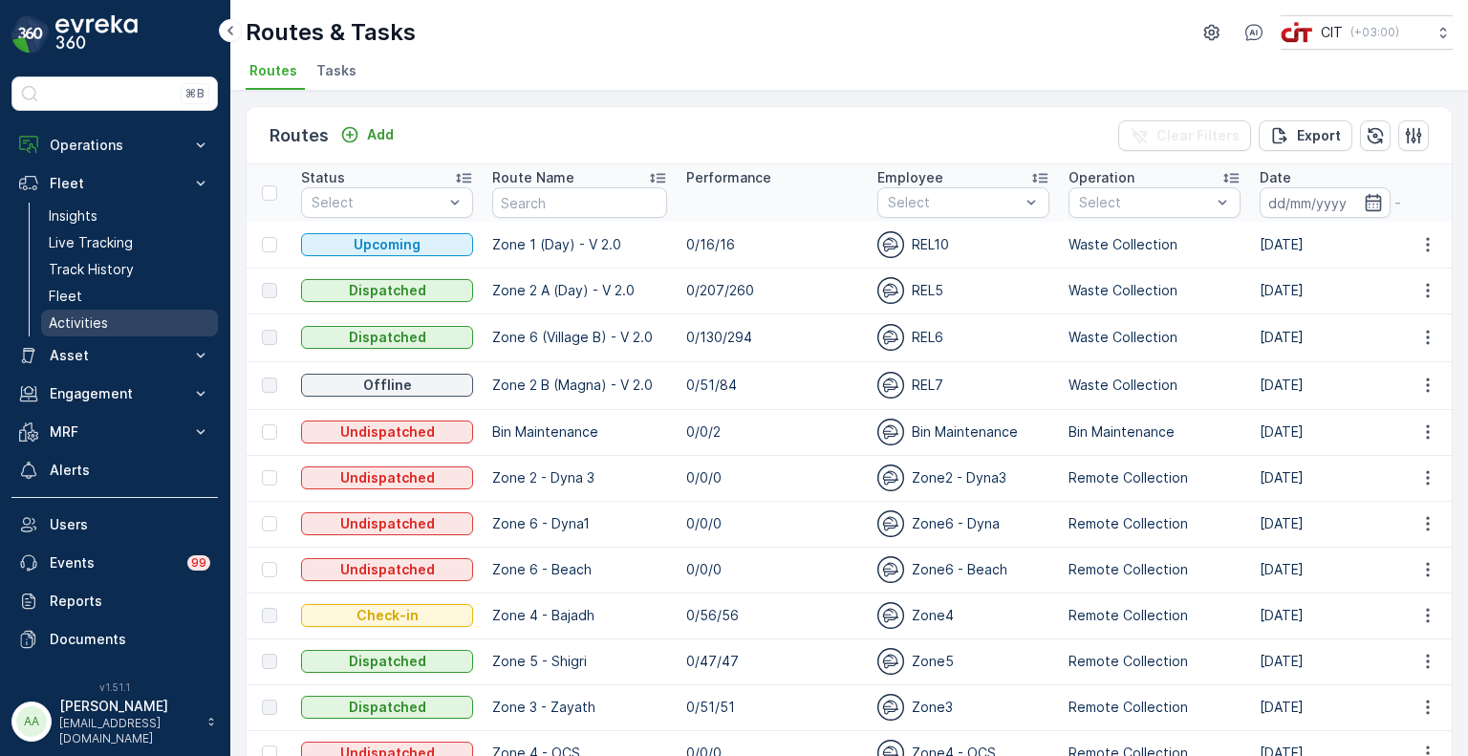
click at [91, 314] on p "Activities" at bounding box center [78, 323] width 59 height 19
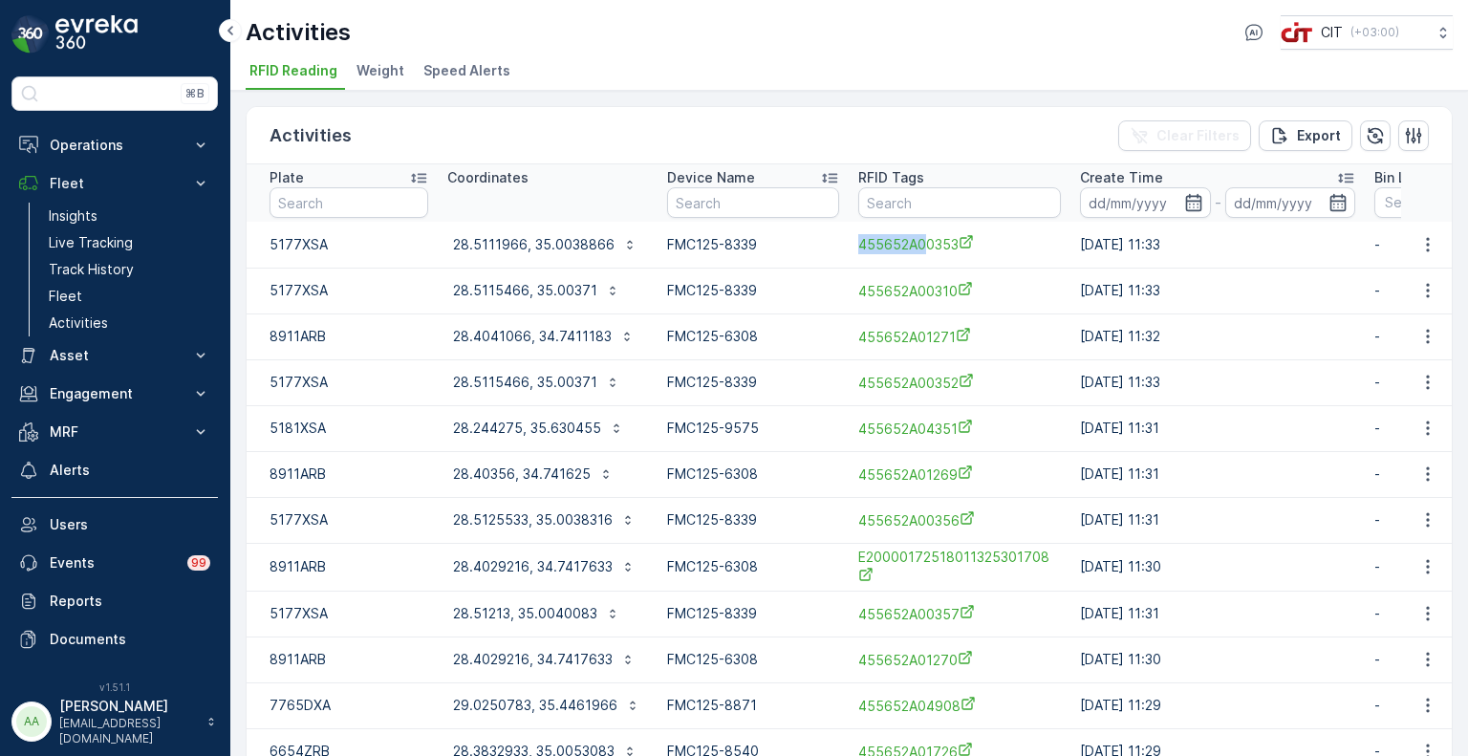
drag, startPoint x: 868, startPoint y: 241, endPoint x: 942, endPoint y: 258, distance: 76.5
click at [942, 254] on div "455652A00353" at bounding box center [959, 244] width 203 height 20
copy span "455652A0"
click at [912, 197] on input "text" at bounding box center [959, 202] width 203 height 31
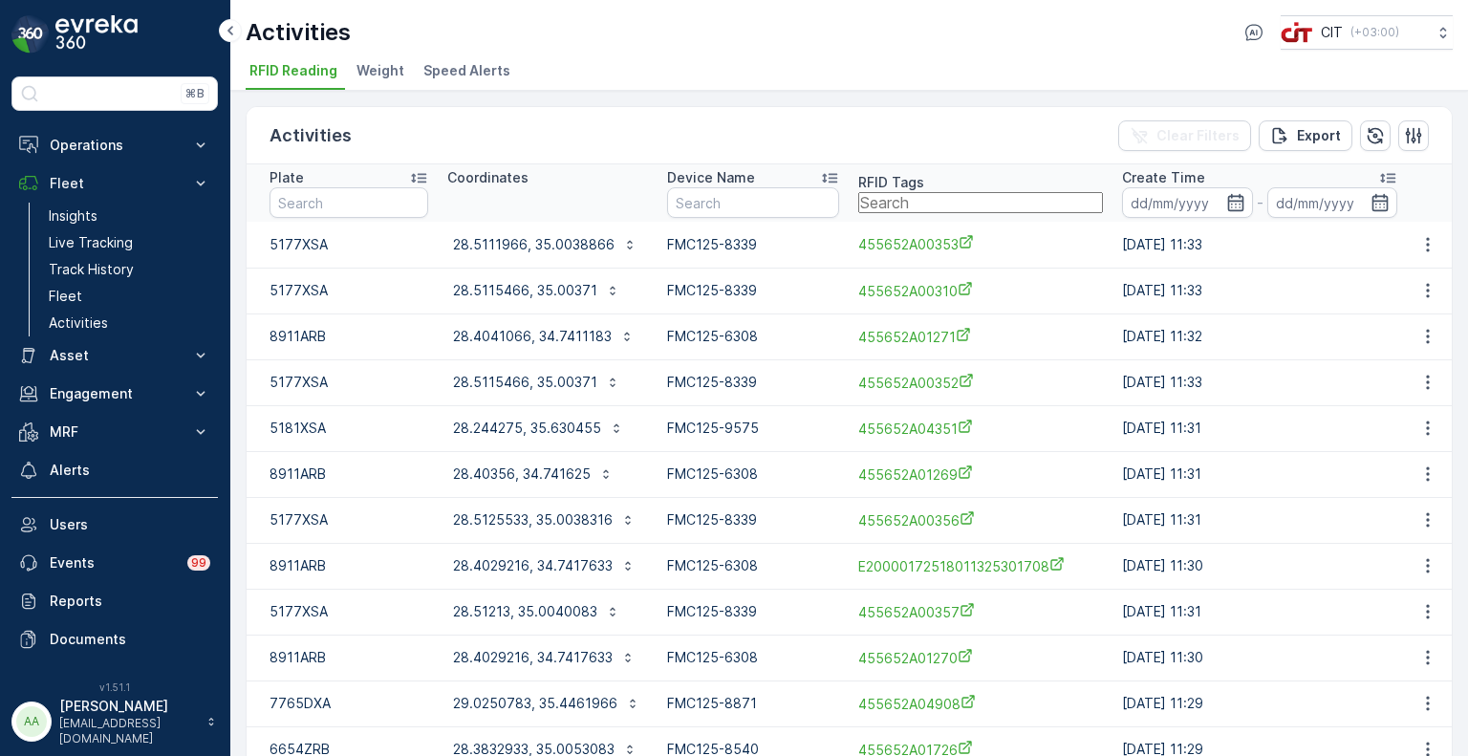
paste input "455652A0"
type input "455652A02579"
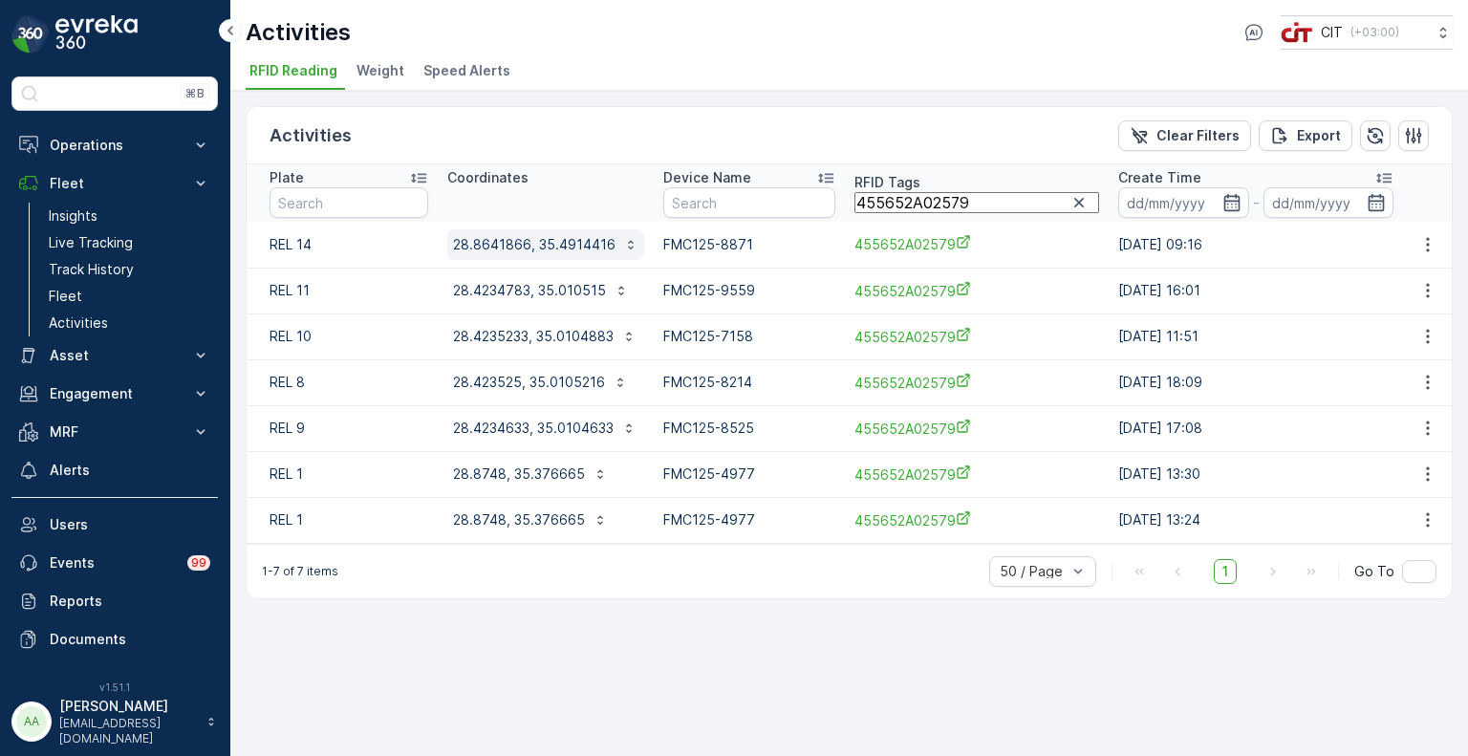
click at [536, 247] on p "28.8641866, 35.4914416" at bounding box center [534, 244] width 162 height 19
drag, startPoint x: 662, startPoint y: 434, endPoint x: 674, endPoint y: 362, distance: 72.6
click at [625, 314] on div "Satellite Roadmap Terrain Hybrid Leaflet Keyboard shortcuts Map Data Map data ©…" at bounding box center [536, 314] width 178 height 0
drag, startPoint x: 608, startPoint y: 333, endPoint x: 682, endPoint y: 504, distance: 186.6
click at [682, 504] on body "⌘B Operations Insights CO₂e Analysis Report CIT Dashboard Planning Routes & Tas…" at bounding box center [734, 378] width 1468 height 756
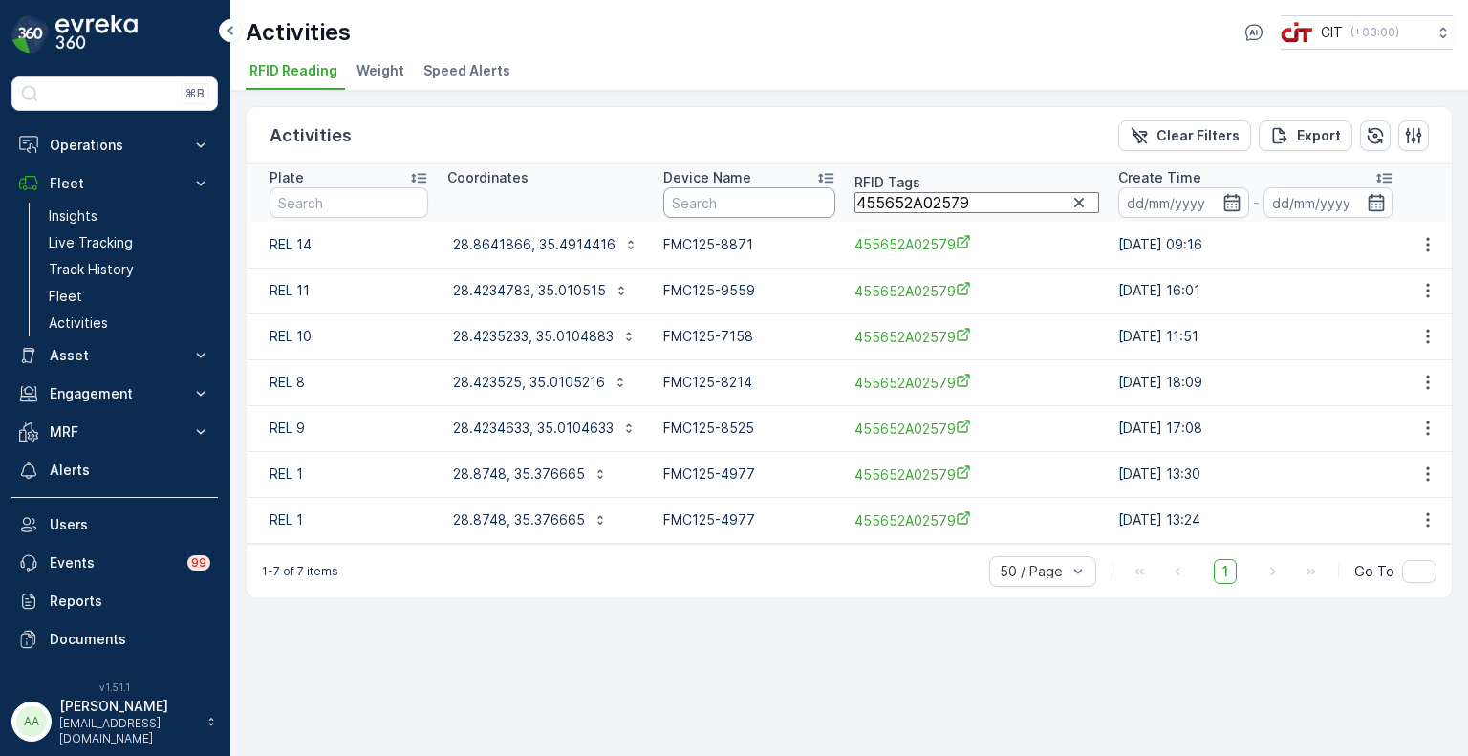
drag, startPoint x: 975, startPoint y: 206, endPoint x: 845, endPoint y: 203, distance: 130.0
click at [845, 203] on tr "Plate Coordinates Device Name RFID Tags 455652A02579 Create Time - Bin Lifting …" at bounding box center [1357, 192] width 2221 height 57
click at [81, 136] on p "Operations" at bounding box center [115, 145] width 130 height 19
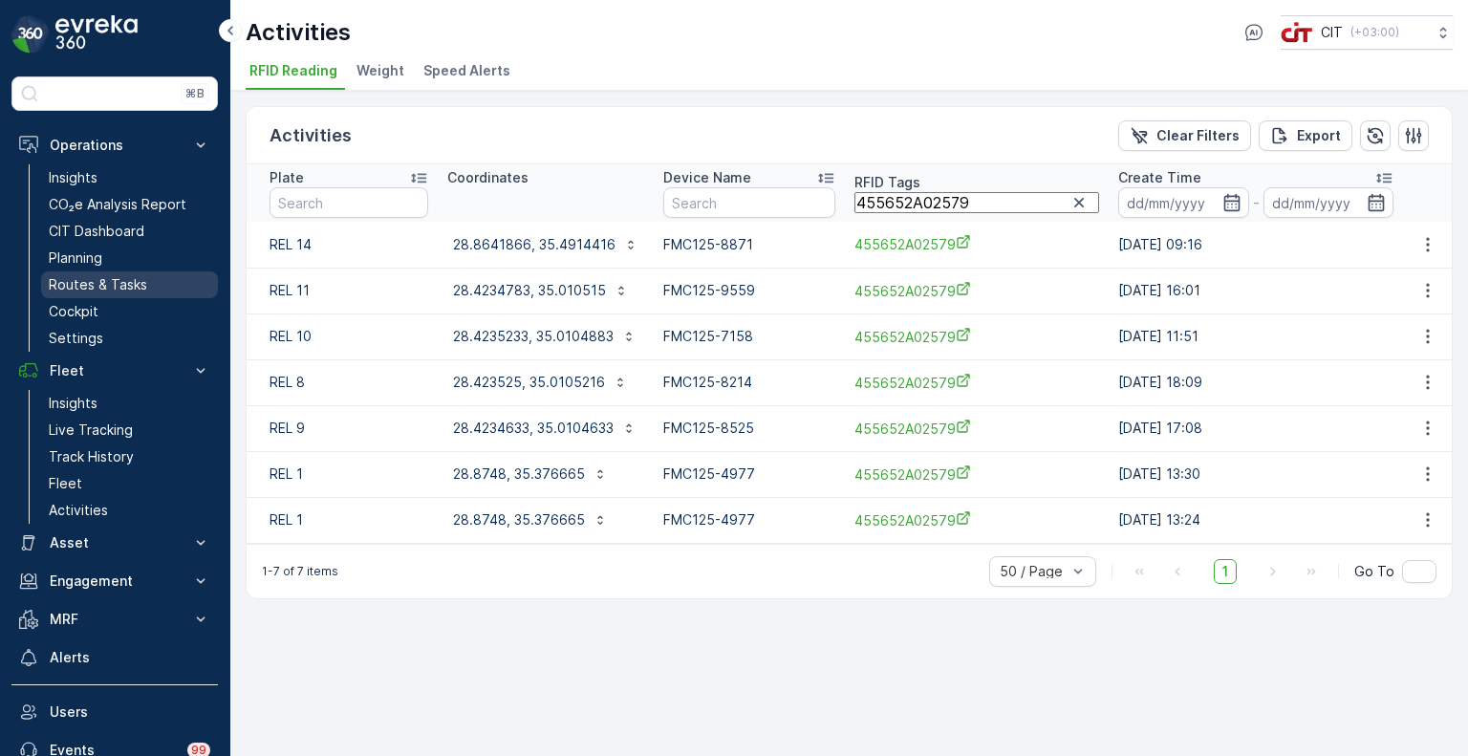
drag, startPoint x: 97, startPoint y: 278, endPoint x: 119, endPoint y: 288, distance: 24.0
click at [97, 279] on p "Routes & Tasks" at bounding box center [98, 284] width 98 height 19
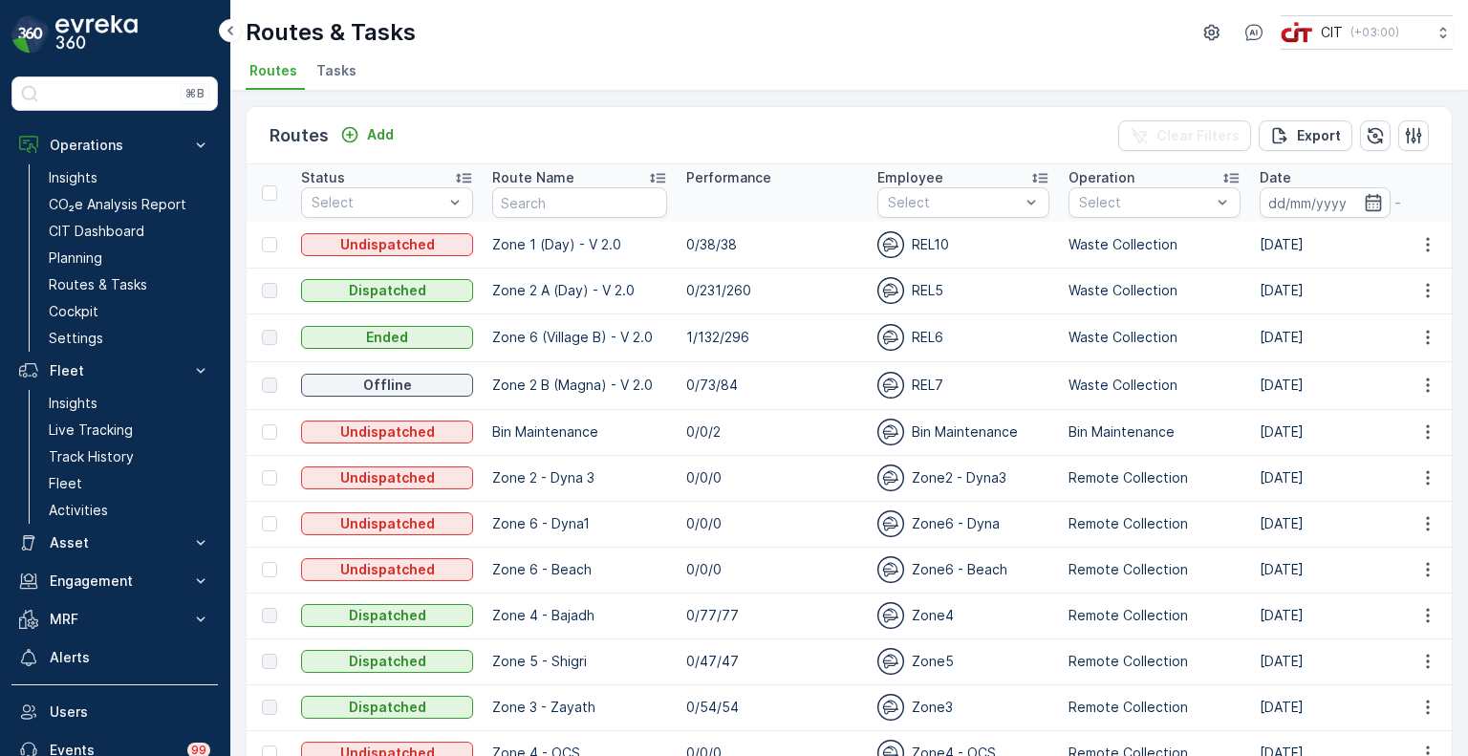
click at [340, 68] on span "Tasks" at bounding box center [336, 70] width 40 height 19
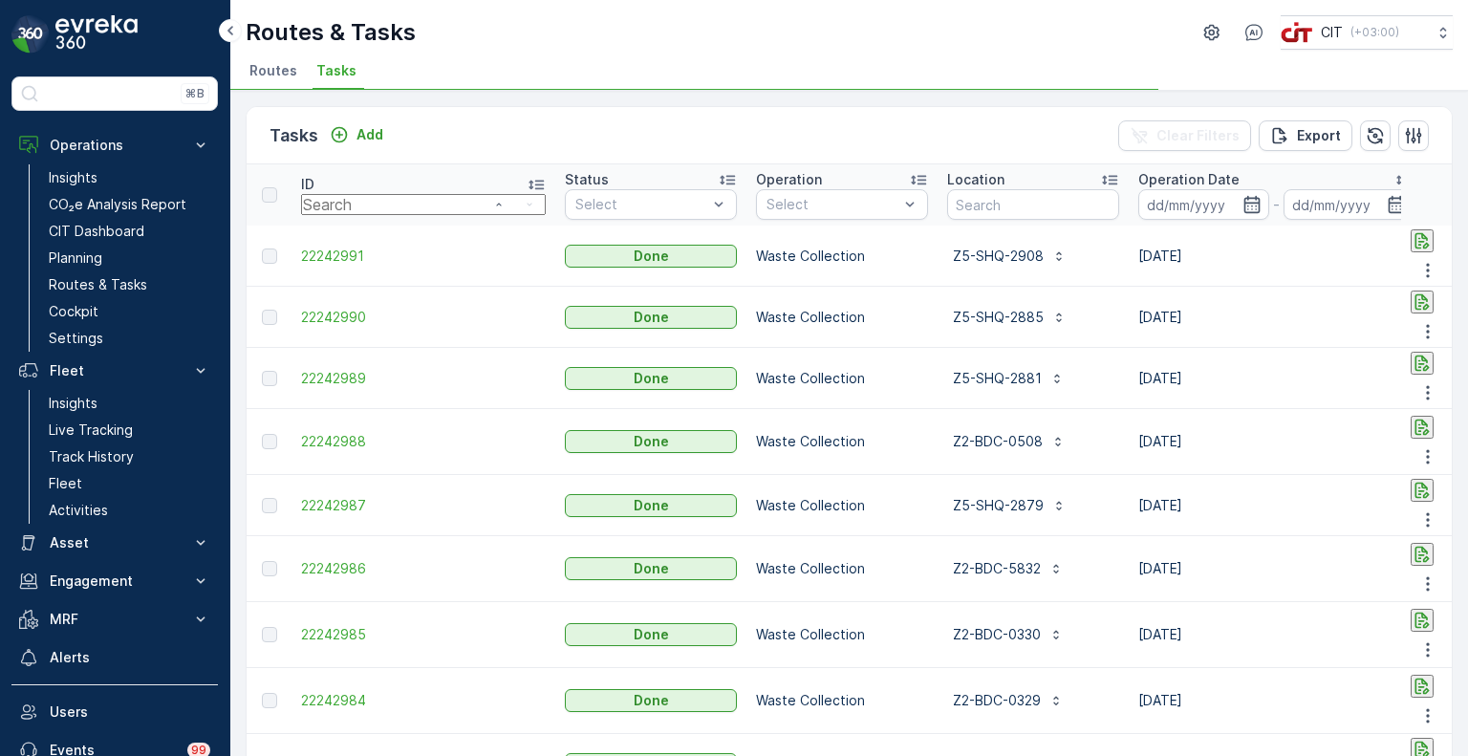
click at [356, 202] on input "number" at bounding box center [423, 204] width 245 height 21
drag, startPoint x: 343, startPoint y: 206, endPoint x: 301, endPoint y: 209, distance: 42.2
click at [301, 209] on input "number" at bounding box center [423, 204] width 245 height 21
type input "22220943"
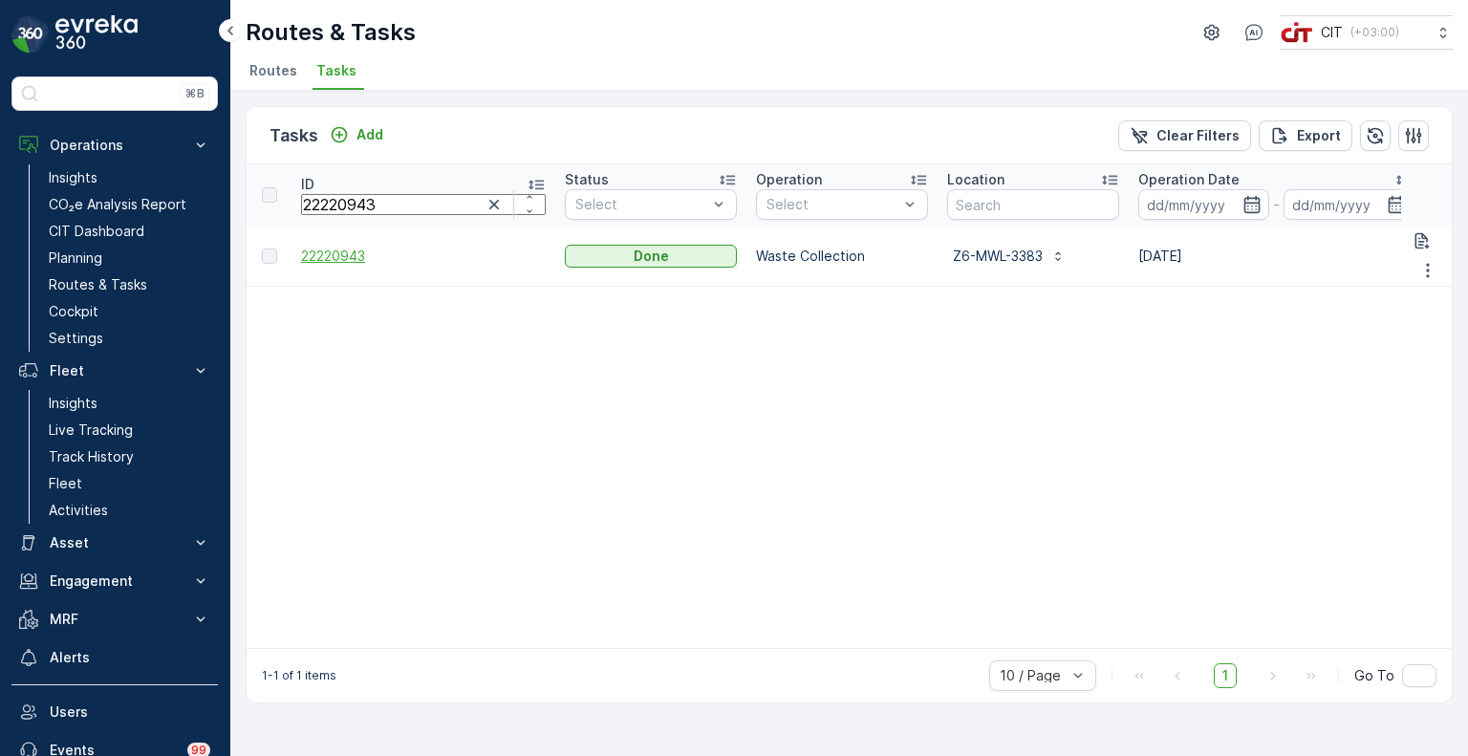
click at [331, 248] on span "22220943" at bounding box center [423, 256] width 245 height 19
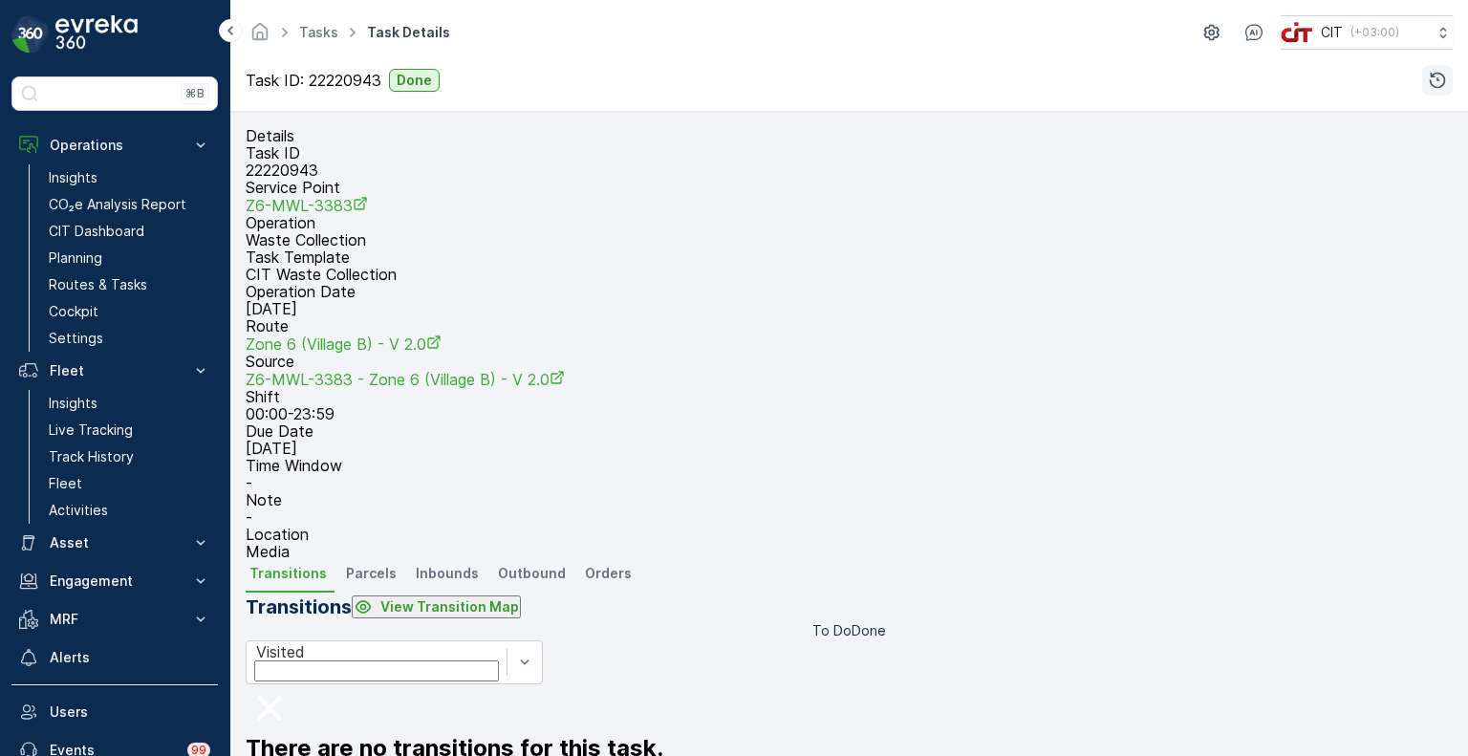
click at [1440, 83] on icon "button" at bounding box center [1437, 80] width 19 height 19
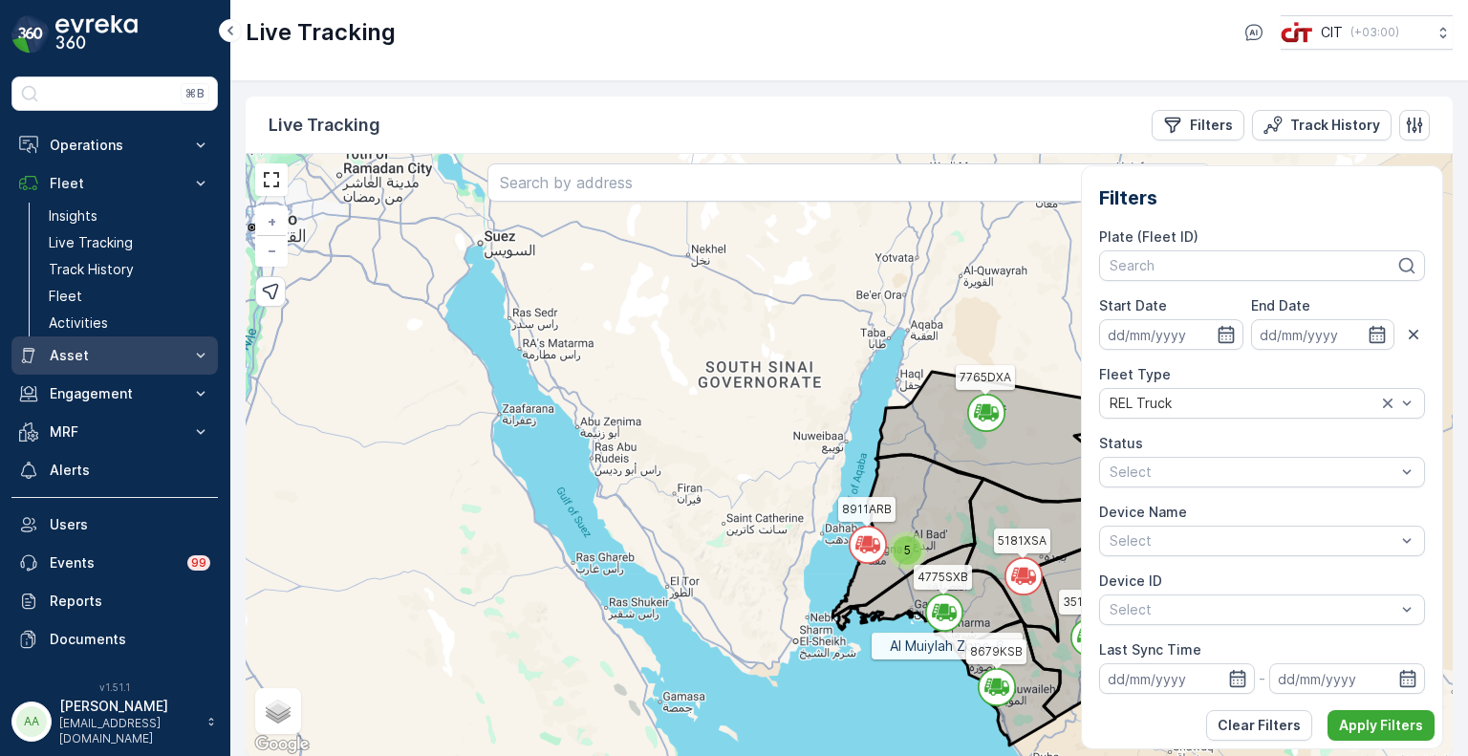
click at [76, 351] on p "Asset" at bounding box center [115, 355] width 130 height 19
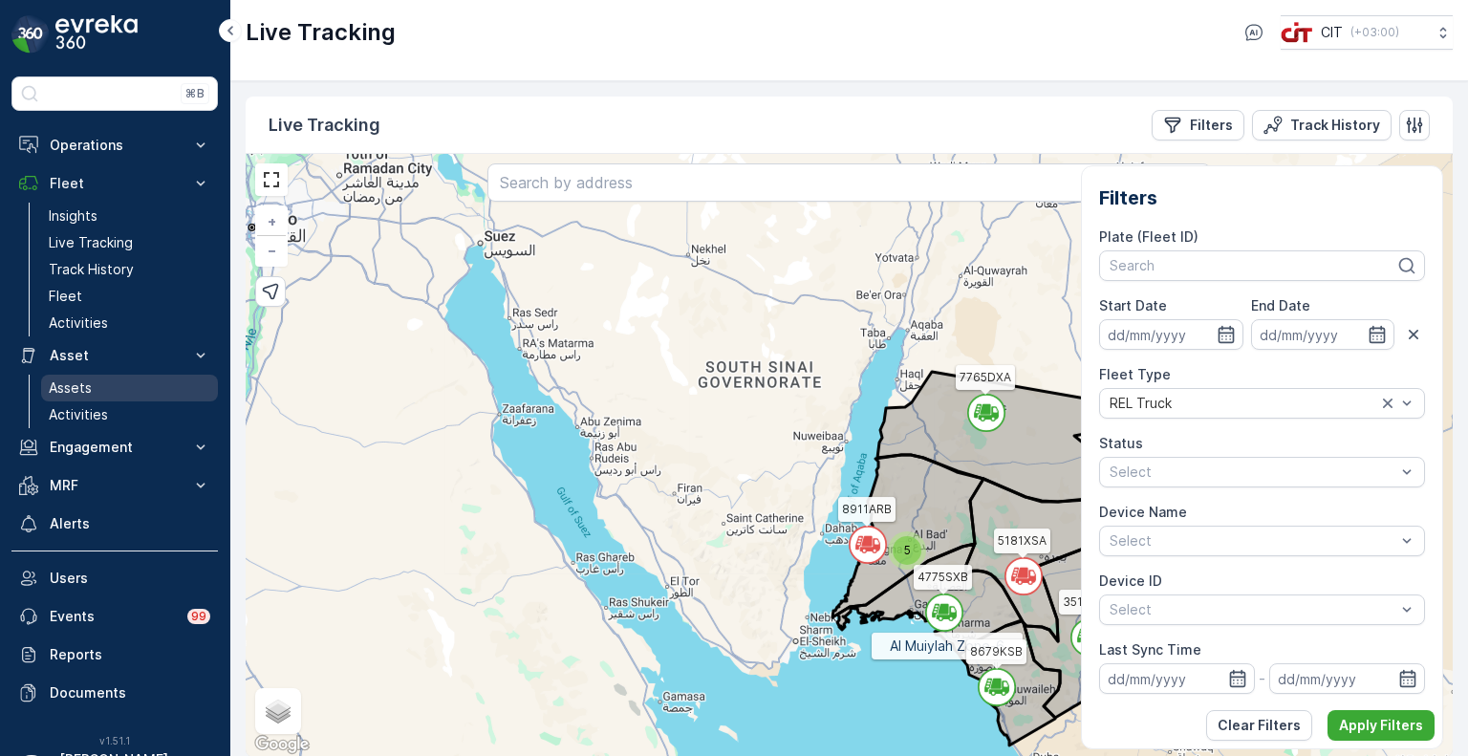
click at [73, 388] on p "Assets" at bounding box center [70, 388] width 43 height 19
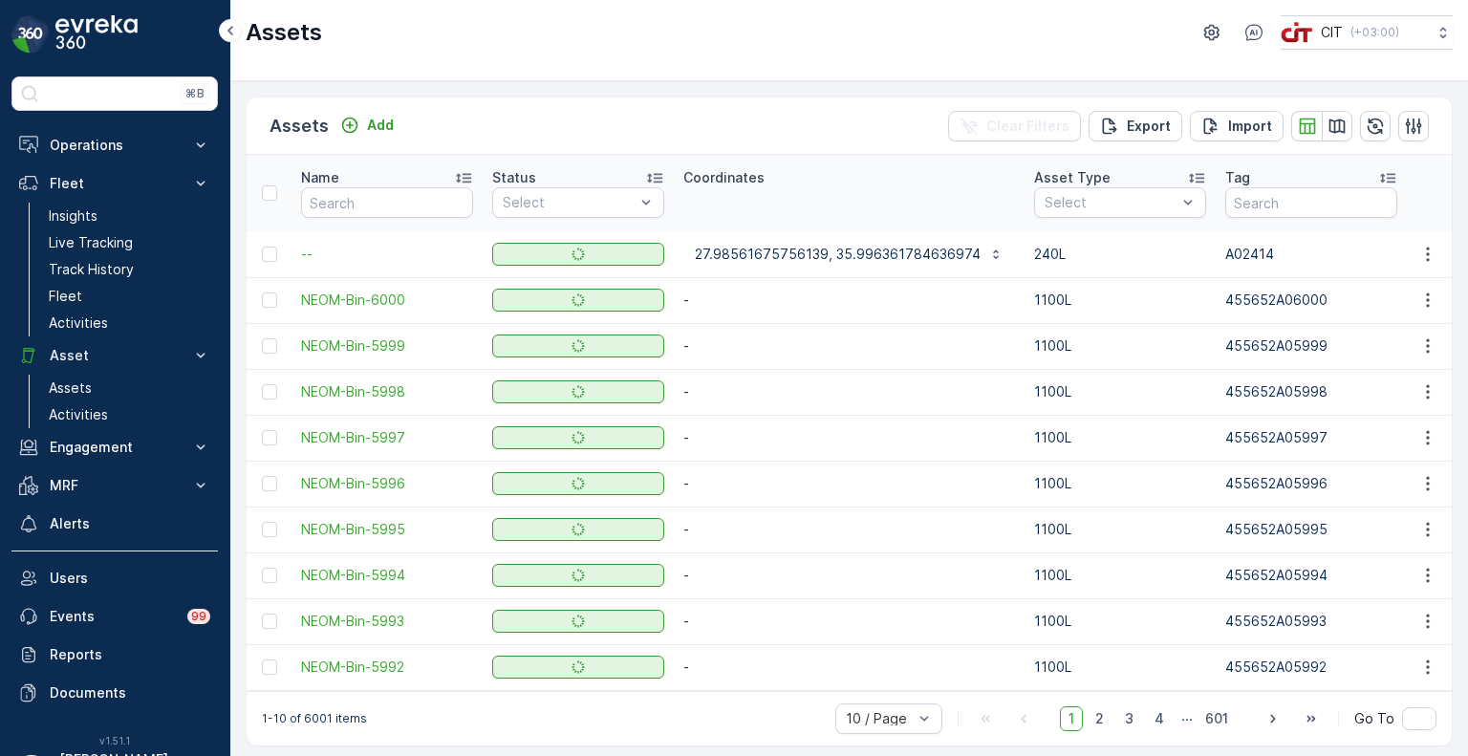
click at [1253, 198] on input "text" at bounding box center [1311, 202] width 172 height 31
paste input "455652A02579"
type input "455652A02579"
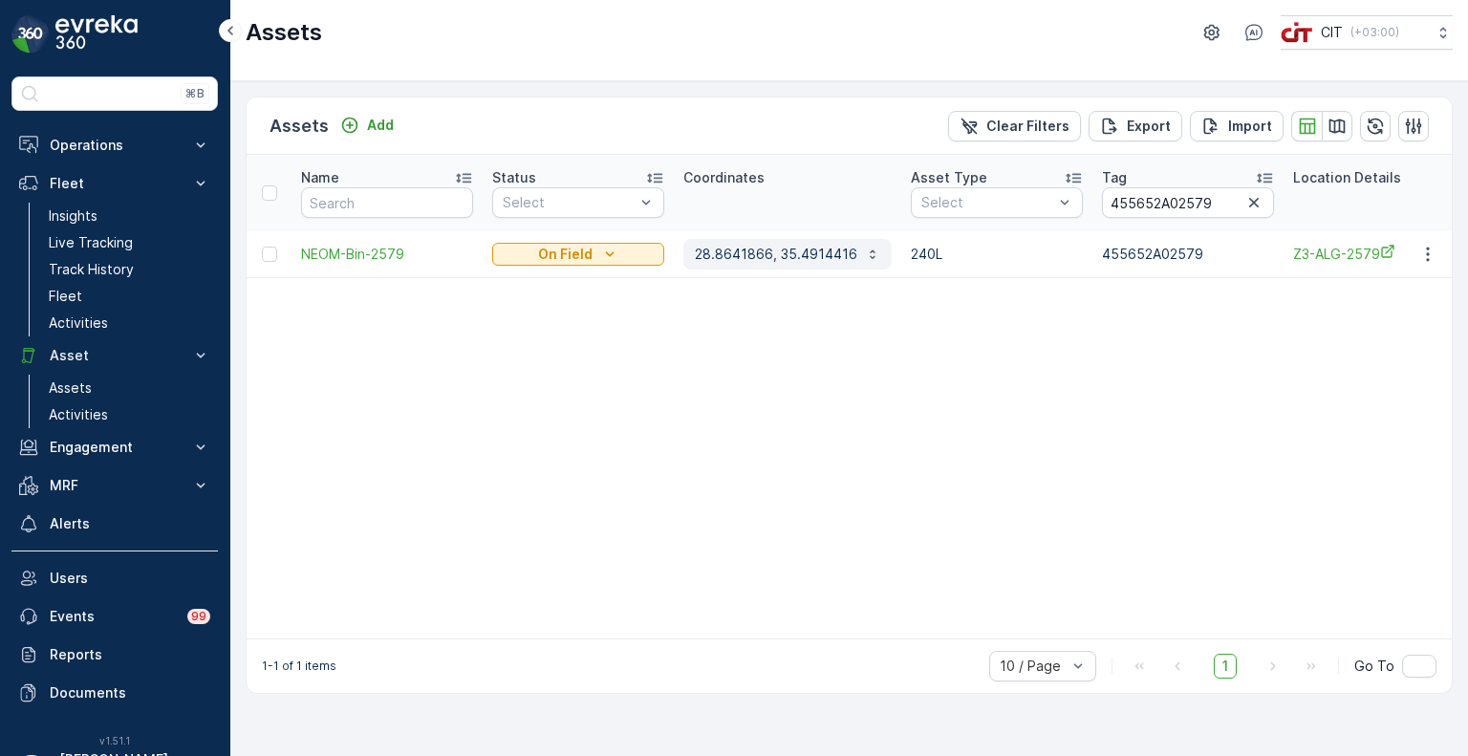
click at [768, 257] on p "28.8641866, 35.4914416" at bounding box center [776, 254] width 162 height 19
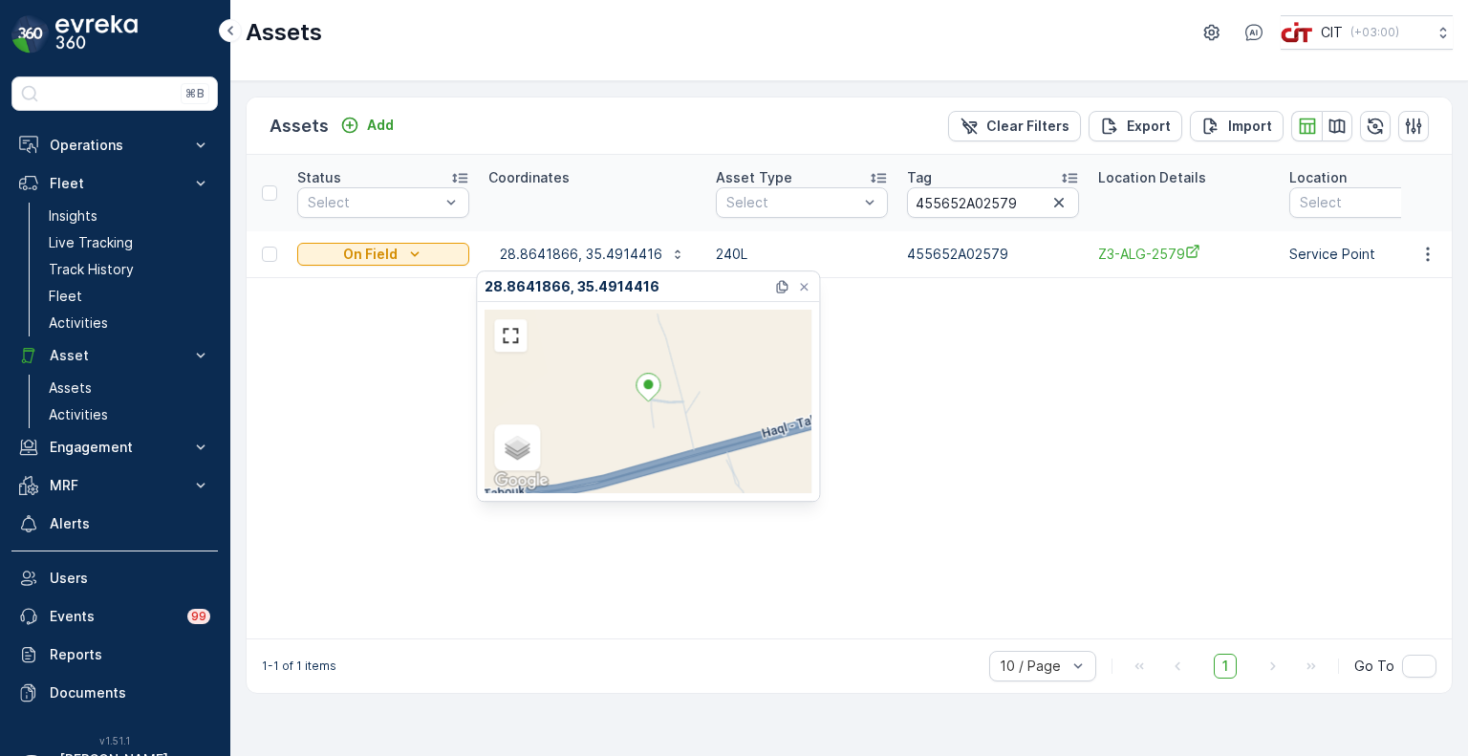
scroll to position [0, 206]
click at [1043, 202] on icon "button" at bounding box center [1048, 203] width 10 height 10
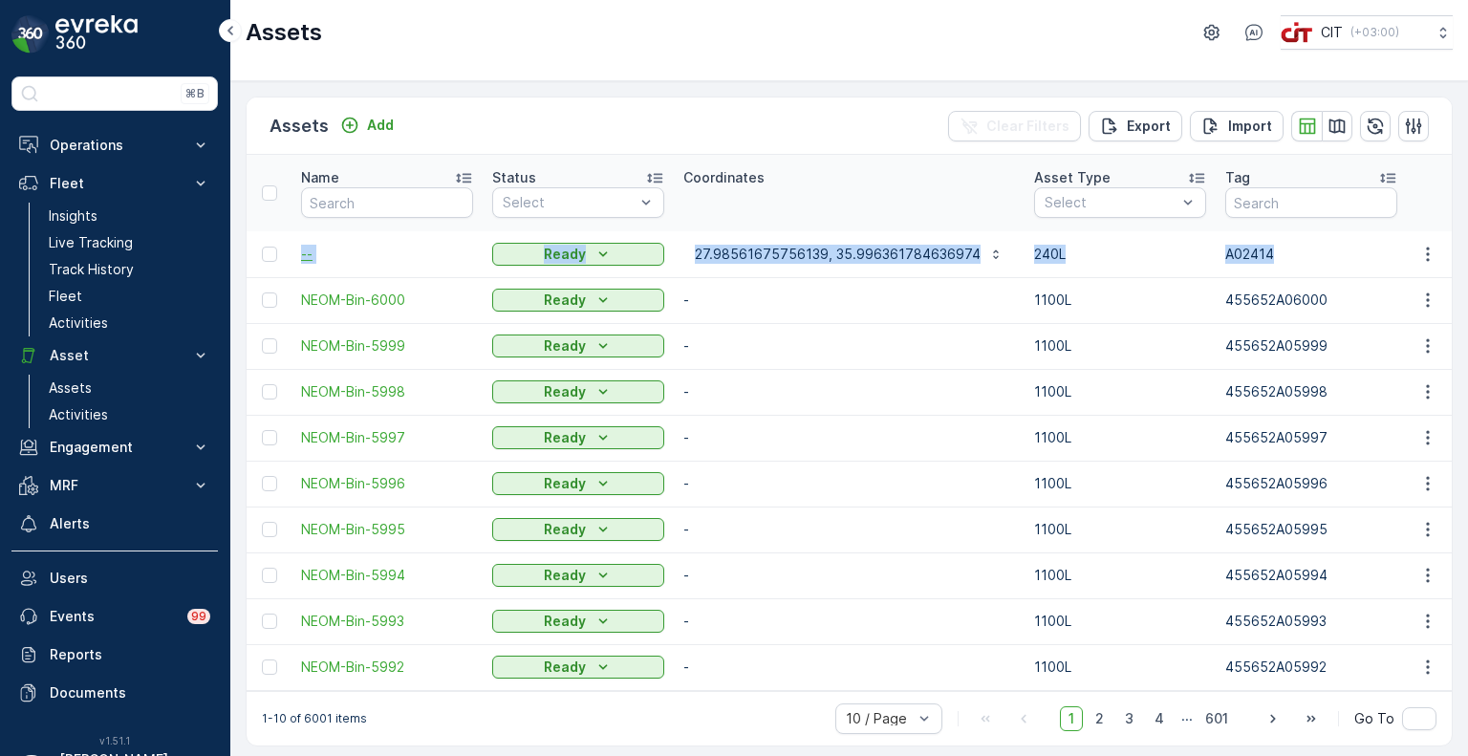
drag, startPoint x: 1287, startPoint y: 251, endPoint x: 303, endPoint y: 252, distance: 983.6
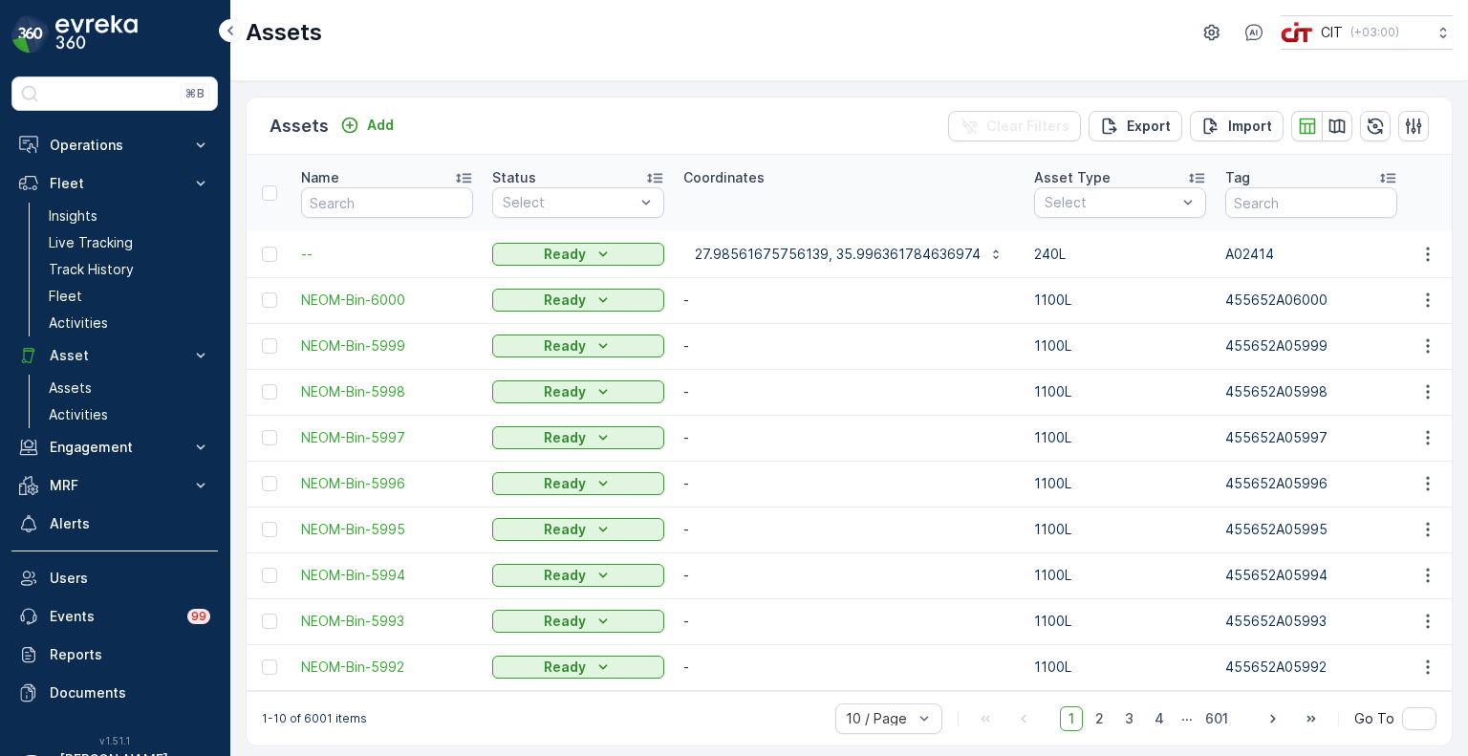
click at [906, 295] on div "-" at bounding box center [849, 300] width 332 height 27
click at [1418, 253] on icon "button" at bounding box center [1427, 254] width 19 height 19
click at [1353, 306] on span "Edit Asset" at bounding box center [1343, 308] width 65 height 19
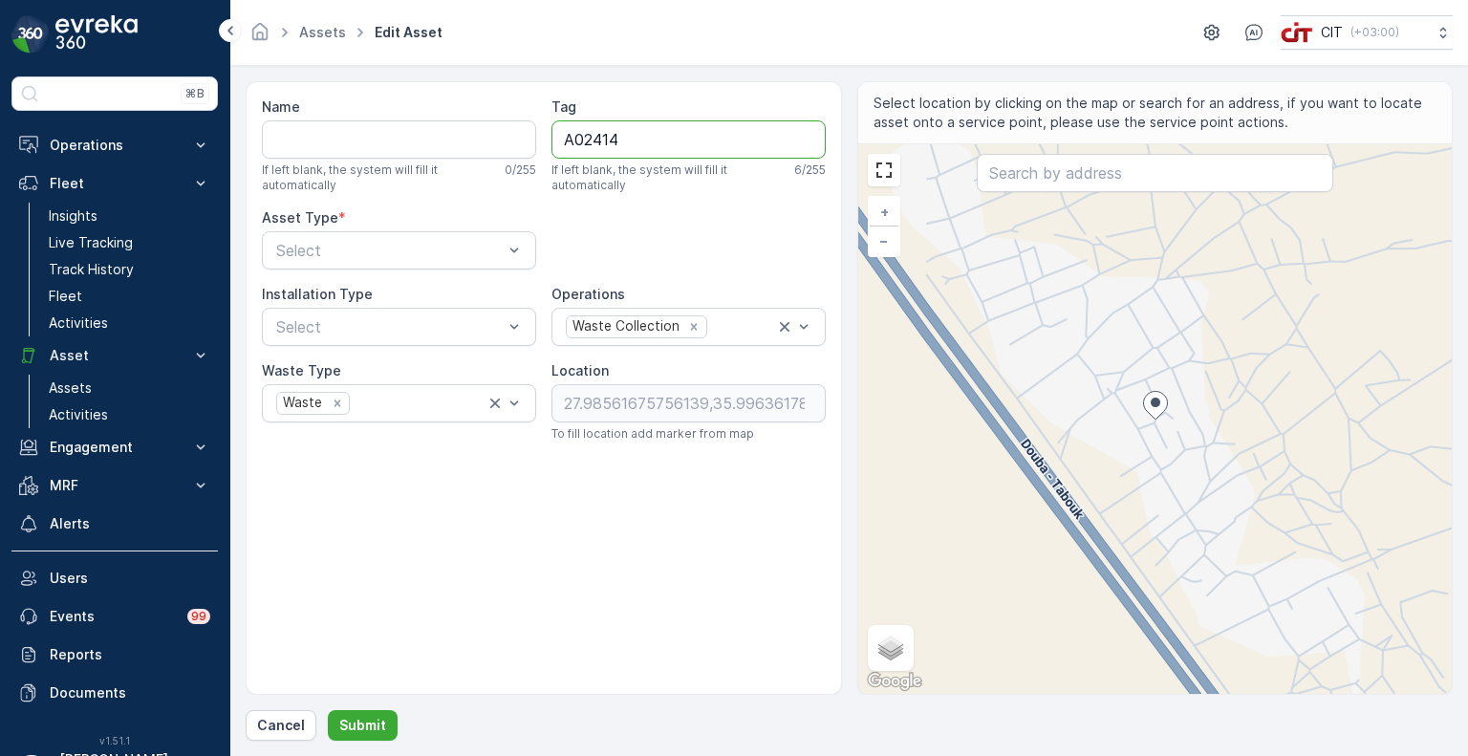
drag, startPoint x: 664, startPoint y: 154, endPoint x: 557, endPoint y: 151, distance: 107.1
click at [557, 151] on input "A02414" at bounding box center [689, 139] width 274 height 38
click at [361, 725] on p "Submit" at bounding box center [362, 725] width 47 height 19
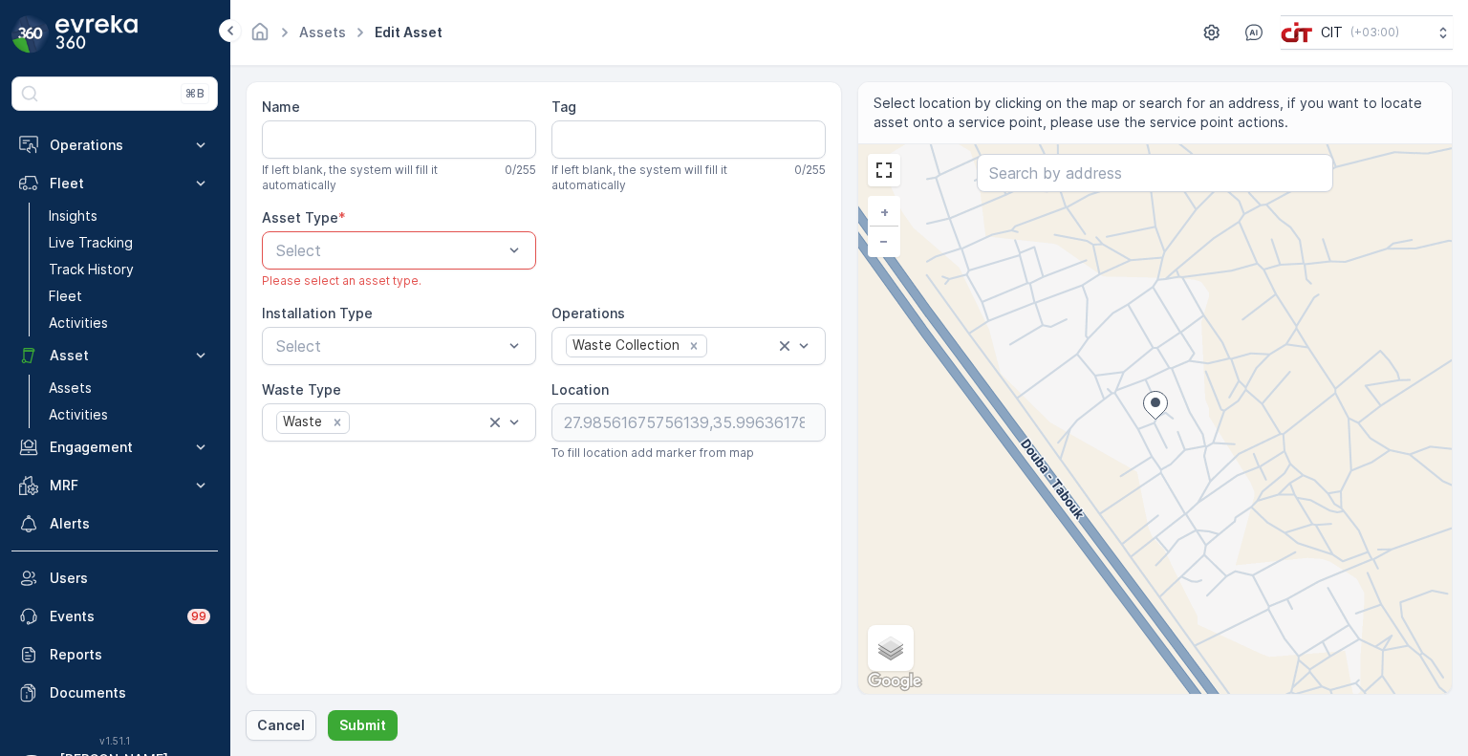
click at [287, 737] on button "Cancel" at bounding box center [281, 725] width 71 height 31
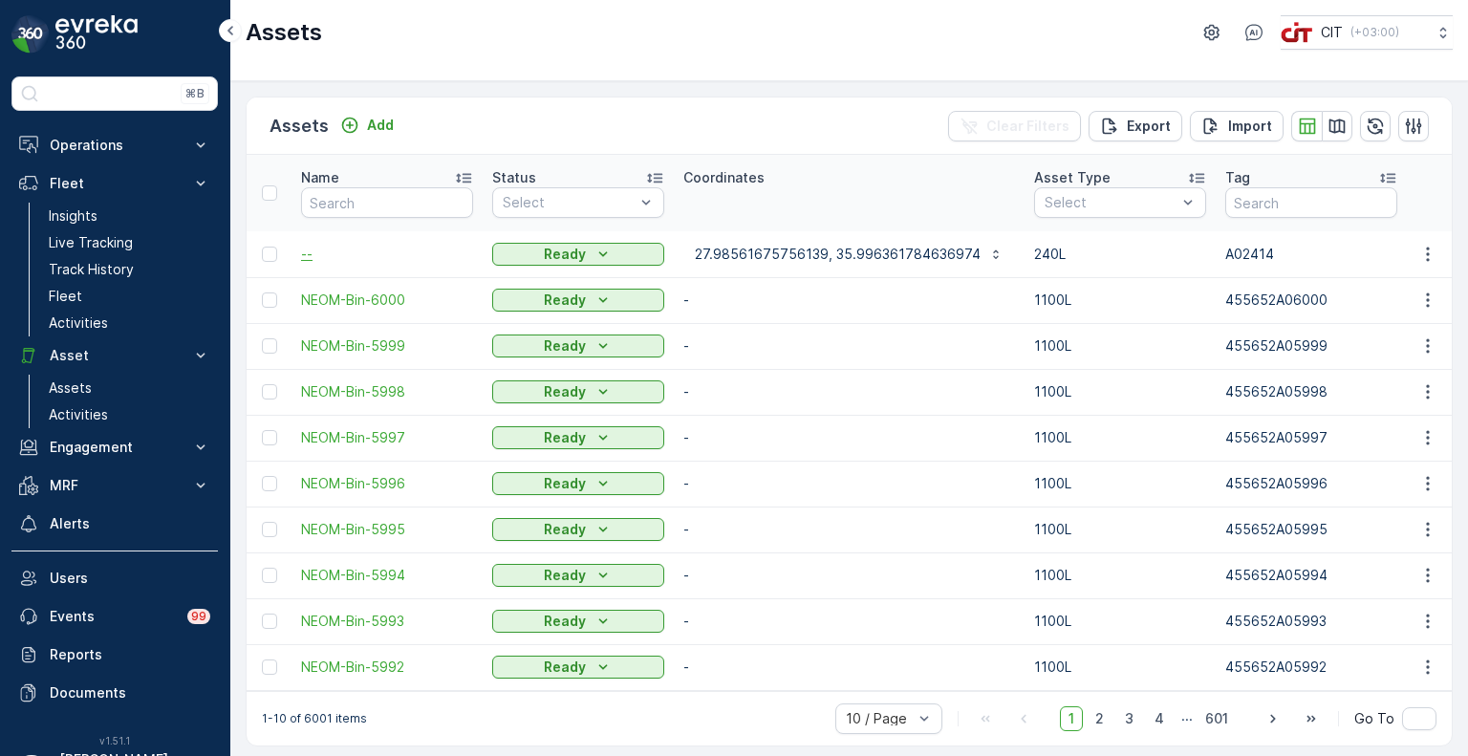
click at [305, 255] on span "--" at bounding box center [387, 254] width 172 height 19
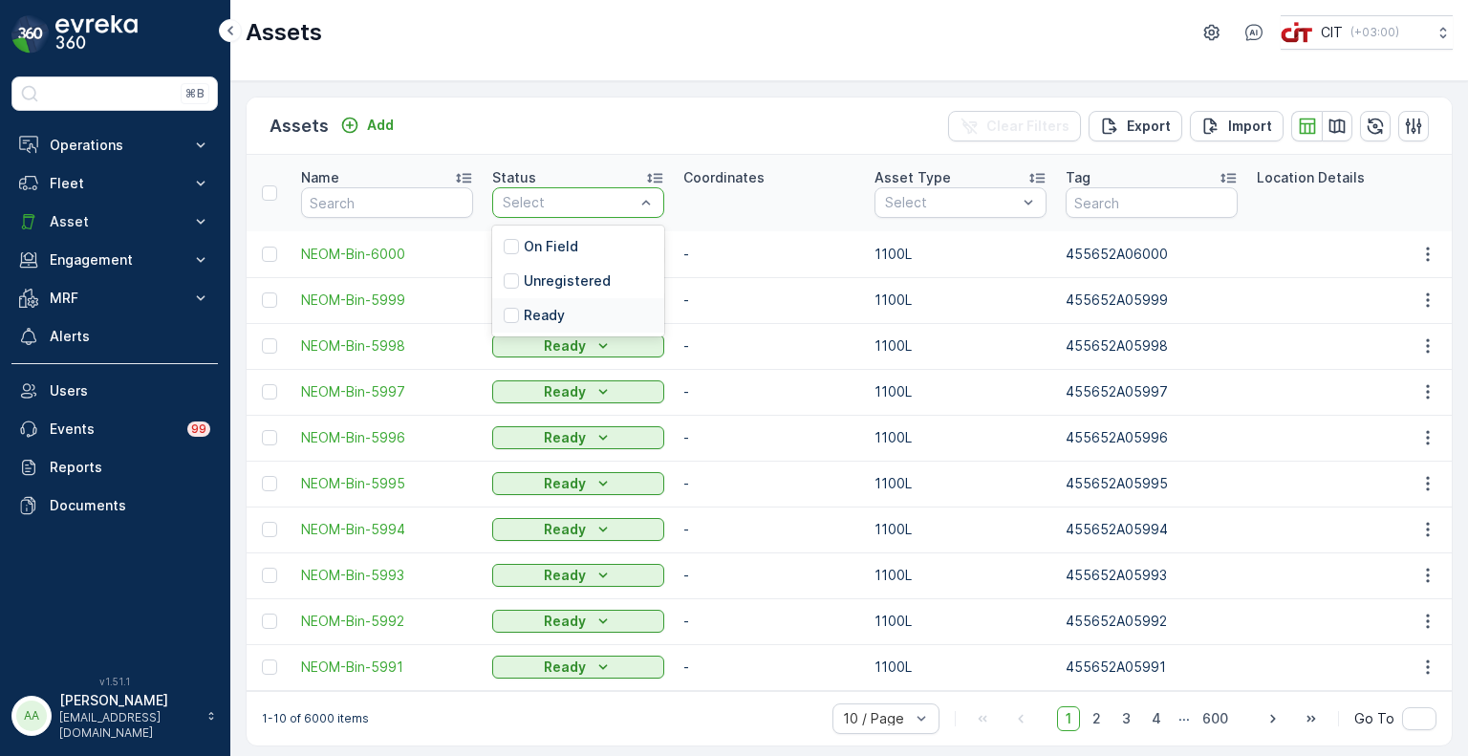
click at [758, 320] on td "-" at bounding box center [769, 300] width 191 height 46
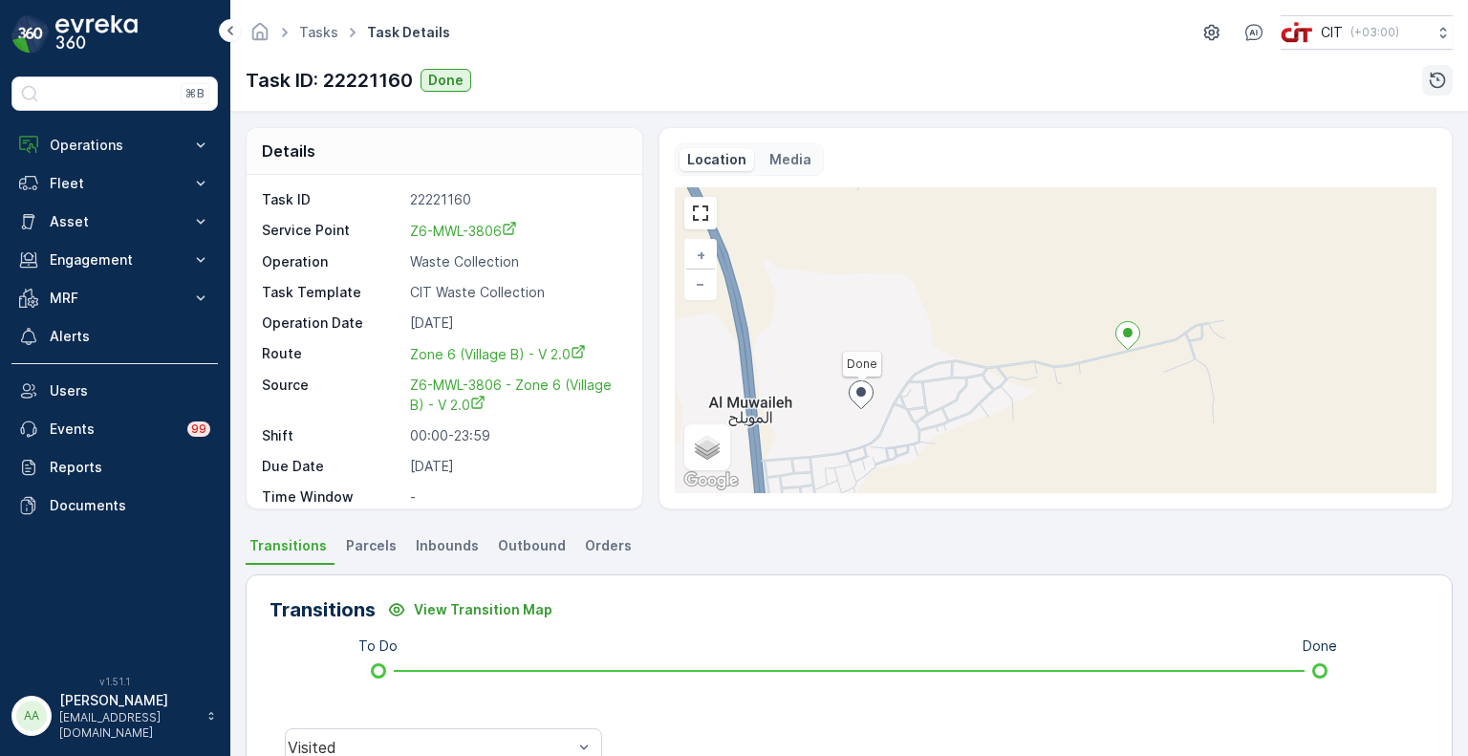
click at [1441, 76] on icon "button" at bounding box center [1437, 80] width 19 height 19
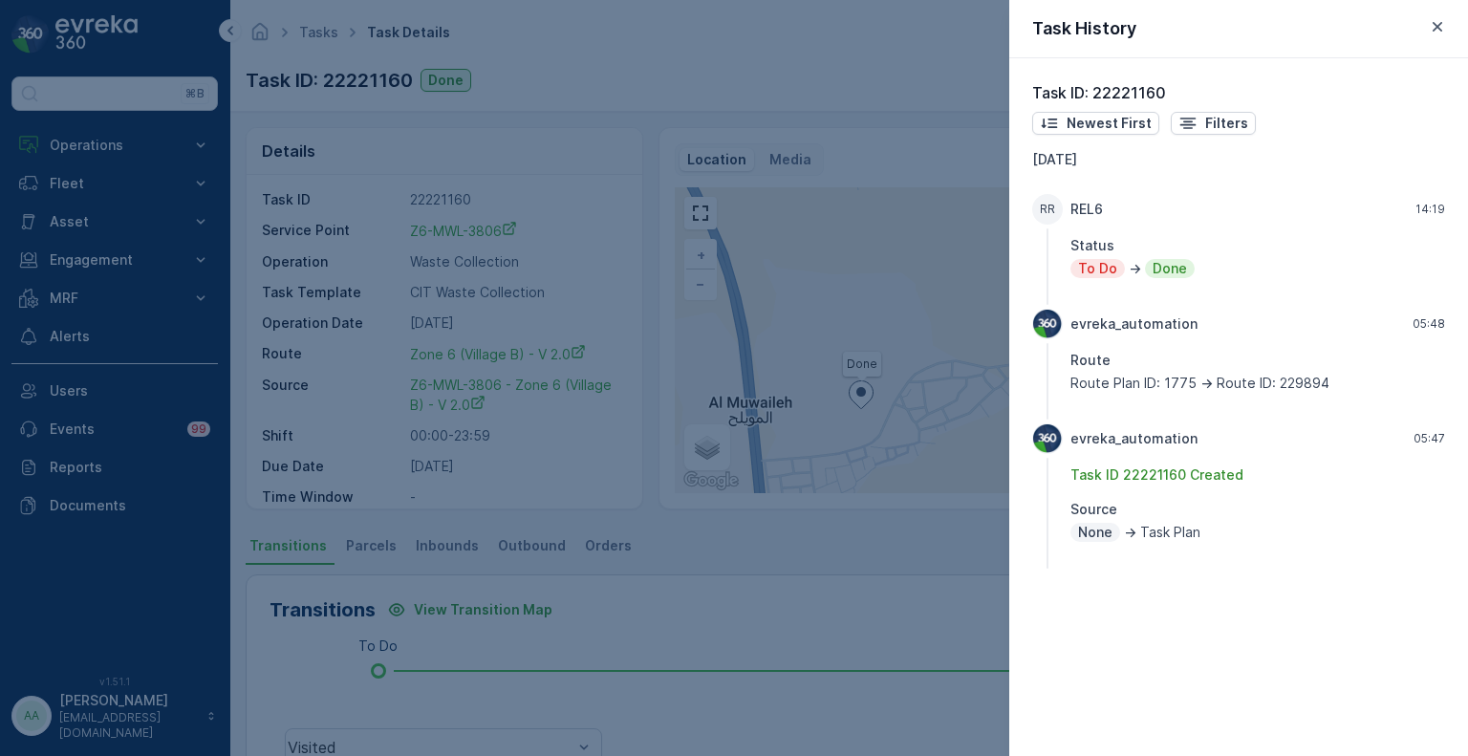
drag, startPoint x: 879, startPoint y: 387, endPoint x: 789, endPoint y: 343, distance: 100.9
click at [789, 343] on div at bounding box center [734, 378] width 1468 height 756
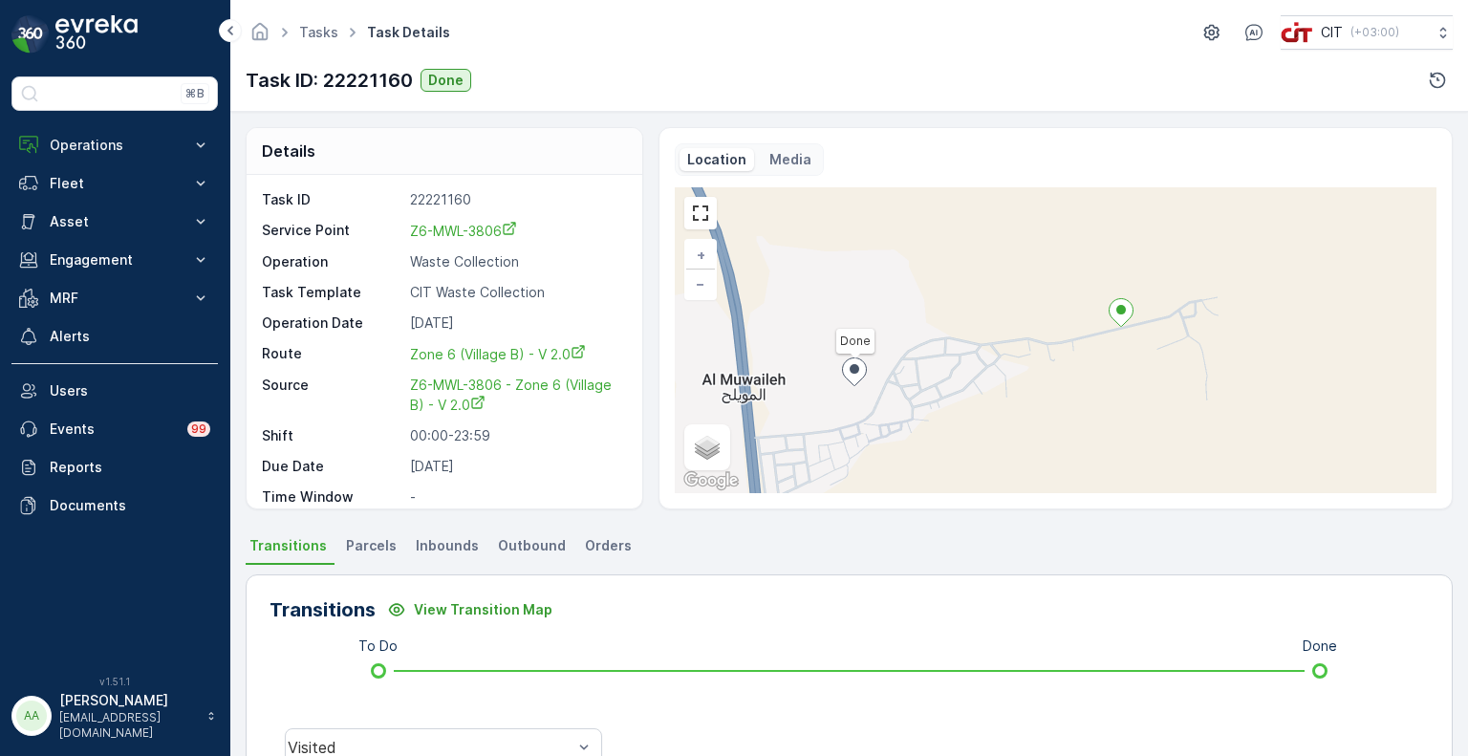
drag, startPoint x: 1113, startPoint y: 401, endPoint x: 1109, endPoint y: 379, distance: 22.3
click at [1109, 379] on div "Done + − Satellite Roadmap Terrain Hybrid Leaflet Keyboard shortcuts Map Data M…" at bounding box center [1056, 340] width 762 height 306
click at [1438, 79] on icon "button" at bounding box center [1438, 81] width 16 height 16
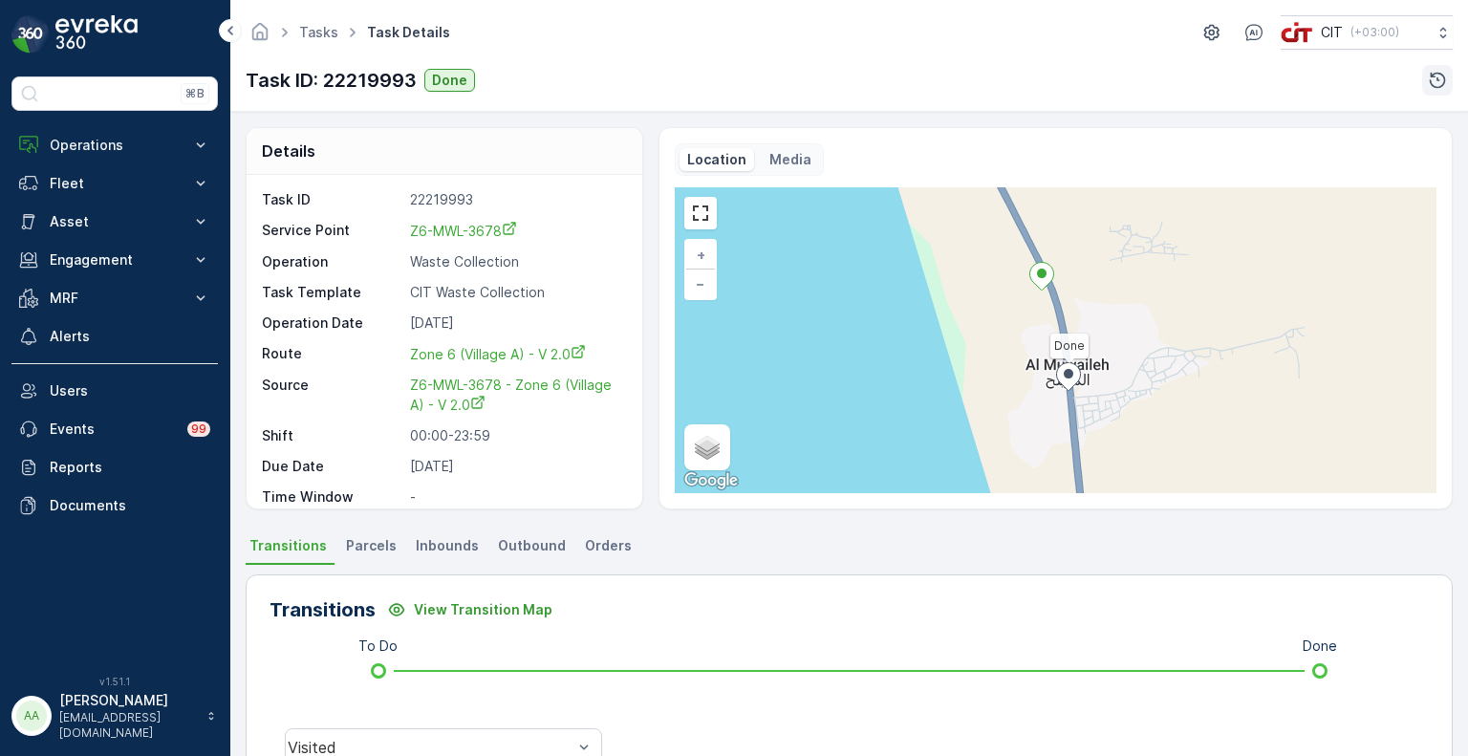
click at [1434, 76] on icon "button" at bounding box center [1438, 81] width 16 height 16
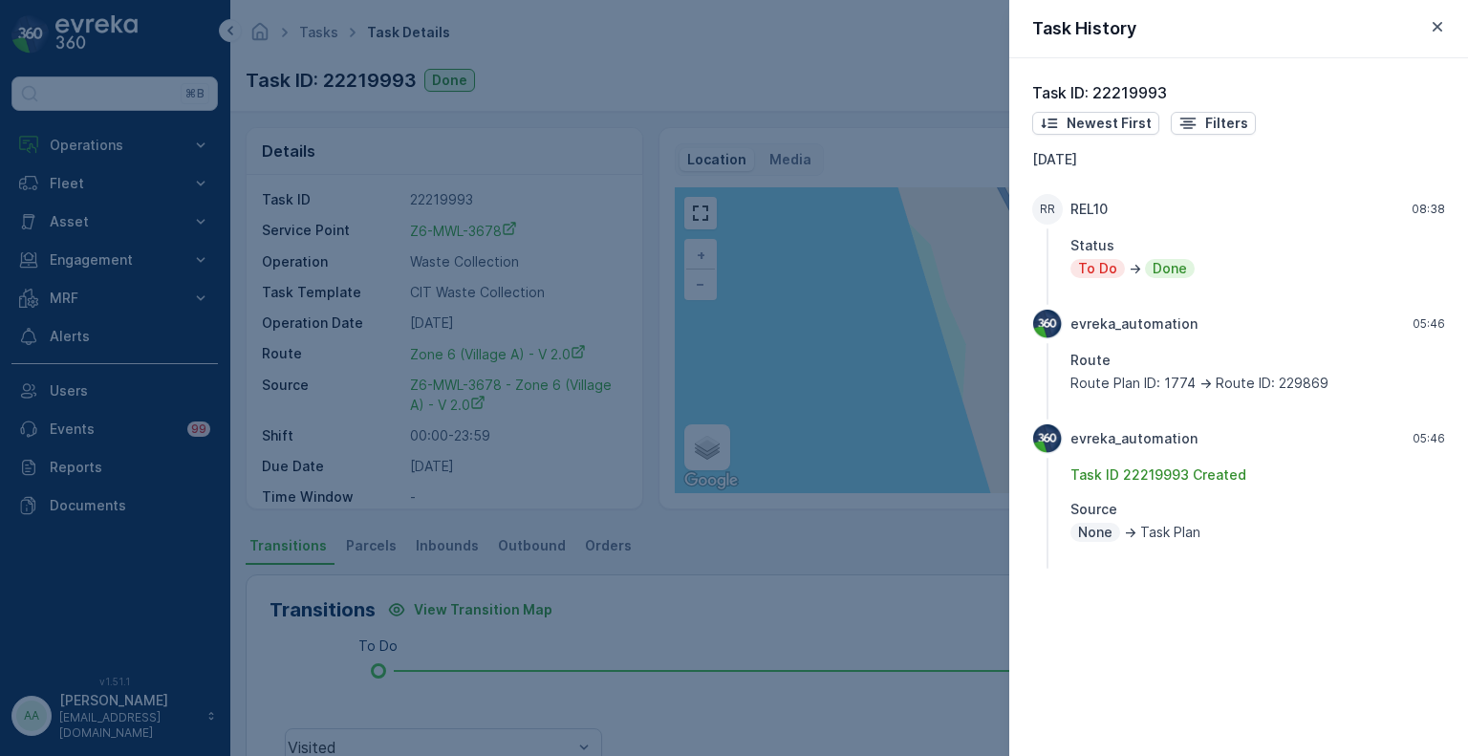
click at [776, 554] on div at bounding box center [734, 378] width 1468 height 756
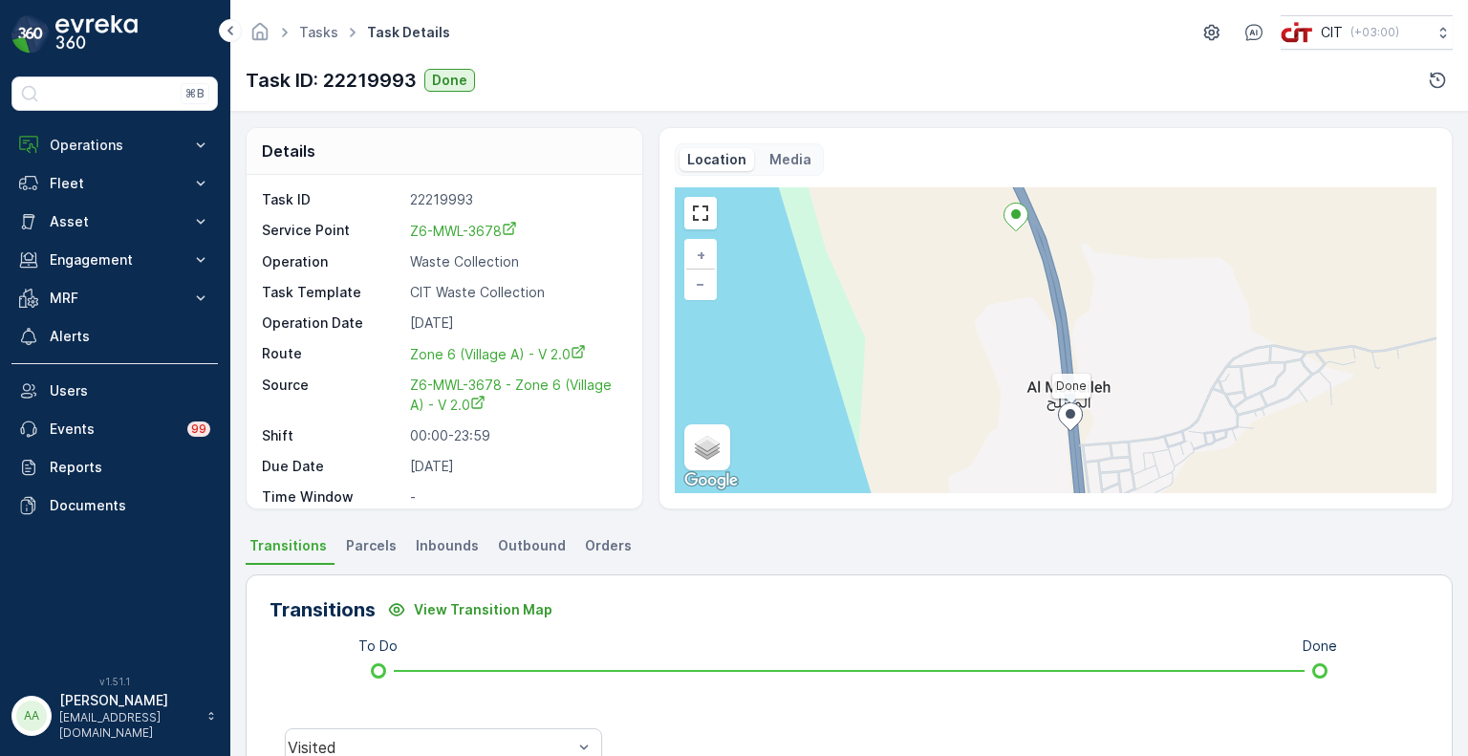
drag, startPoint x: 1153, startPoint y: 400, endPoint x: 1139, endPoint y: 352, distance: 49.6
click at [1139, 352] on div "Done + − Satellite Roadmap Terrain Hybrid Leaflet Keyboard shortcuts Map Data M…" at bounding box center [1056, 340] width 762 height 306
